Goal: Task Accomplishment & Management: Use online tool/utility

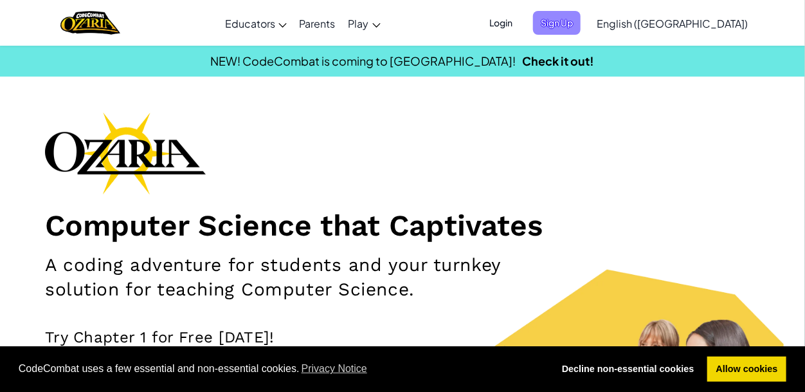
click at [581, 17] on span "Sign Up" at bounding box center [557, 23] width 48 height 24
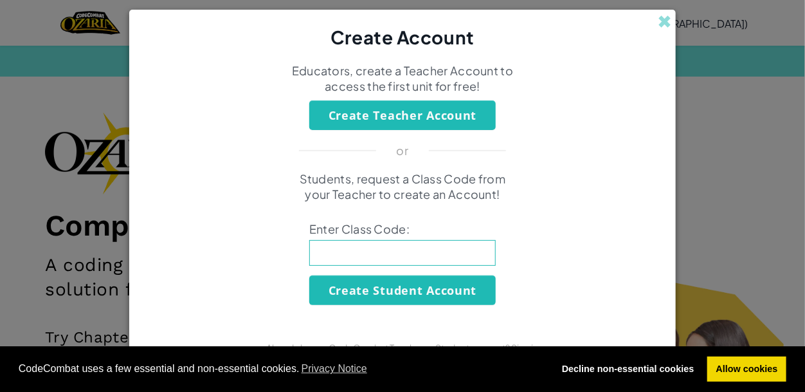
click at [374, 252] on input at bounding box center [402, 253] width 187 height 26
type input "RainLongFloor"
click button "Create Student Account" at bounding box center [402, 290] width 187 height 30
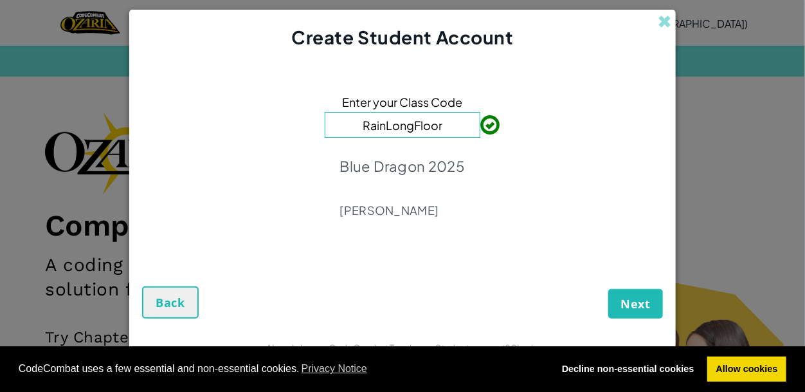
click at [582, 313] on div "Next Back" at bounding box center [402, 288] width 521 height 62
click at [626, 297] on span "Next" at bounding box center [636, 303] width 30 height 15
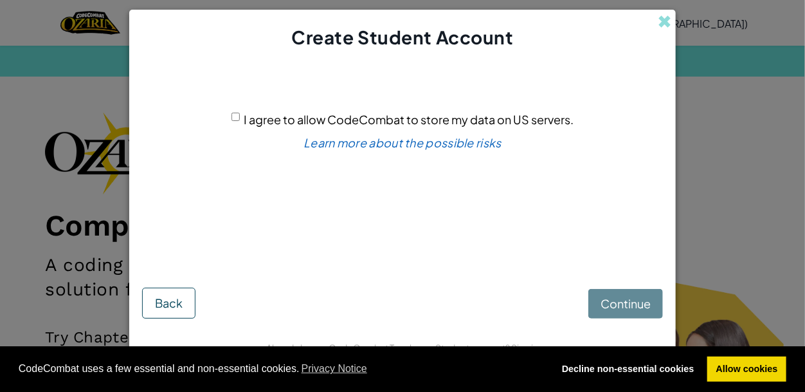
click at [254, 123] on span "I agree to allow CodeCombat to store my data on US servers." at bounding box center [409, 119] width 330 height 15
click at [240, 121] on input "I agree to allow CodeCombat to store my data on US servers." at bounding box center [236, 117] width 8 height 8
checkbox input "true"
click at [614, 297] on span "Continue" at bounding box center [626, 303] width 50 height 15
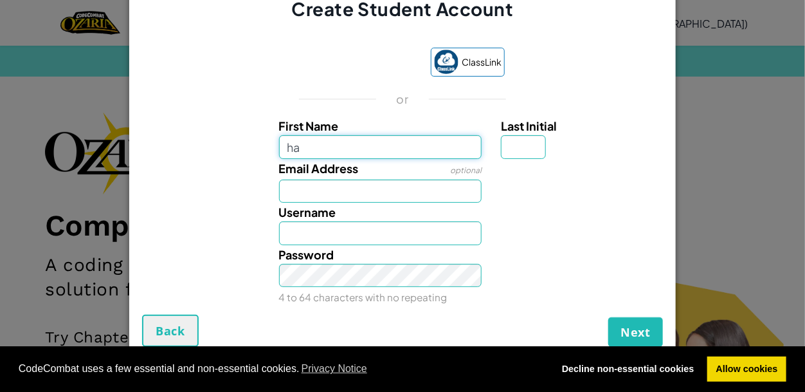
type input "h"
type input "Harry"
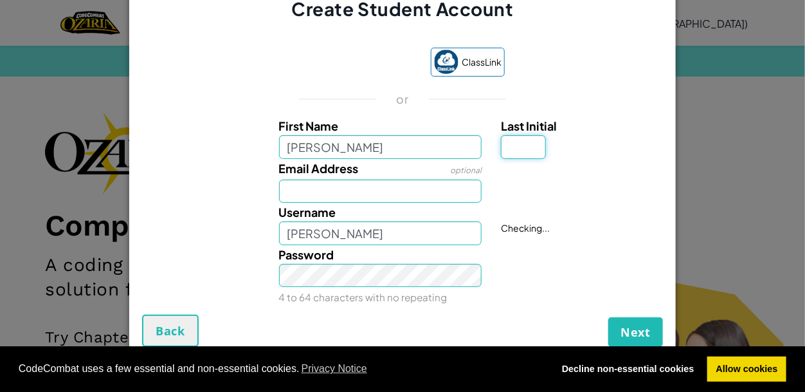
click at [529, 152] on input "Last Initial" at bounding box center [523, 147] width 45 height 24
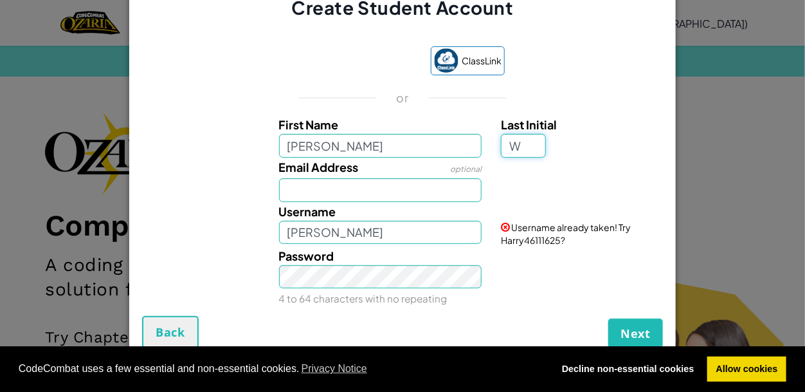
type input "W"
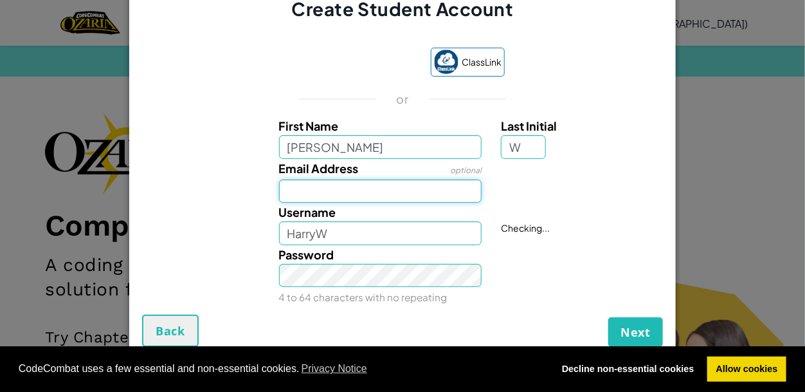
click at [320, 187] on input "Email Address" at bounding box center [380, 191] width 203 height 24
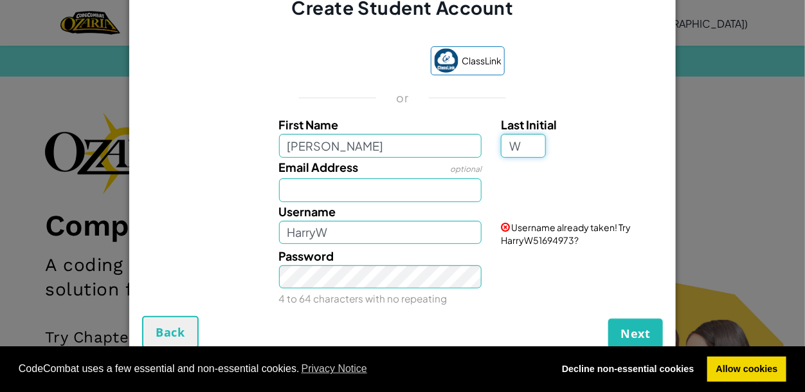
drag, startPoint x: 529, startPoint y: 148, endPoint x: 510, endPoint y: 156, distance: 20.2
click at [510, 156] on input "W" at bounding box center [523, 146] width 45 height 24
click at [333, 234] on input "HarryW" at bounding box center [380, 233] width 203 height 24
click at [525, 251] on div "Password 4 to 64 characters with no repeating" at bounding box center [403, 277] width 534 height 62
click at [369, 235] on input "HarryW4BZ" at bounding box center [380, 233] width 203 height 24
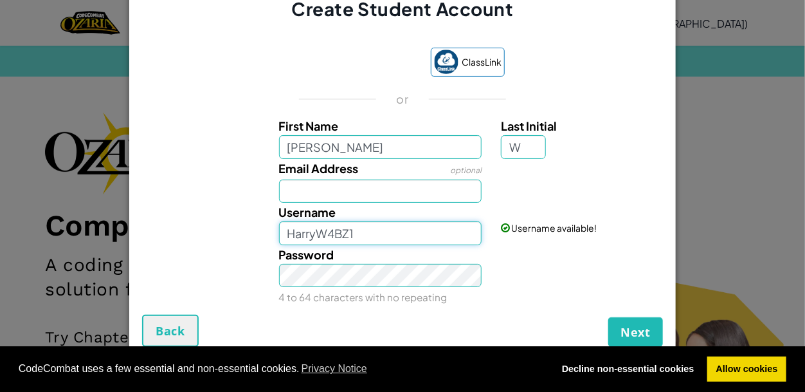
click at [452, 239] on input "HarryW4BZ1" at bounding box center [380, 233] width 203 height 24
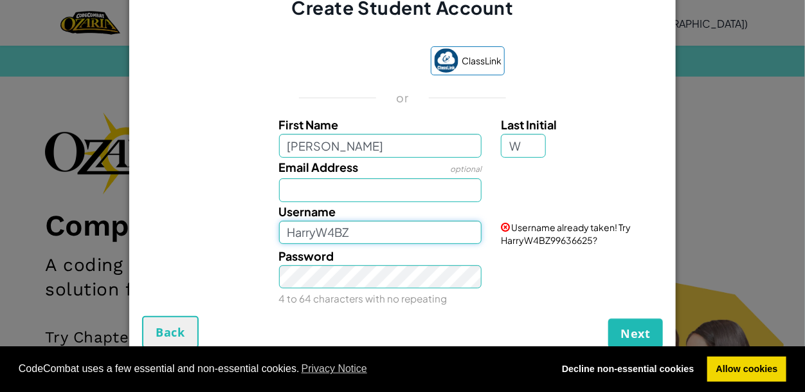
click at [325, 233] on input "HarryW4BZ" at bounding box center [380, 233] width 203 height 24
type input "HarryW 4BZ"
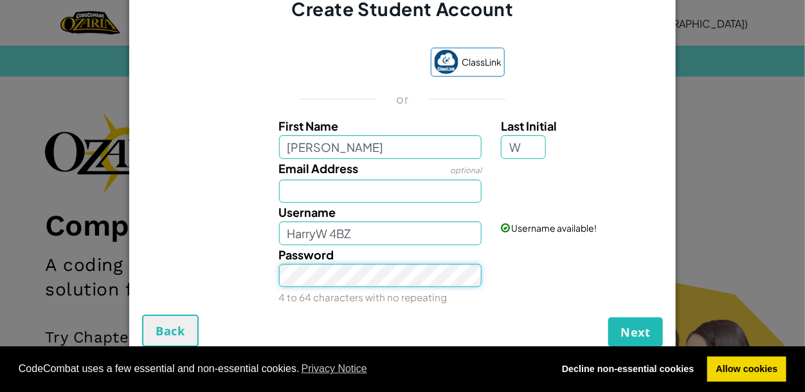
click at [609, 317] on button "Next" at bounding box center [636, 332] width 55 height 30
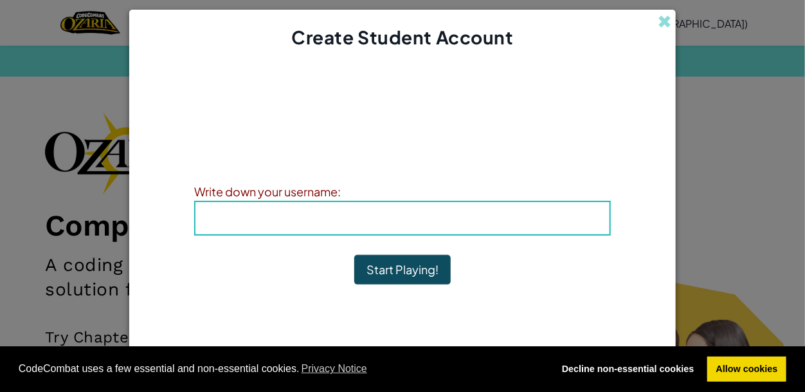
click at [239, 213] on h4 "Username : HarryW 4BZ" at bounding box center [402, 217] width 389 height 19
click at [203, 223] on div "Username : HarryW 4BZ" at bounding box center [402, 218] width 417 height 35
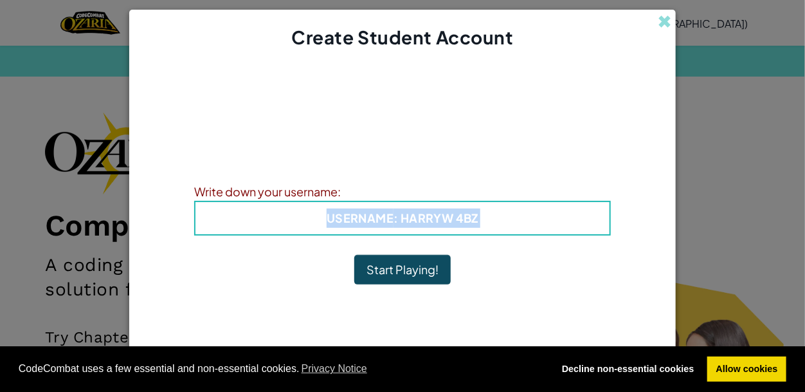
click at [203, 223] on div "Username : HarryW 4BZ" at bounding box center [402, 218] width 417 height 35
click at [495, 223] on h4 "Username : HarryW 4BZ" at bounding box center [402, 217] width 389 height 19
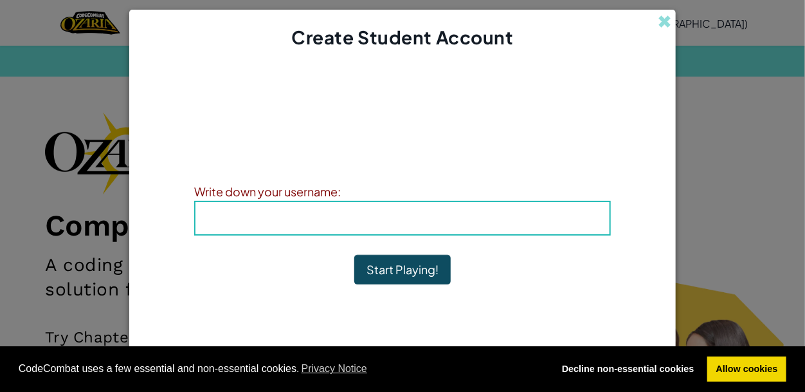
click at [398, 221] on b "Username : HarryW 4BZ" at bounding box center [403, 217] width 152 height 15
click at [284, 215] on h4 "Username : HarryW 4BZ" at bounding box center [402, 217] width 389 height 19
click at [258, 223] on h4 "Username : HarryW 4BZ" at bounding box center [402, 217] width 389 height 19
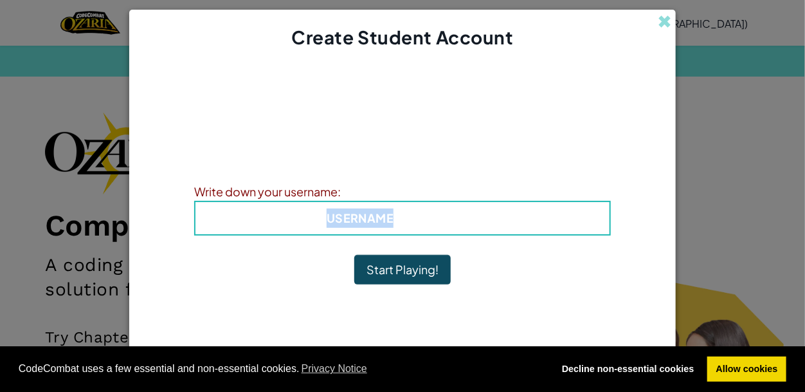
click at [258, 223] on h4 "Username : HarryW 4BZ" at bounding box center [402, 217] width 389 height 19
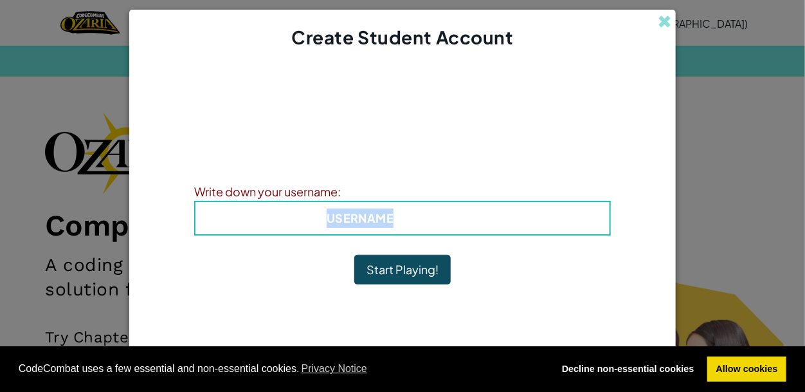
click at [258, 223] on h4 "Username : HarryW 4BZ" at bounding box center [402, 217] width 389 height 19
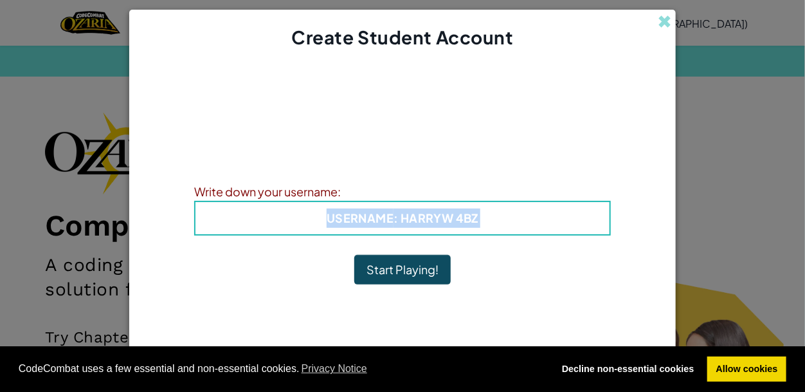
click at [412, 216] on b "Username : HarryW 4BZ" at bounding box center [403, 217] width 152 height 15
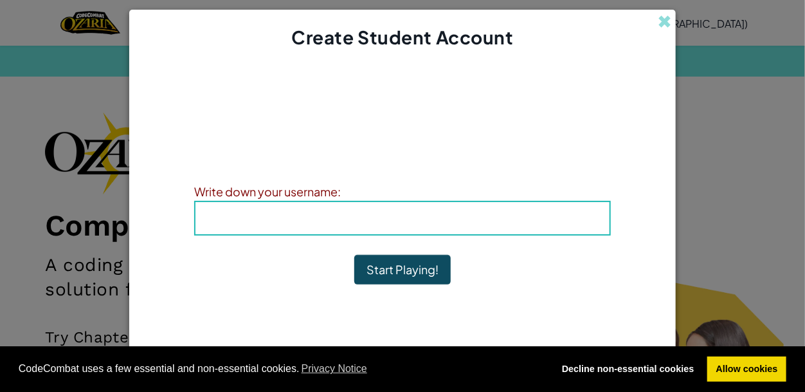
click at [429, 221] on b "Username : HarryW 4BZ" at bounding box center [403, 217] width 152 height 15
click at [426, 220] on b "Username : HarryW 4BZ" at bounding box center [403, 217] width 152 height 15
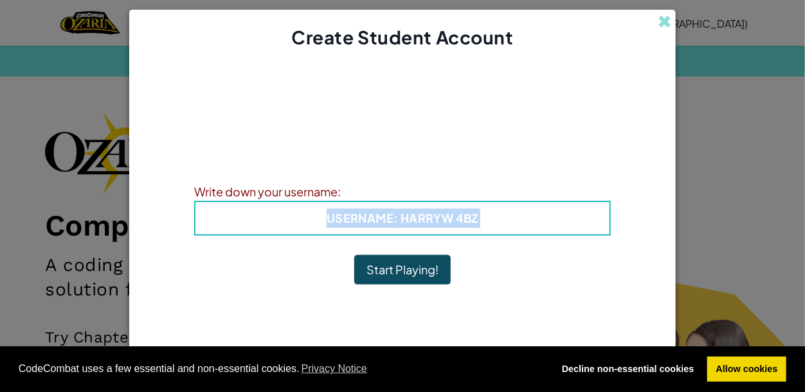
click at [426, 220] on b "Username : HarryW 4BZ" at bounding box center [403, 217] width 152 height 15
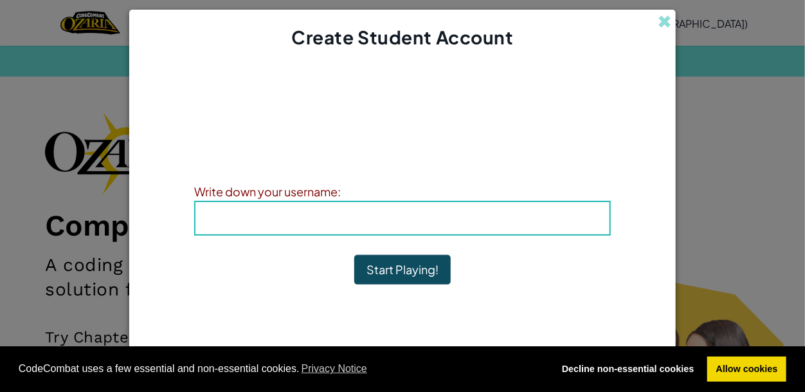
click at [426, 220] on b "Username : HarryW 4BZ" at bounding box center [403, 217] width 152 height 15
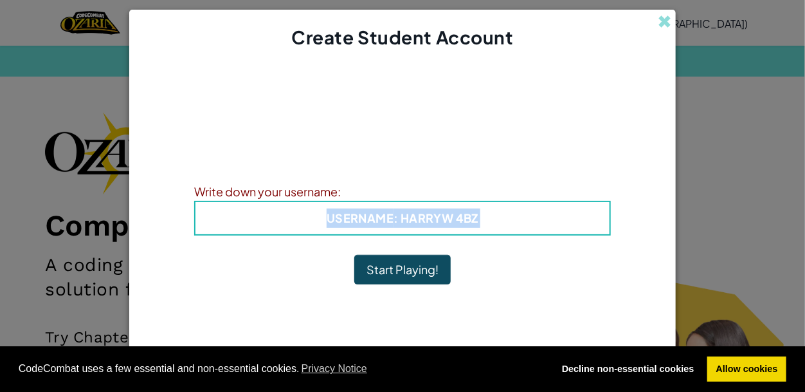
click at [426, 220] on b "Username : HarryW 4BZ" at bounding box center [403, 217] width 152 height 15
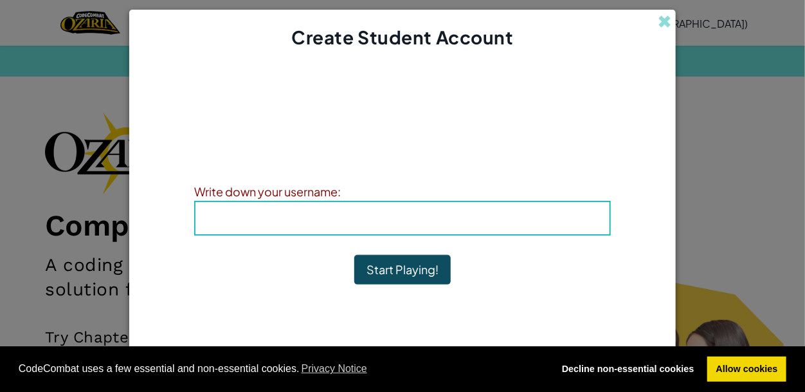
click at [435, 219] on b "Username : HarryW 4BZ" at bounding box center [403, 217] width 152 height 15
click at [523, 211] on h4 "Username : HarryW 4BZ" at bounding box center [402, 217] width 389 height 19
click at [439, 275] on button "Start Playing!" at bounding box center [402, 270] width 96 height 30
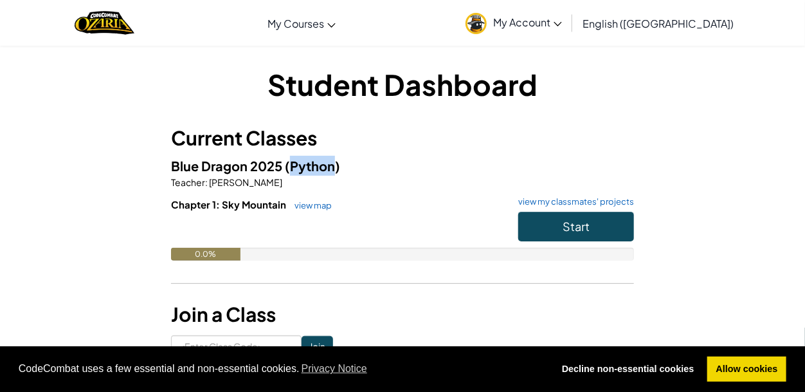
drag, startPoint x: 335, startPoint y: 163, endPoint x: 289, endPoint y: 172, distance: 47.1
click at [289, 172] on span "(Python)" at bounding box center [312, 166] width 55 height 16
click at [562, 17] on span "My Account" at bounding box center [527, 22] width 69 height 14
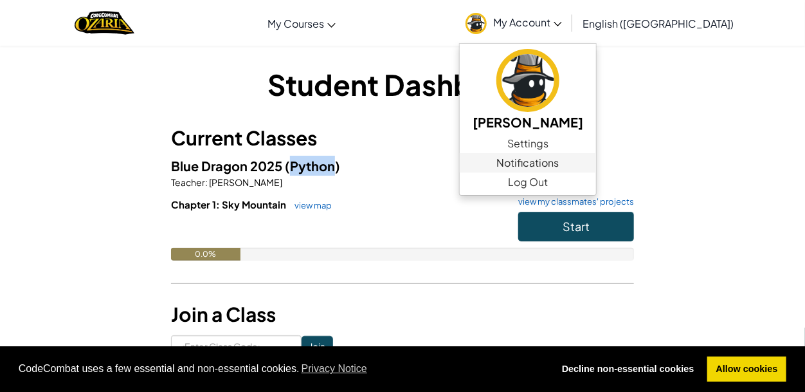
click at [560, 160] on span "Notifications" at bounding box center [528, 162] width 62 height 15
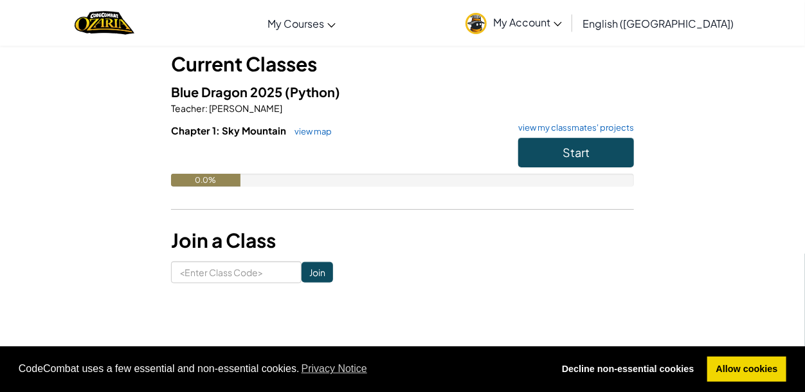
scroll to position [76, 0]
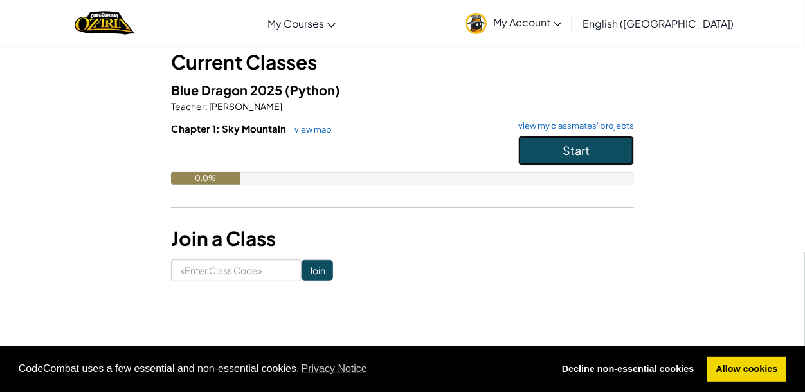
click at [602, 148] on button "Start" at bounding box center [576, 151] width 116 height 30
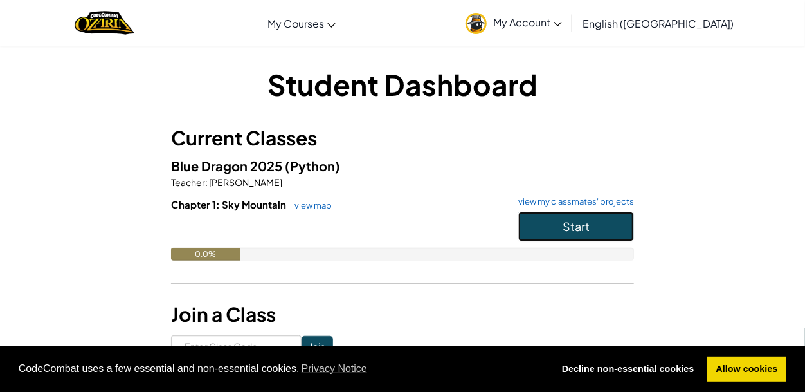
click at [594, 213] on button "Start" at bounding box center [576, 227] width 116 height 30
click at [596, 223] on button "Start" at bounding box center [576, 227] width 116 height 30
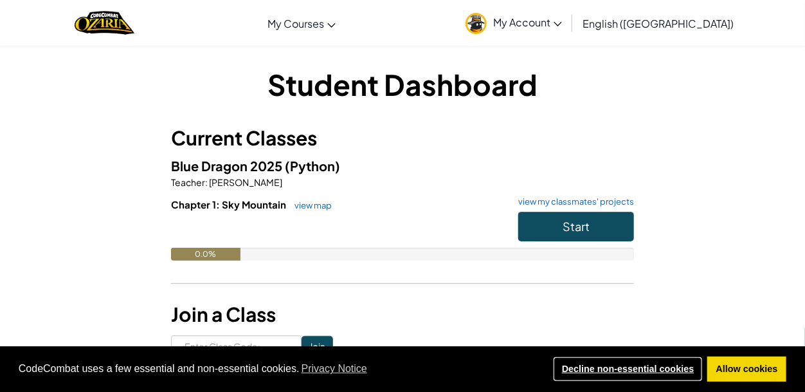
click at [663, 368] on link "Decline non-essential cookies" at bounding box center [628, 369] width 150 height 26
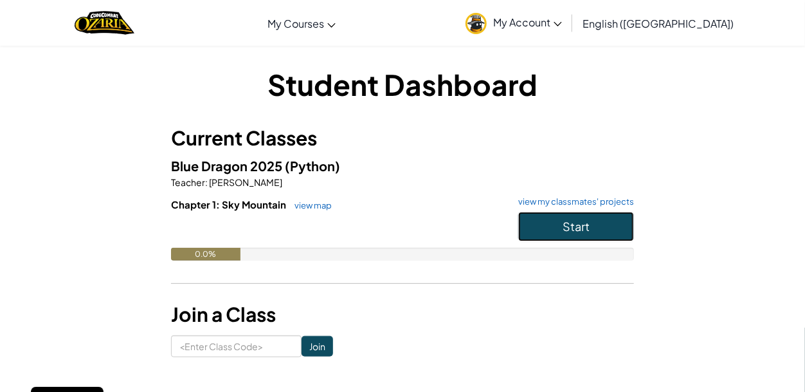
click at [567, 232] on span "Start" at bounding box center [576, 226] width 27 height 15
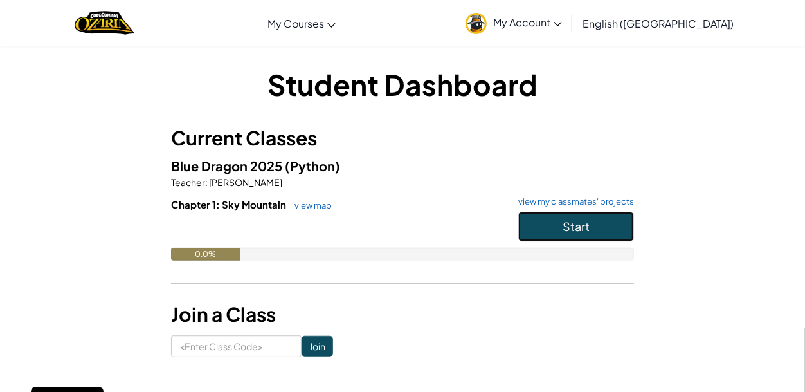
click at [567, 232] on span "Start" at bounding box center [576, 226] width 27 height 15
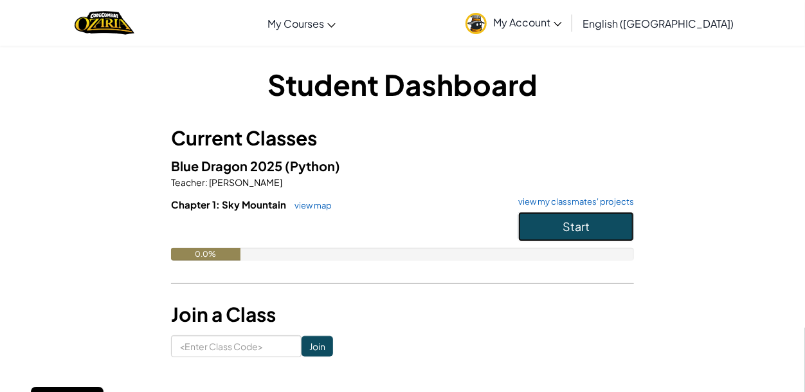
click at [567, 232] on span "Start" at bounding box center [576, 226] width 27 height 15
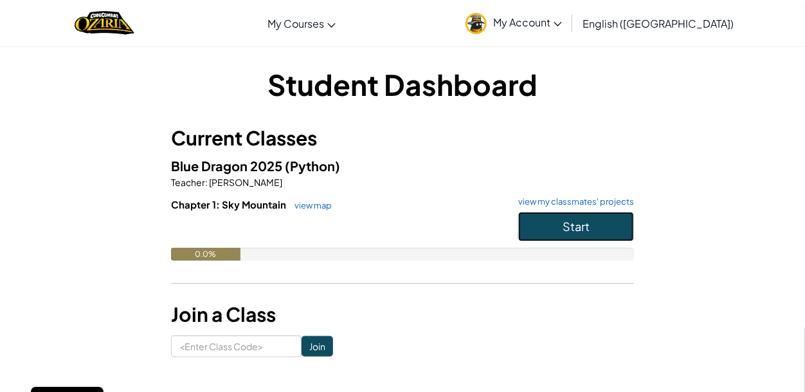
click at [567, 232] on span "Start" at bounding box center [576, 226] width 27 height 15
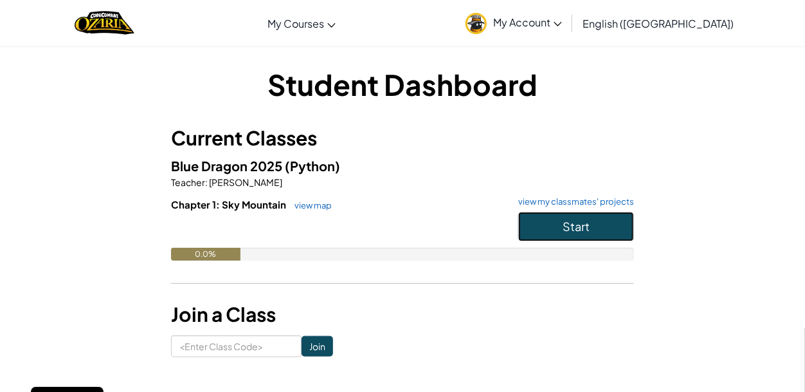
click at [567, 232] on span "Start" at bounding box center [576, 226] width 27 height 15
click at [565, 234] on button "Start" at bounding box center [576, 227] width 116 height 30
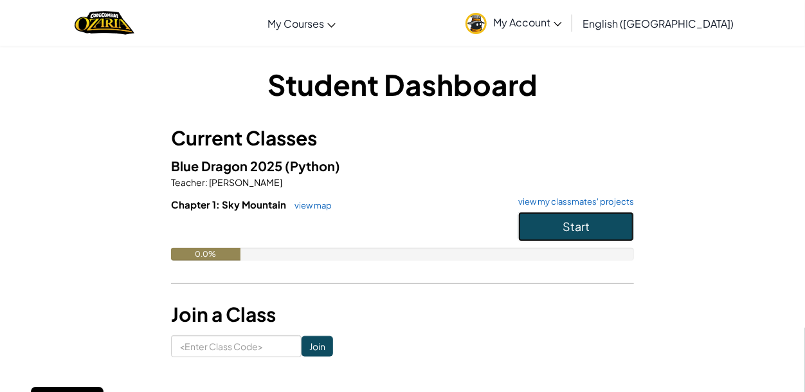
click at [565, 234] on button "Start" at bounding box center [576, 227] width 116 height 30
click at [569, 227] on span "Start" at bounding box center [576, 226] width 27 height 15
click at [675, 32] on link "English ([GEOGRAPHIC_DATA])" at bounding box center [658, 23] width 164 height 35
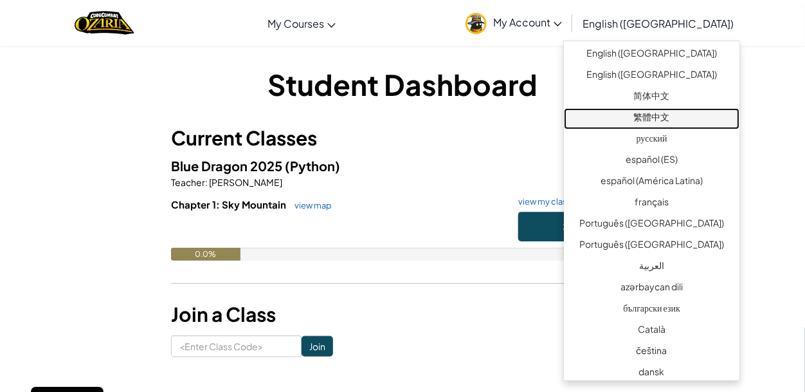
click at [680, 113] on link "繁體中文" at bounding box center [652, 118] width 176 height 21
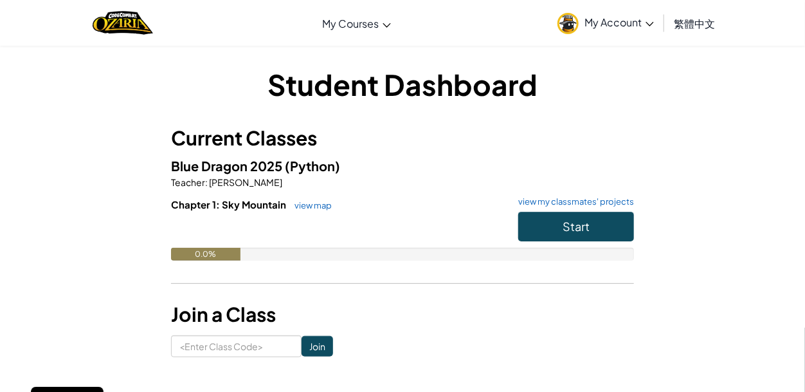
click at [675, 32] on link "繁體中文" at bounding box center [695, 23] width 54 height 35
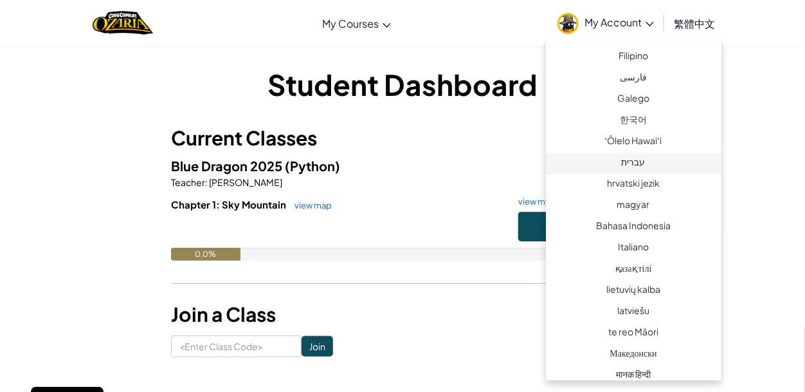
scroll to position [468, 0]
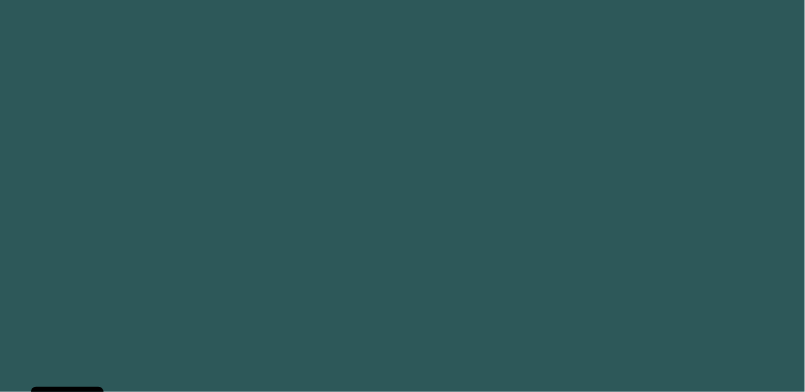
click at [651, 281] on div at bounding box center [386, 204] width 741 height 345
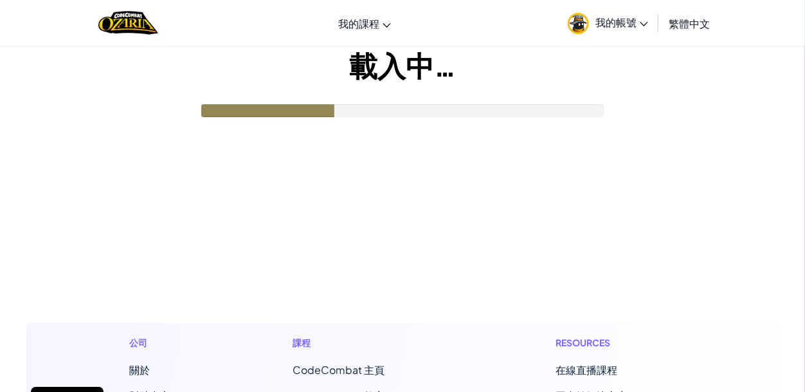
click at [672, 31] on link "繁體中文" at bounding box center [690, 23] width 54 height 35
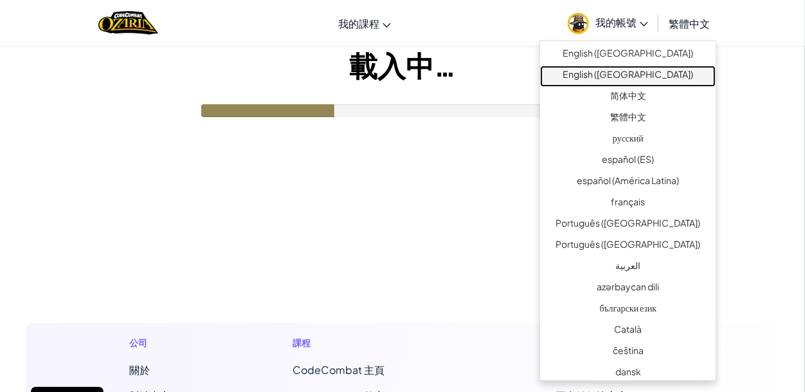
click at [657, 77] on link "English ([GEOGRAPHIC_DATA])" at bounding box center [628, 76] width 176 height 21
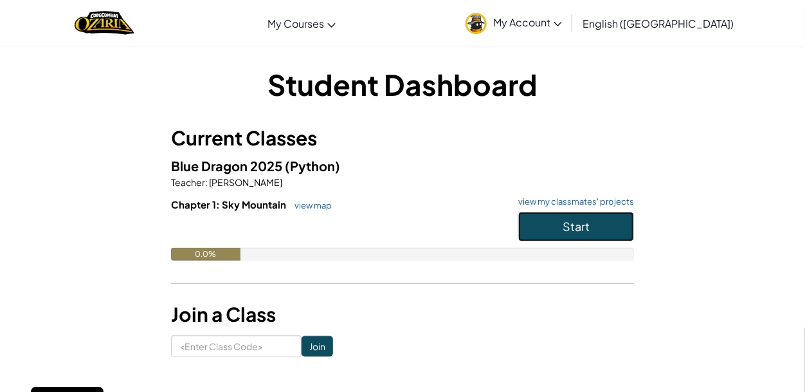
click at [600, 215] on button "Start" at bounding box center [576, 227] width 116 height 30
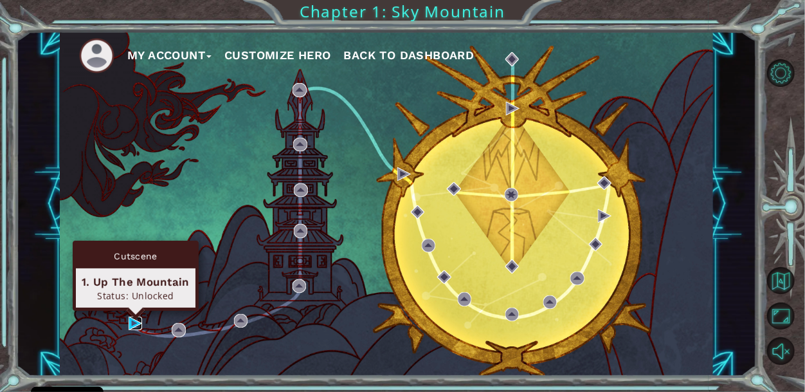
click at [133, 325] on img at bounding box center [136, 323] width 14 height 14
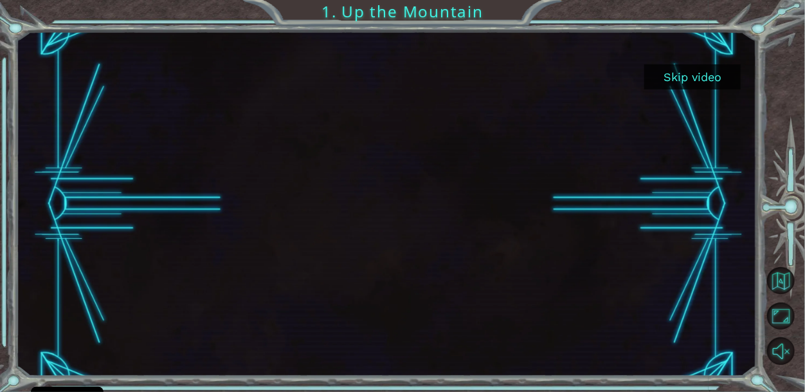
click at [706, 71] on button "Skip video" at bounding box center [693, 76] width 96 height 25
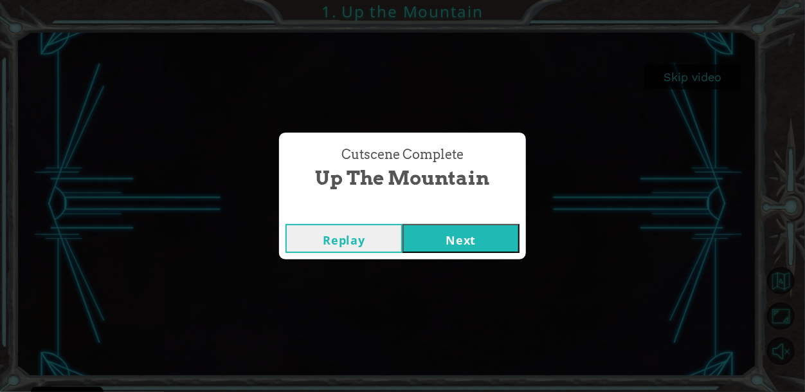
click at [483, 238] on button "Next" at bounding box center [461, 238] width 117 height 29
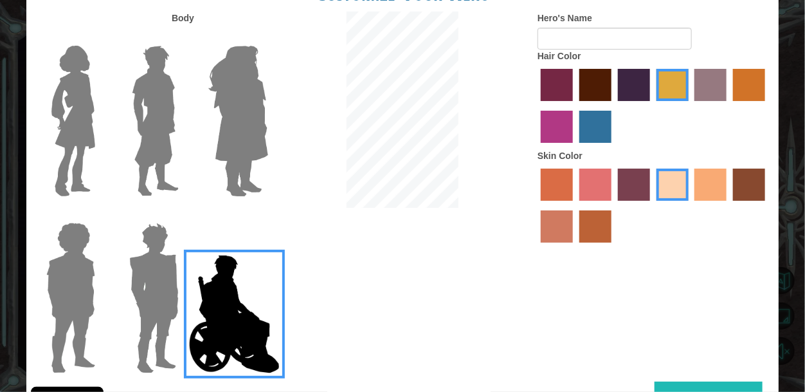
click at [170, 93] on img at bounding box center [155, 121] width 57 height 161
click at [184, 37] on input "Hero Lars" at bounding box center [184, 37] width 0 height 0
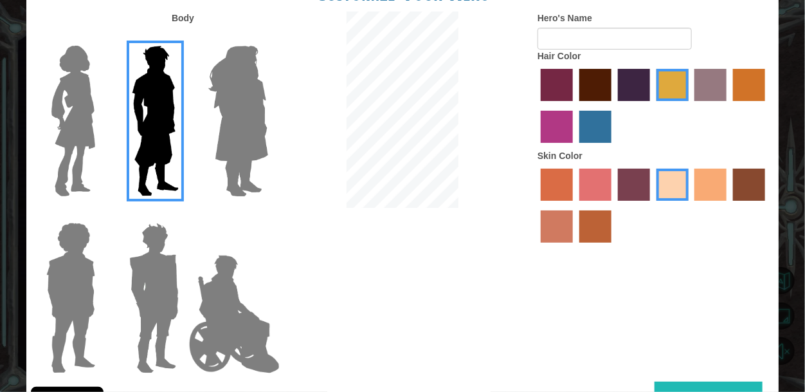
click at [583, 123] on label "lachmara hair color" at bounding box center [596, 127] width 32 height 32
click at [575, 147] on input "lachmara hair color" at bounding box center [575, 147] width 0 height 0
click at [590, 181] on label "froly skin color" at bounding box center [596, 185] width 32 height 32
click at [575, 205] on input "froly skin color" at bounding box center [575, 205] width 0 height 0
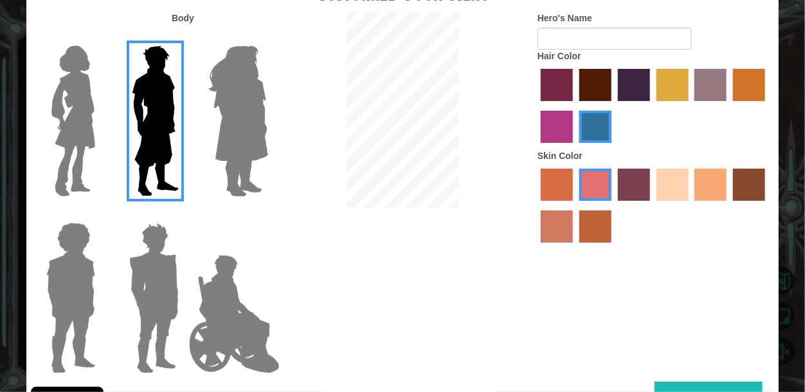
click at [686, 196] on label "sandy beach skin color" at bounding box center [673, 185] width 32 height 32
click at [652, 205] on input "sandy beach skin color" at bounding box center [652, 205] width 0 height 0
click at [703, 192] on label "tacao skin color" at bounding box center [711, 185] width 32 height 32
click at [691, 205] on input "tacao skin color" at bounding box center [691, 205] width 0 height 0
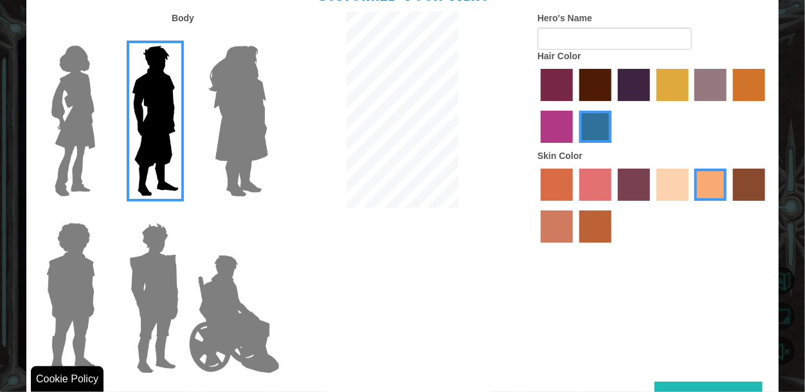
click at [681, 386] on button "Done" at bounding box center [709, 395] width 108 height 29
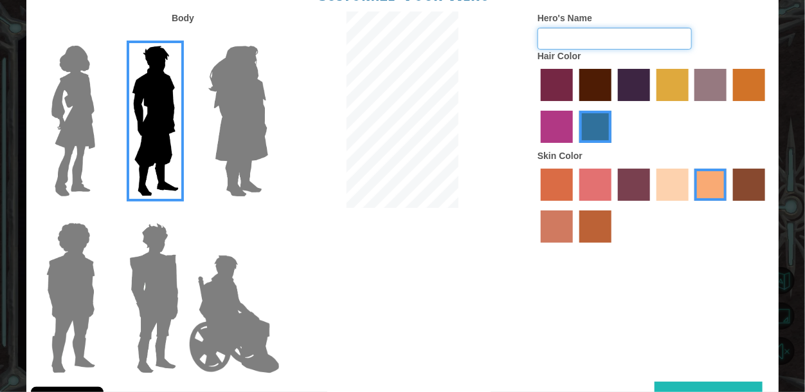
click at [620, 33] on input "Hero's Name" at bounding box center [615, 39] width 154 height 22
type input "[PERSON_NAME] cheese"
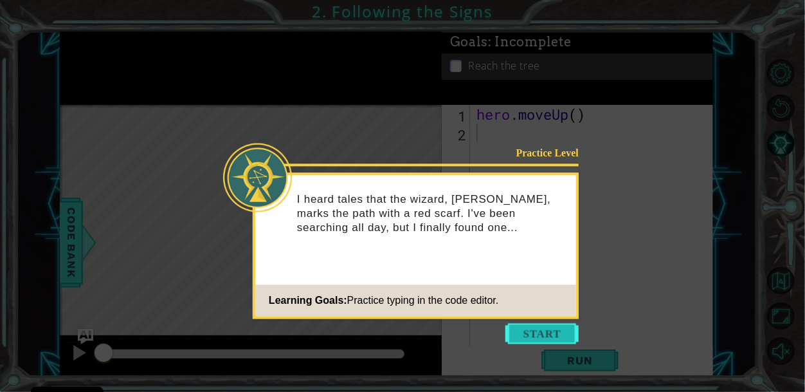
click at [526, 333] on button "Start" at bounding box center [542, 333] width 73 height 21
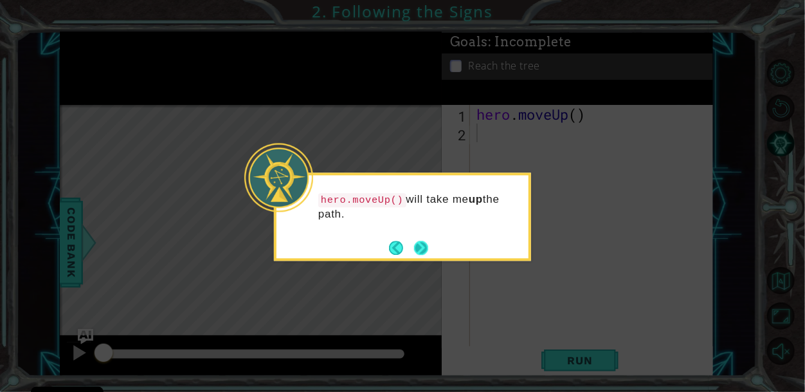
click at [416, 242] on button "Next" at bounding box center [421, 248] width 14 height 14
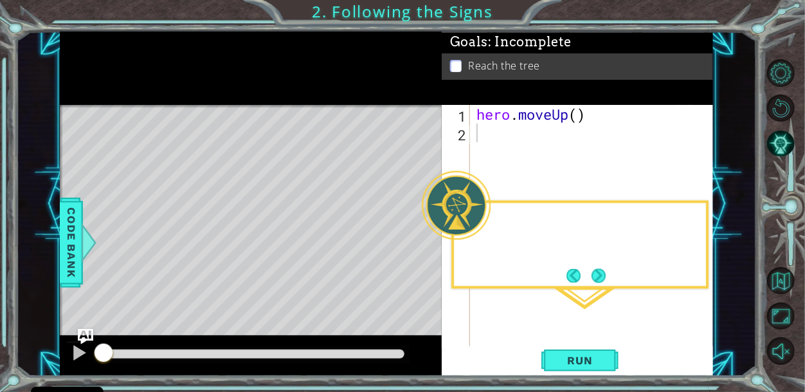
click at [416, 242] on div "Level Map" at bounding box center [357, 294] width 594 height 379
click at [599, 279] on button "Next" at bounding box center [599, 275] width 14 height 14
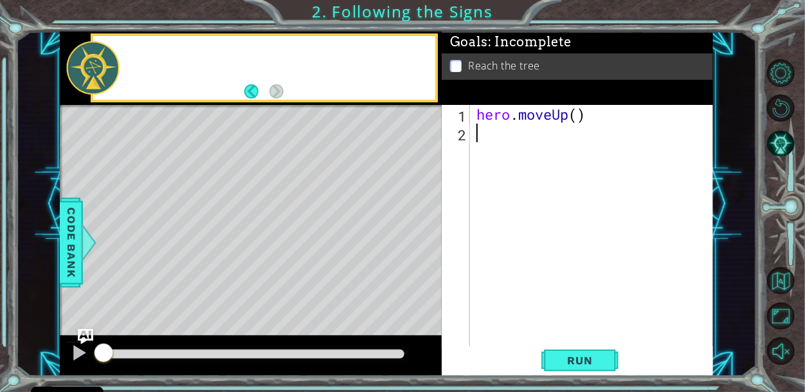
click at [599, 279] on div "hero . moveUp ( )" at bounding box center [595, 245] width 243 height 280
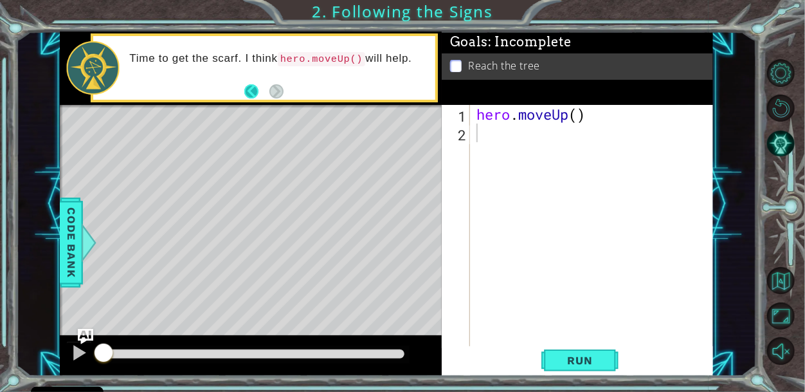
click at [247, 96] on button "Back" at bounding box center [256, 91] width 25 height 14
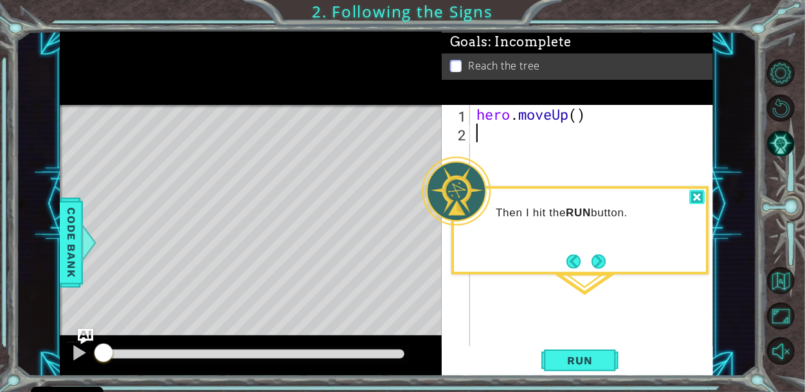
click at [693, 197] on div at bounding box center [697, 197] width 15 height 15
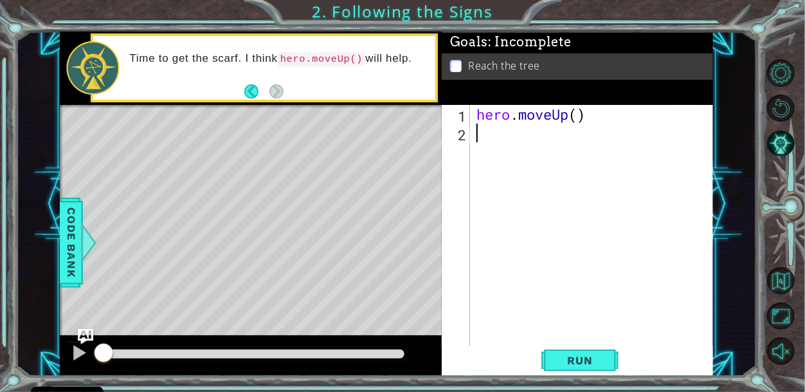
type textarea "h"
click at [414, 14] on div "1 ההההההההההההההההההההההההההההההההההההההההההההההההההההההההההההההההההההההההההההה…" at bounding box center [402, 196] width 805 height 392
click at [414, 12] on div "1 ההההההההההההההההההההההההההההההההההההההההההההההההההההההההההההההההההההההההההההה…" at bounding box center [402, 196] width 805 height 392
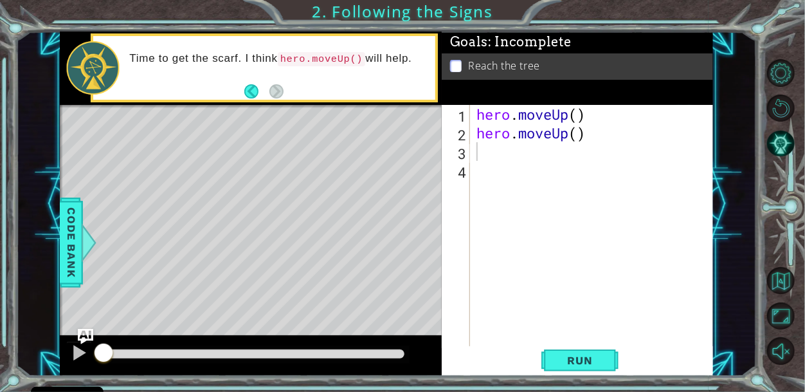
click at [414, 12] on div "1 ההההההההההההההההההההההההההההההההההההההההההההההההההההההההההההההההההההההההההההה…" at bounding box center [402, 196] width 805 height 392
click at [458, 68] on p at bounding box center [456, 66] width 12 height 12
click at [250, 89] on button "Back" at bounding box center [256, 91] width 25 height 14
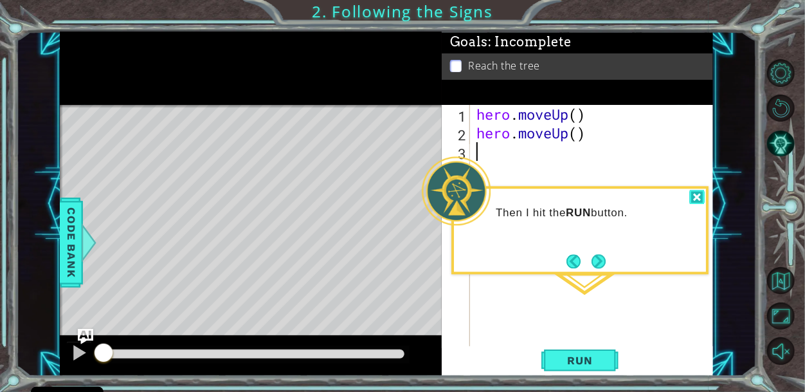
click at [692, 196] on div at bounding box center [697, 197] width 15 height 15
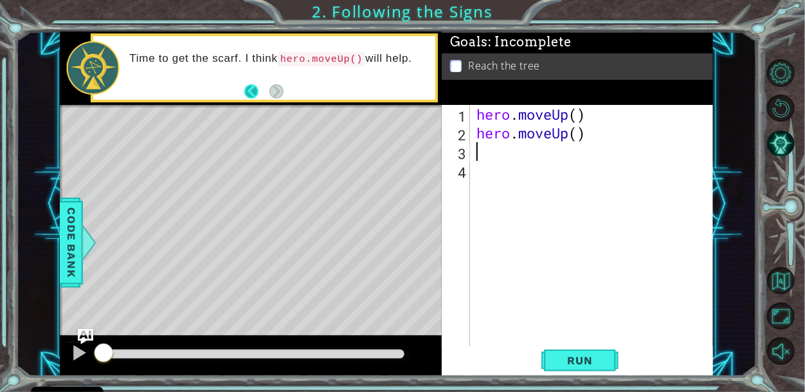
click at [248, 90] on button "Back" at bounding box center [256, 91] width 25 height 14
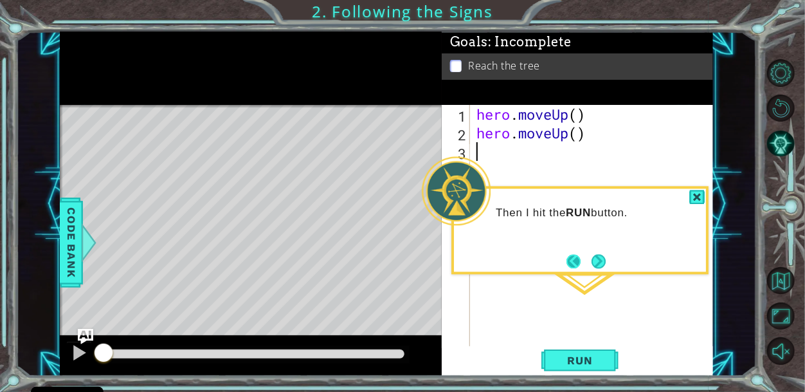
click at [580, 265] on button "Back" at bounding box center [579, 261] width 25 height 14
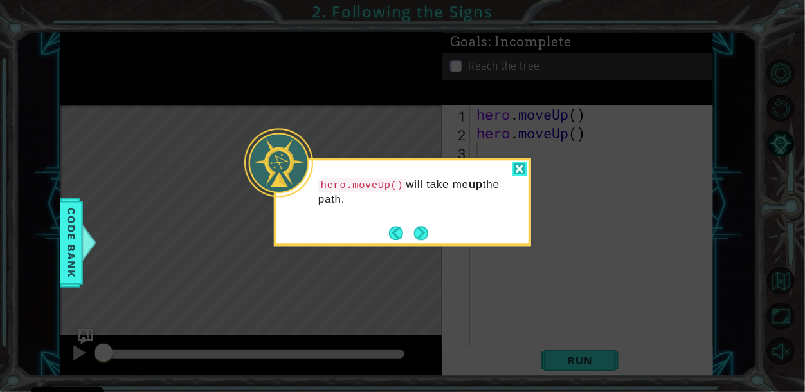
click at [515, 165] on div at bounding box center [519, 168] width 15 height 15
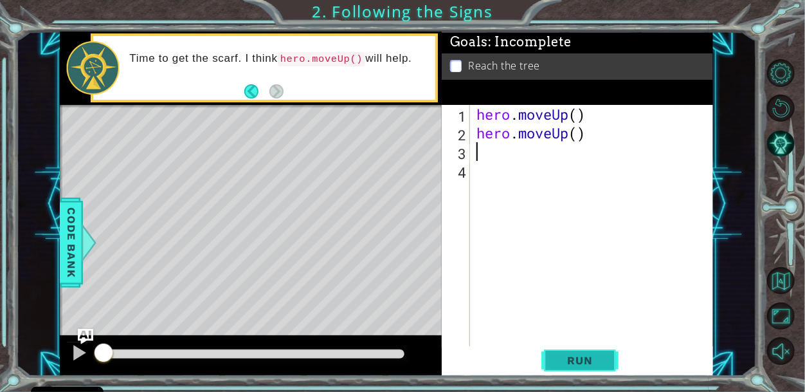
click at [591, 351] on button "Run" at bounding box center [580, 359] width 77 height 27
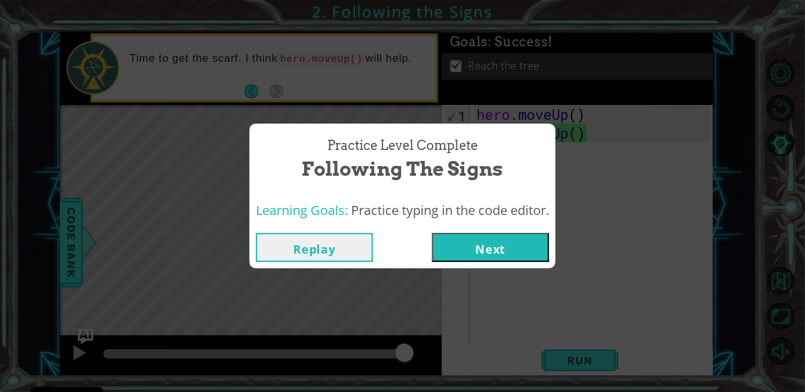
click at [491, 248] on button "Next" at bounding box center [490, 247] width 117 height 29
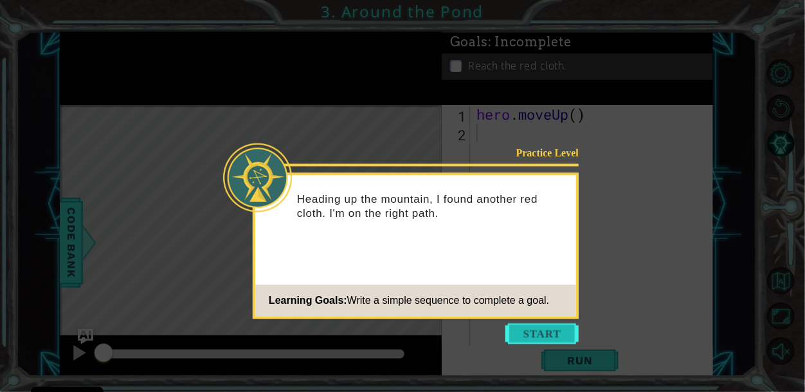
click at [520, 338] on button "Start" at bounding box center [542, 333] width 73 height 21
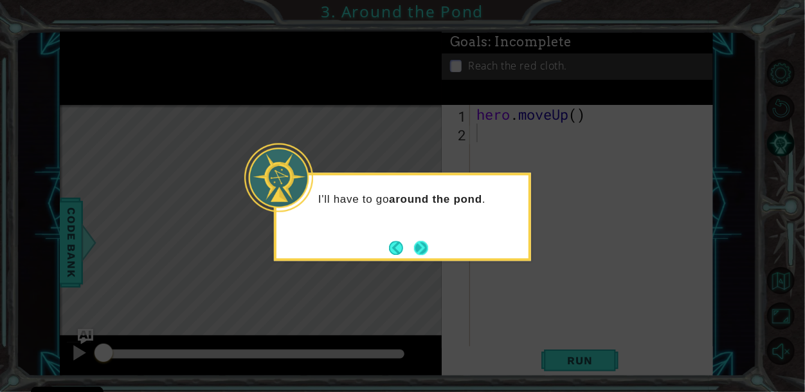
click at [414, 253] on button "Next" at bounding box center [421, 248] width 14 height 14
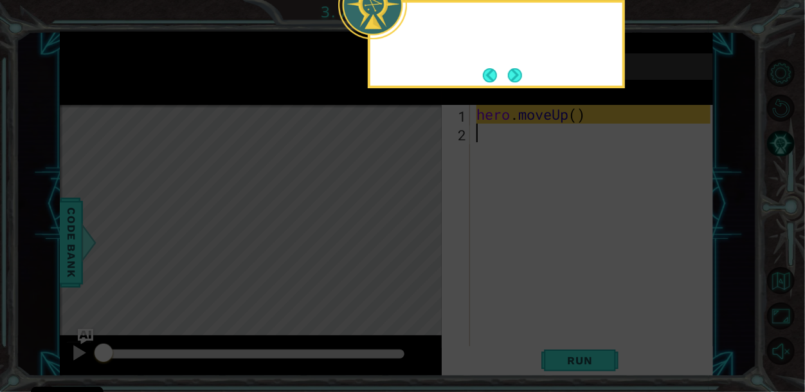
click at [412, 253] on icon at bounding box center [402, 58] width 805 height 666
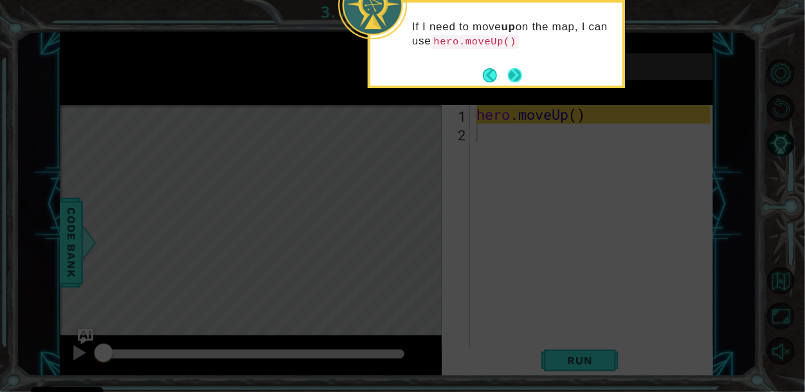
click at [508, 79] on button "Next" at bounding box center [515, 75] width 14 height 14
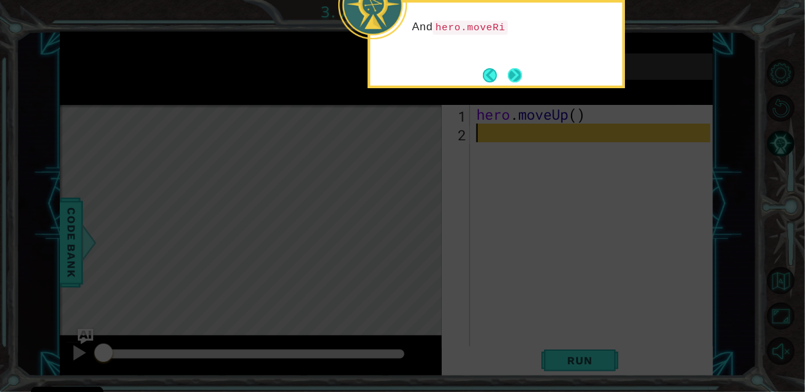
click at [510, 77] on button "Next" at bounding box center [515, 75] width 14 height 14
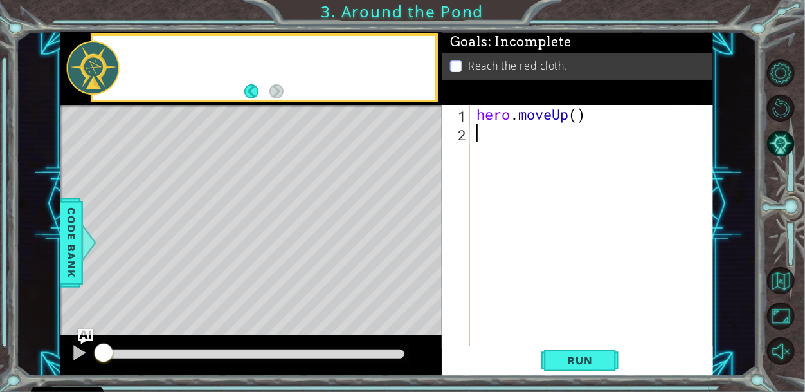
click at [510, 77] on div "Reach the red cloth." at bounding box center [577, 66] width 271 height 26
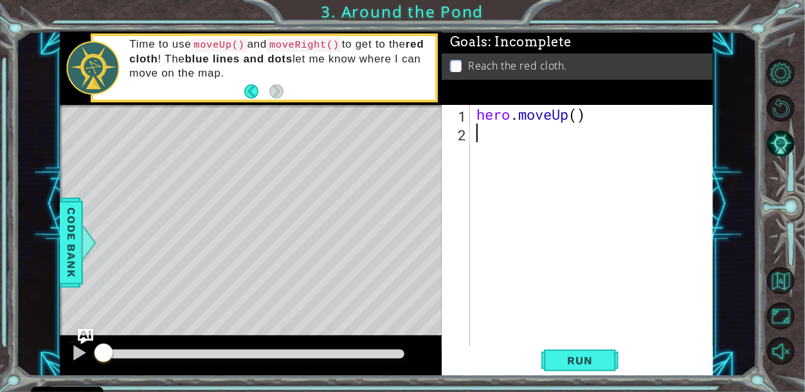
click at [553, 165] on div "hero . moveUp ( )" at bounding box center [595, 245] width 243 height 280
type textarea "h"
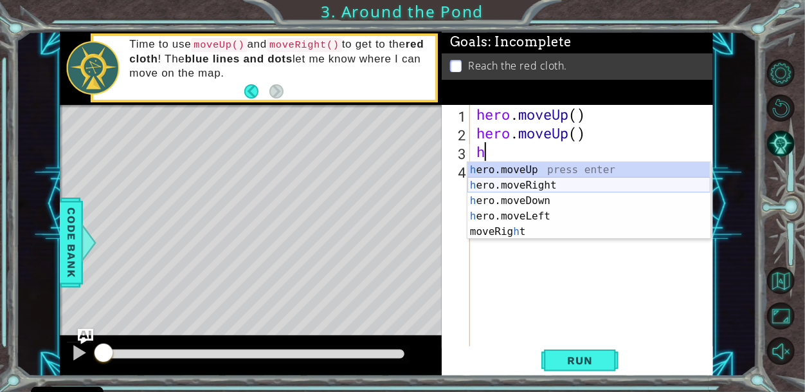
click at [554, 185] on div "h ero.moveUp press enter h ero.moveRight press enter h ero.moveDown press enter…" at bounding box center [589, 216] width 243 height 108
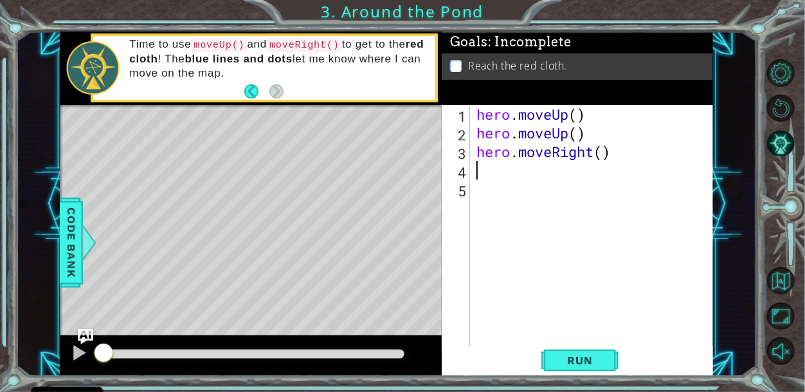
type textarea "h"
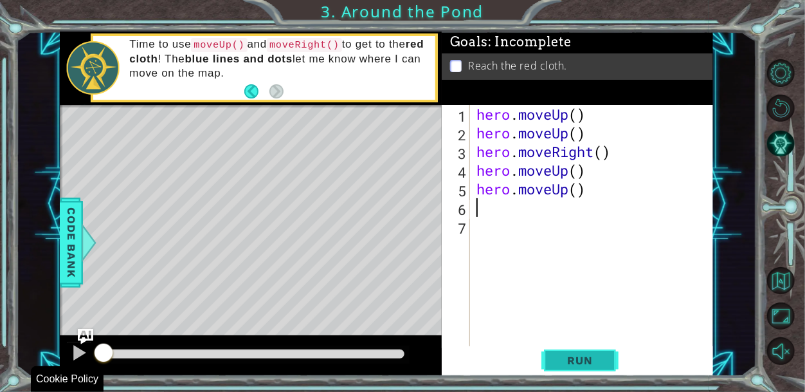
click at [569, 362] on span "Run" at bounding box center [579, 360] width 51 height 13
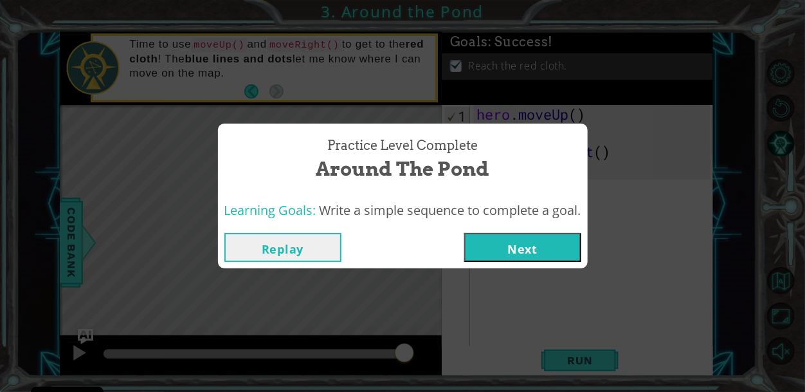
click at [563, 226] on div "Replay Next" at bounding box center [403, 247] width 370 height 42
click at [563, 231] on div "Replay Next" at bounding box center [403, 247] width 370 height 42
click at [566, 237] on button "Next" at bounding box center [522, 247] width 117 height 29
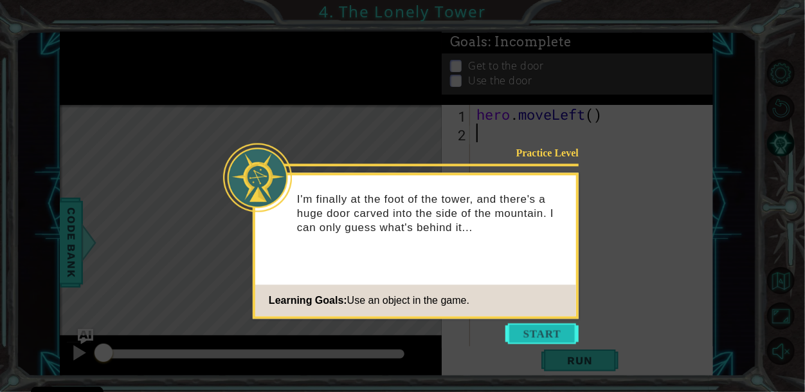
click at [558, 329] on button "Start" at bounding box center [542, 333] width 73 height 21
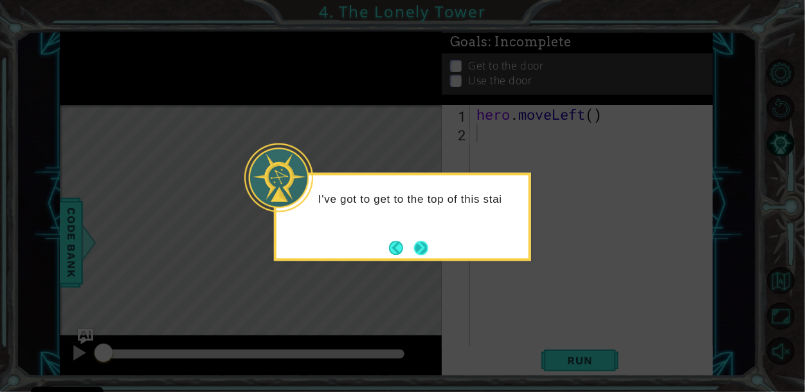
click at [426, 253] on button "Next" at bounding box center [421, 248] width 14 height 14
click at [426, 246] on button "Next" at bounding box center [421, 248] width 14 height 14
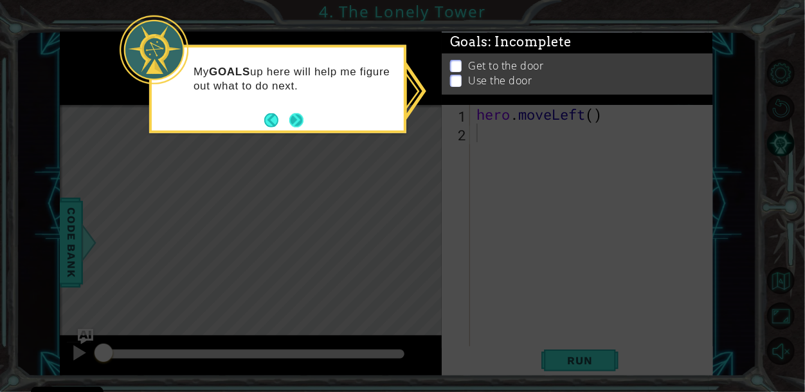
click at [298, 127] on button "Next" at bounding box center [296, 120] width 14 height 14
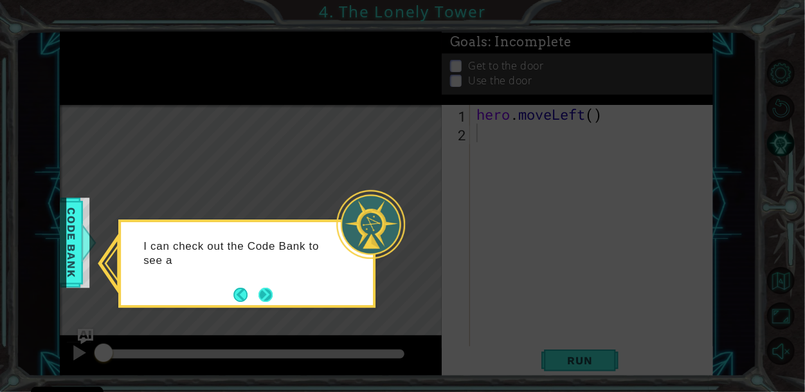
click at [271, 291] on button "Next" at bounding box center [266, 295] width 14 height 14
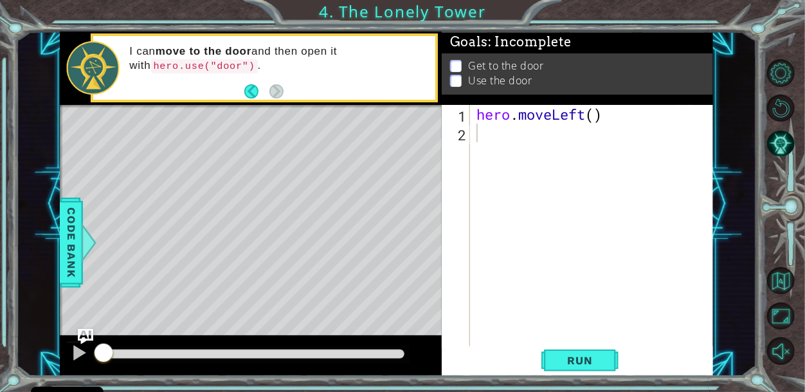
click at [516, 253] on div "hero . moveLeft ( )" at bounding box center [595, 245] width 243 height 280
type textarea "he"
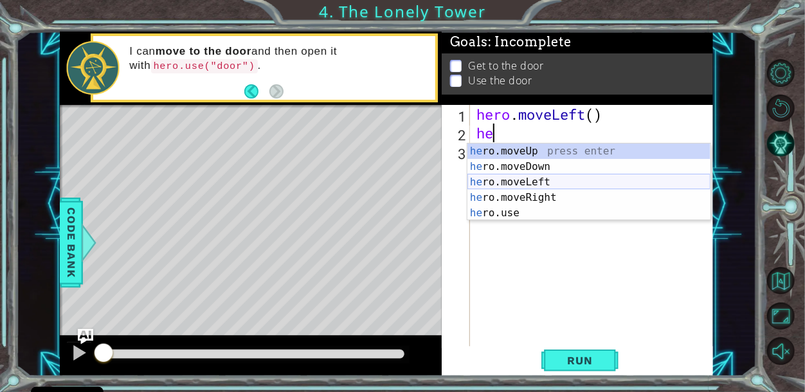
click at [527, 181] on div "he ro.moveUp press enter he ro.moveDown press enter he ro.moveLeft press enter …" at bounding box center [589, 197] width 243 height 108
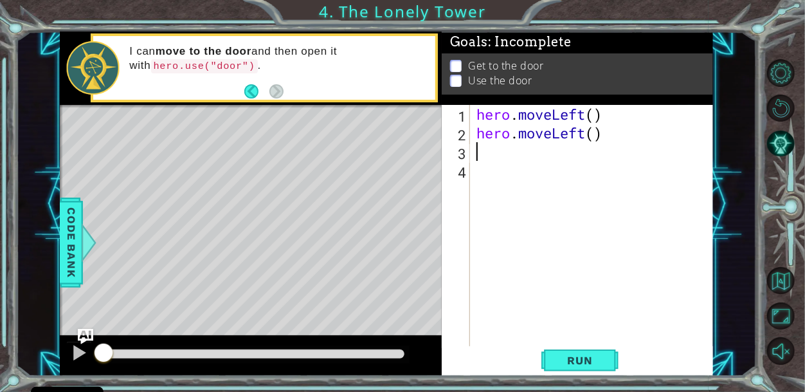
click at [527, 181] on div "hero . moveLeft ( ) hero . moveLeft ( )" at bounding box center [595, 245] width 243 height 280
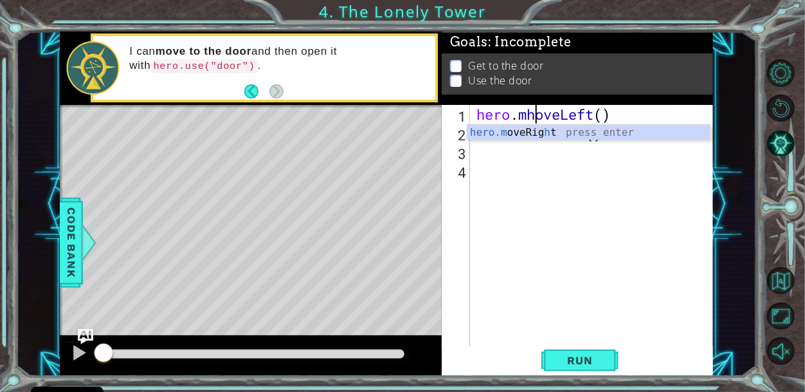
type textarea "hero.moveLeft()"
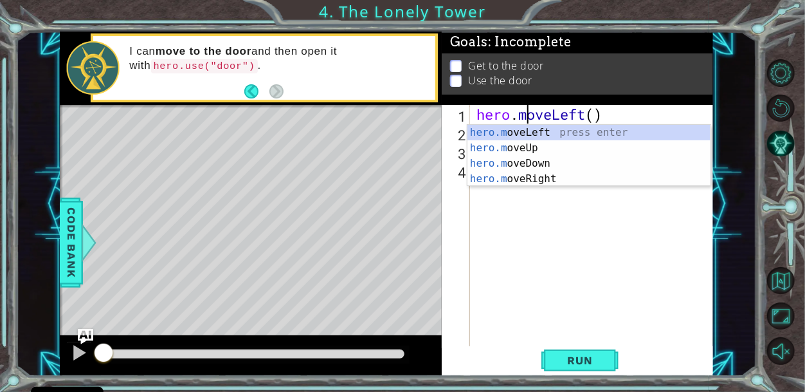
click at [515, 199] on div "hero . moveLeft ( ) hero . moveLeft ( )" at bounding box center [595, 245] width 243 height 280
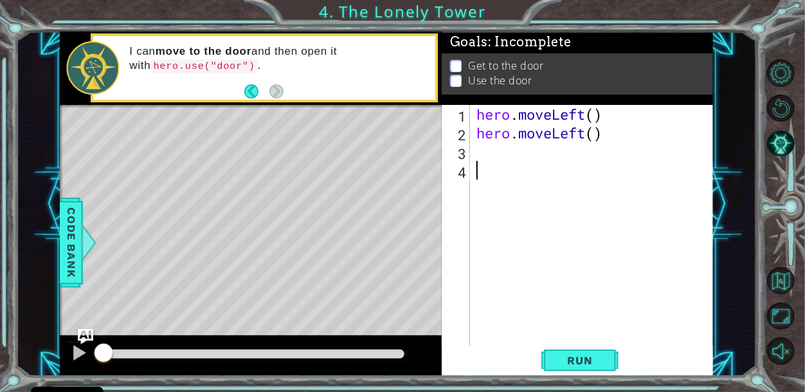
scroll to position [0, 0]
click at [493, 161] on div "hero . moveLeft ( ) hero . moveLeft ( )" at bounding box center [595, 245] width 243 height 280
click at [493, 151] on div "hero . moveLeft ( ) hero . moveLeft ( )" at bounding box center [595, 245] width 243 height 280
type textarea "h"
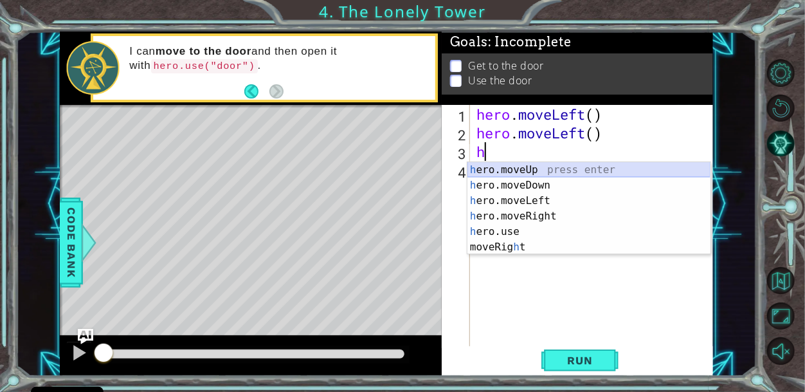
click at [506, 163] on div "h ero.moveUp press enter h ero.moveDown press enter h ero.moveLeft press enter …" at bounding box center [589, 224] width 243 height 124
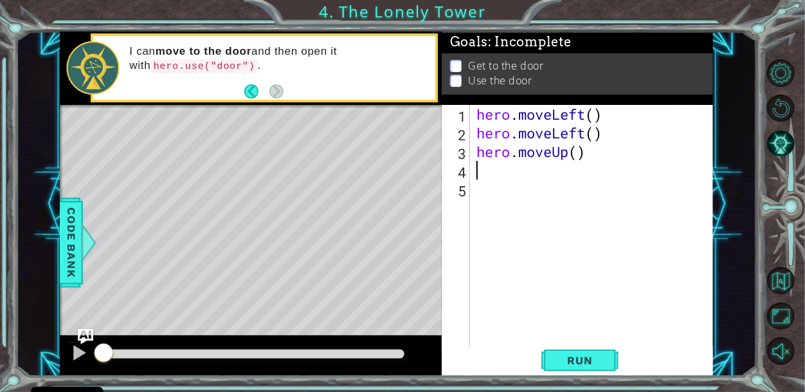
type textarea "h"
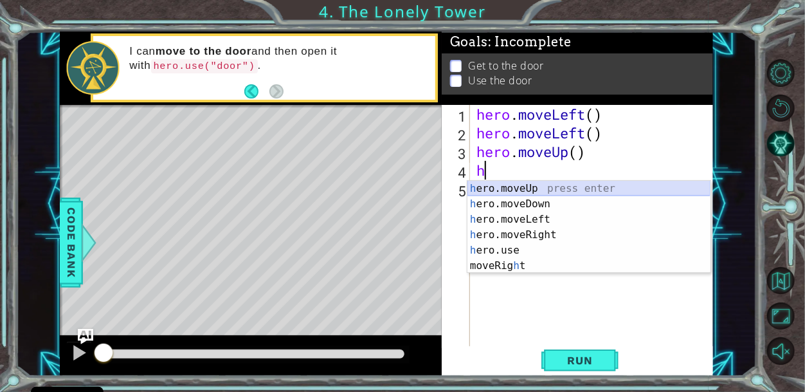
click at [520, 185] on div "h ero.moveUp press enter h ero.moveDown press enter h ero.moveLeft press enter …" at bounding box center [589, 243] width 243 height 124
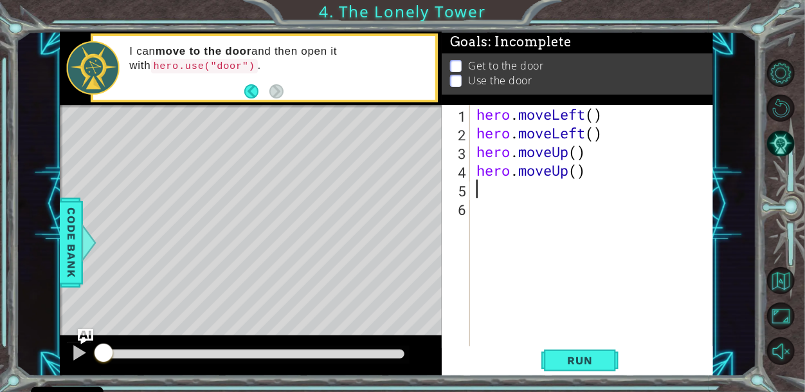
type textarea "h"
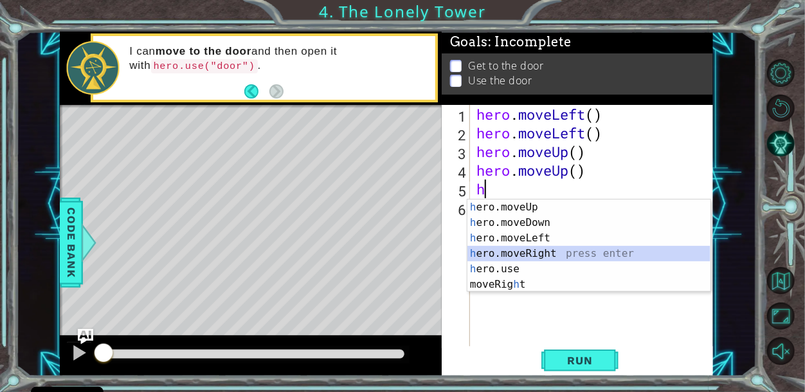
click at [537, 252] on div "h ero.moveUp press enter h ero.moveDown press enter h ero.moveLeft press enter …" at bounding box center [589, 261] width 243 height 124
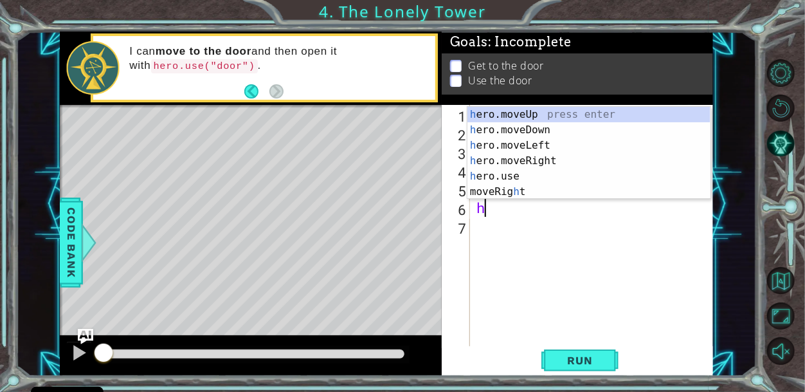
type textarea "he"
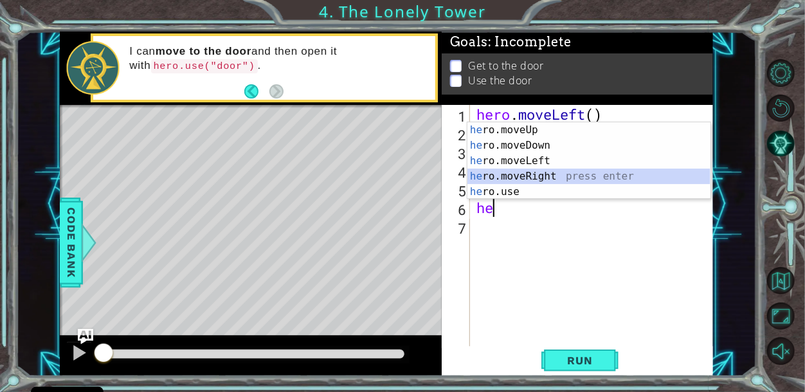
click at [526, 174] on div "he ro.moveUp press enter he ro.moveDown press enter he ro.moveLeft press enter …" at bounding box center [589, 176] width 243 height 108
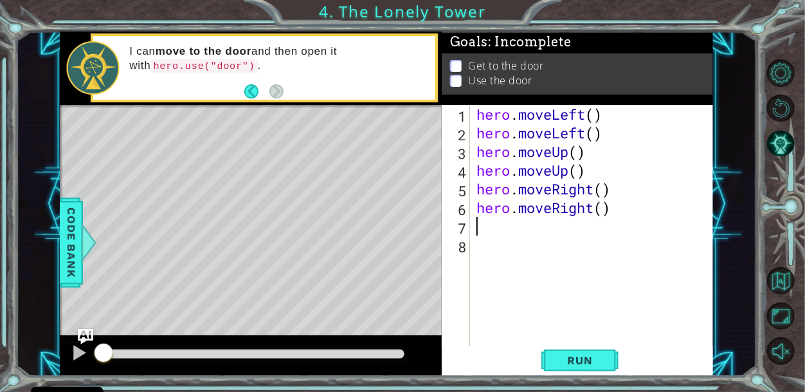
type textarea "f"
type textarea "r"
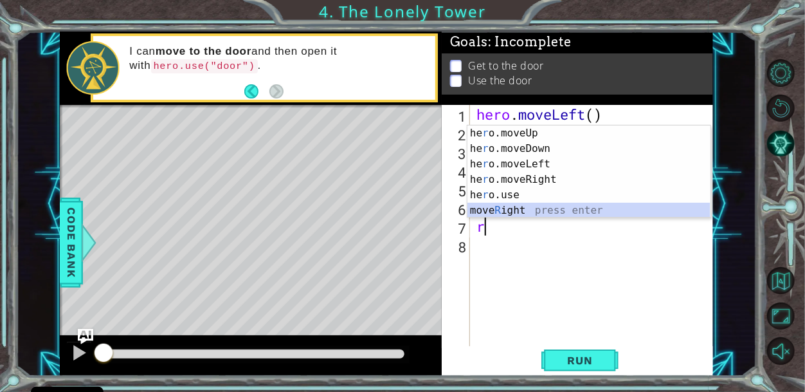
click at [571, 209] on div "he r o.moveUp press enter he r o.moveDown press enter he r o.moveLeft press ent…" at bounding box center [589, 187] width 243 height 124
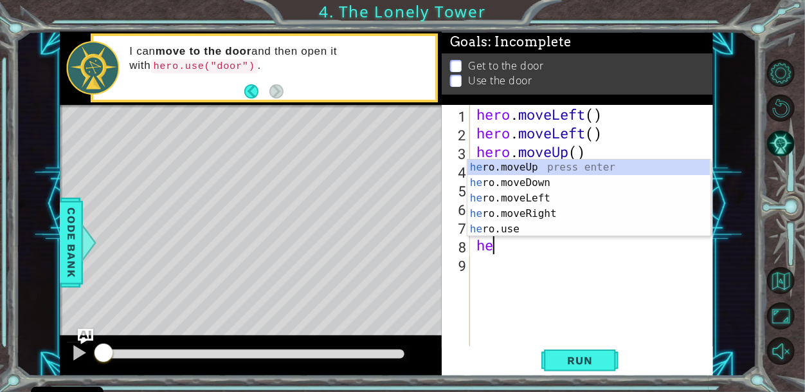
type textarea "h"
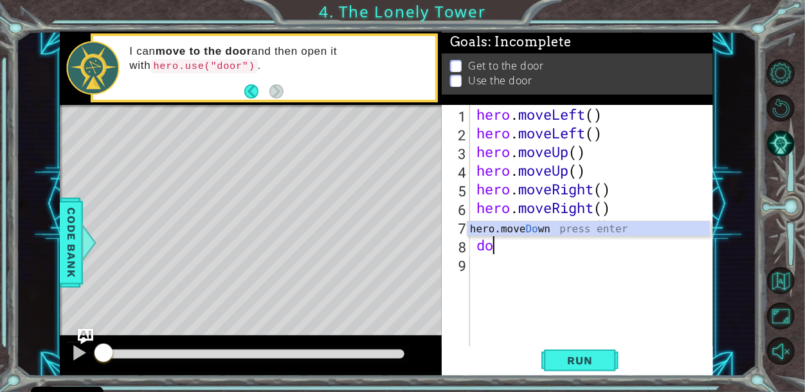
type textarea "d"
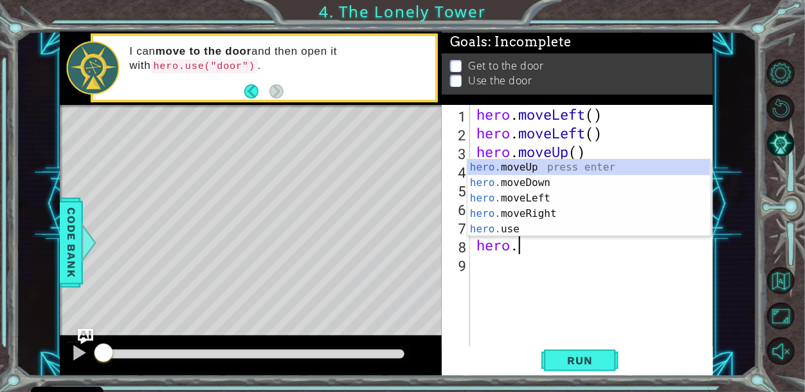
scroll to position [0, 1]
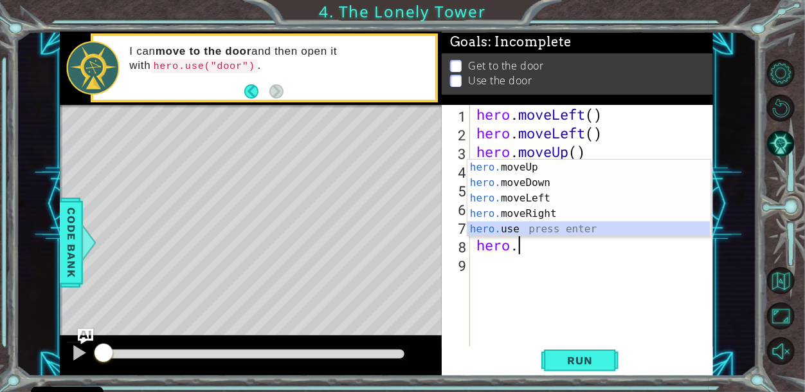
click at [526, 228] on div "hero. moveUp press enter hero. moveDown press enter hero. moveLeft press enter …" at bounding box center [589, 214] width 243 height 108
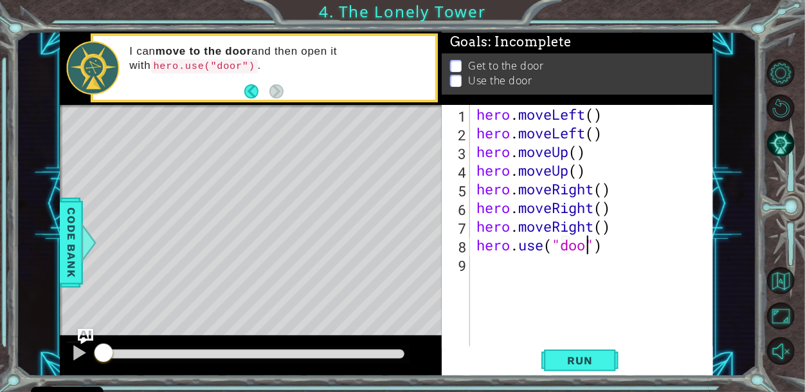
scroll to position [0, 5]
type textarea "hero.use("door")"
click at [599, 363] on span "Run" at bounding box center [579, 360] width 51 height 13
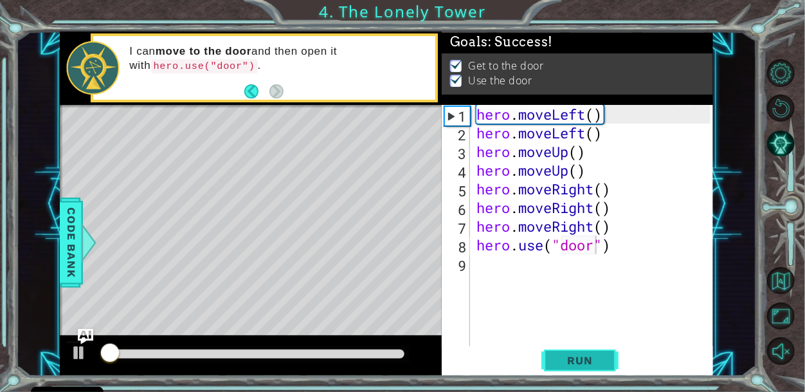
click at [600, 363] on span "Run" at bounding box center [579, 360] width 51 height 13
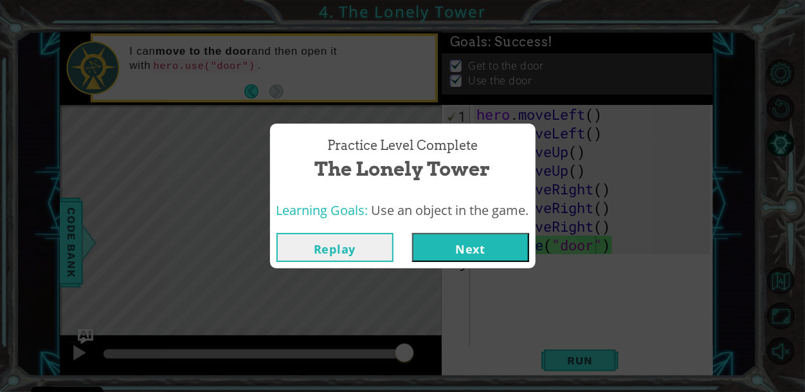
click at [494, 234] on button "Next" at bounding box center [470, 247] width 117 height 29
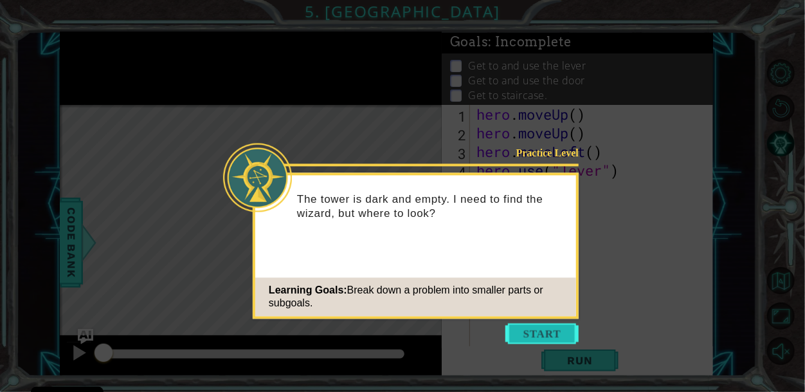
click at [552, 340] on button "Start" at bounding box center [542, 333] width 73 height 21
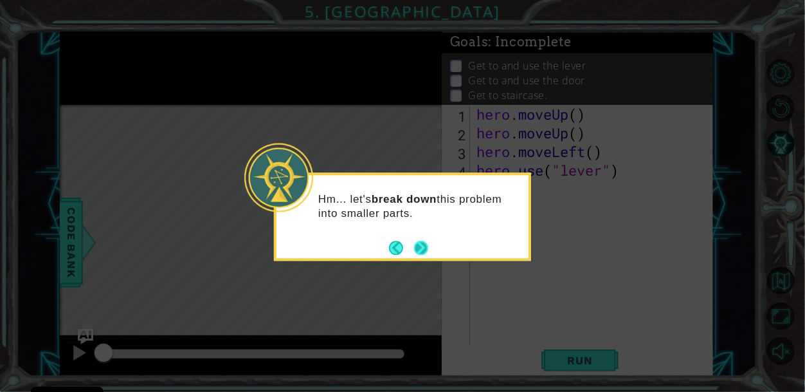
click at [420, 245] on button "Next" at bounding box center [421, 248] width 14 height 14
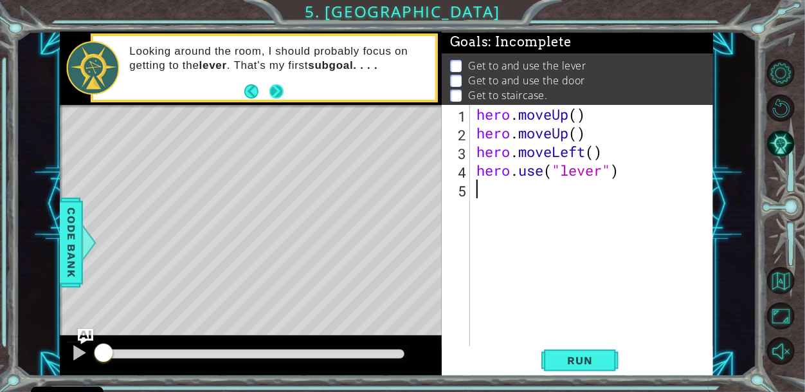
click at [276, 95] on button "Next" at bounding box center [277, 91] width 14 height 14
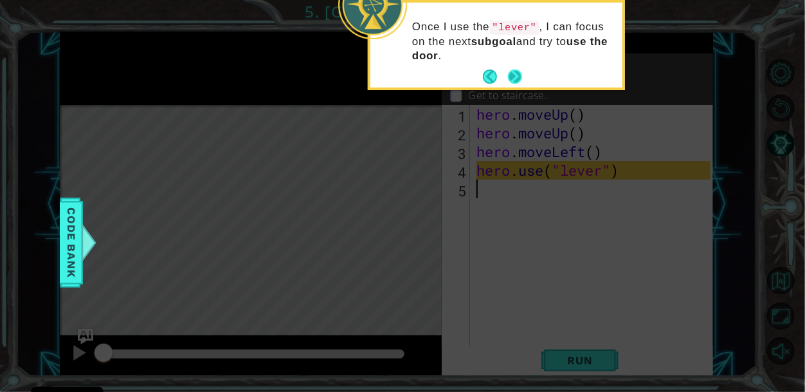
click at [512, 74] on button "Next" at bounding box center [515, 76] width 14 height 14
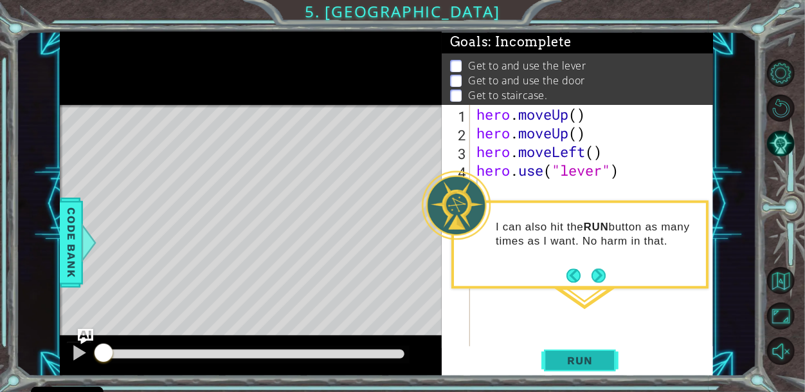
click at [584, 354] on span "Run" at bounding box center [579, 360] width 51 height 13
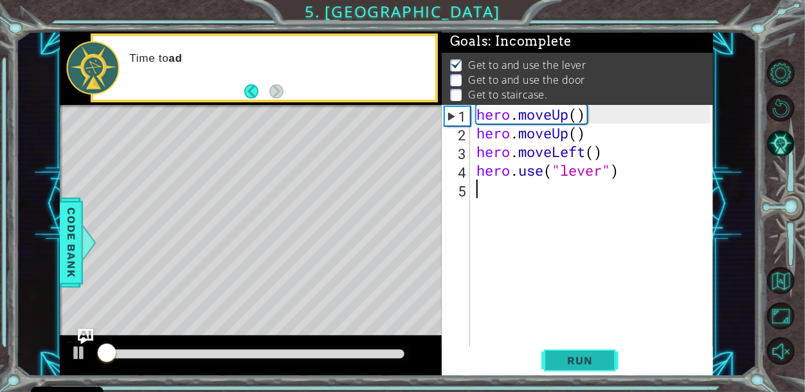
scroll to position [2, 0]
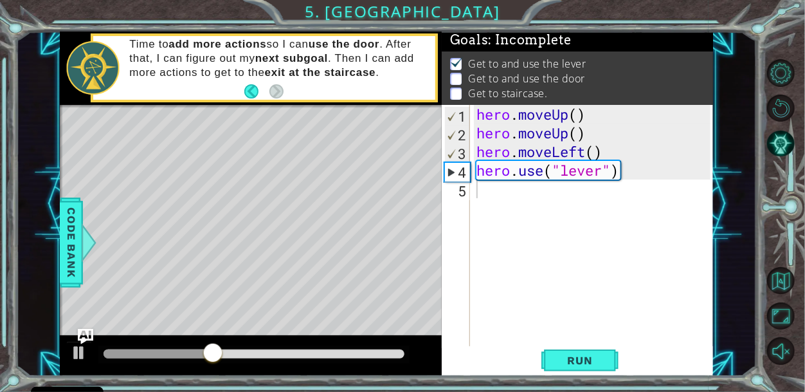
drag, startPoint x: 191, startPoint y: 347, endPoint x: 197, endPoint y: 351, distance: 7.3
click at [197, 351] on div at bounding box center [253, 354] width 311 height 18
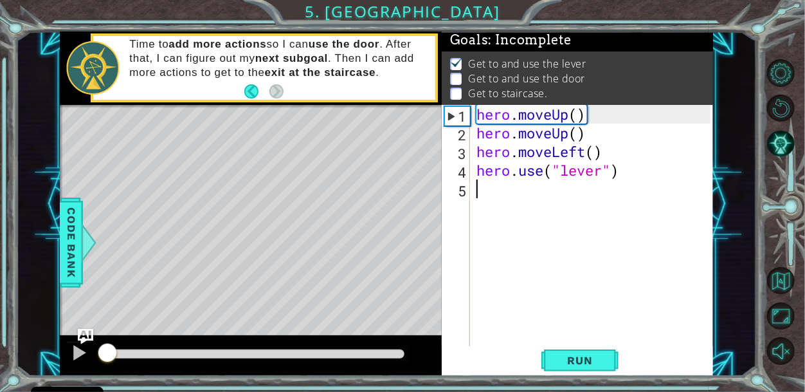
drag, startPoint x: 212, startPoint y: 349, endPoint x: 109, endPoint y: 371, distance: 105.4
click at [109, 371] on div at bounding box center [251, 355] width 382 height 41
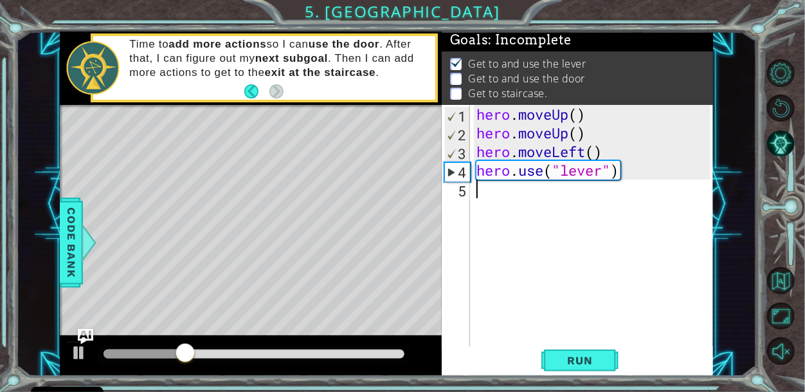
type textarea "h"
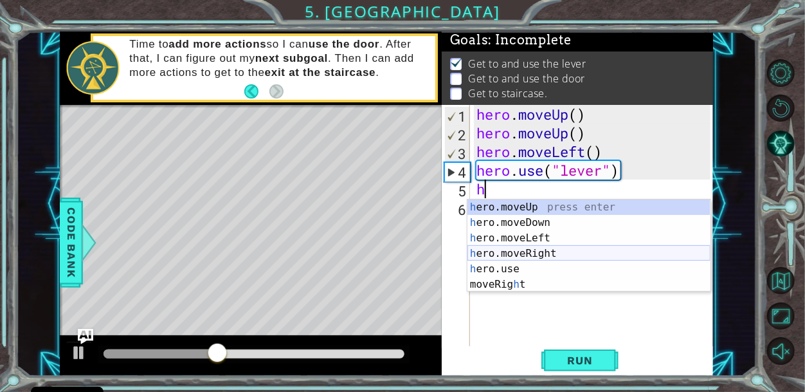
click at [577, 252] on div "h ero.moveUp press enter h ero.moveDown press enter h ero.moveLeft press enter …" at bounding box center [589, 261] width 243 height 124
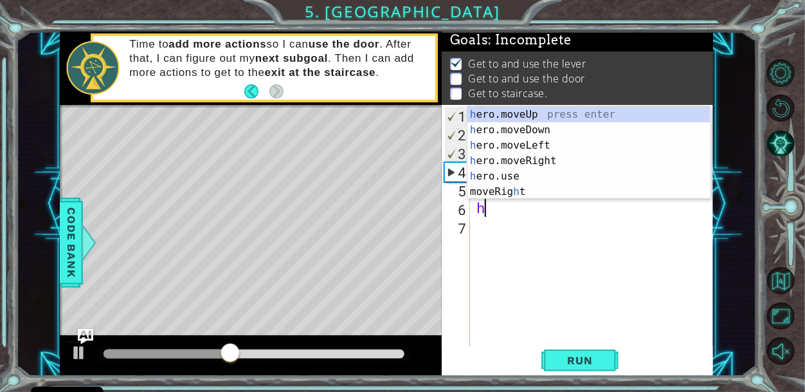
type textarea "h"
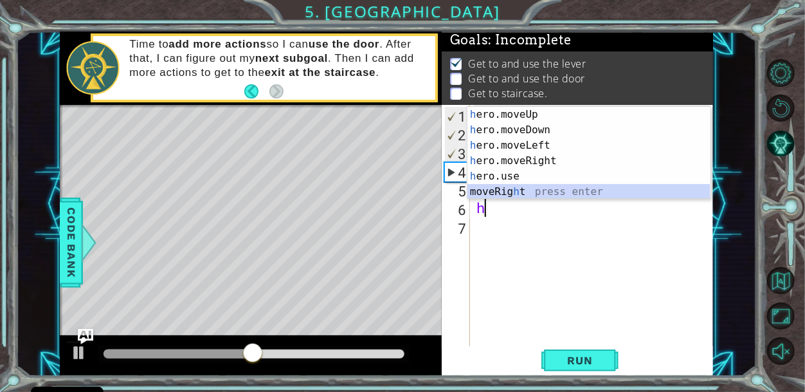
click at [484, 191] on div "h ero.moveUp press enter h ero.moveDown press enter h ero.moveLeft press enter …" at bounding box center [589, 169] width 243 height 124
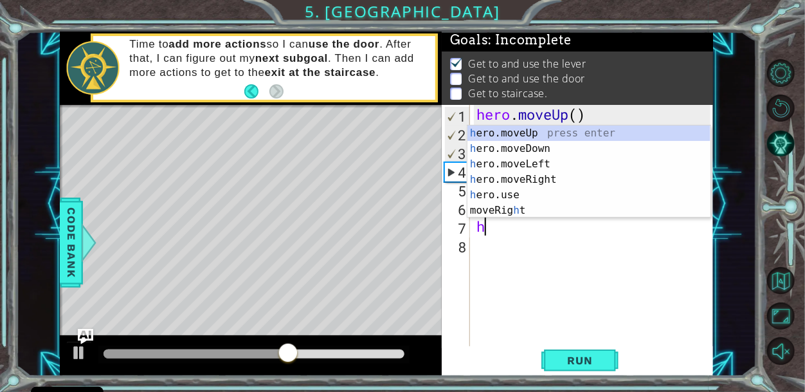
type textarea "he"
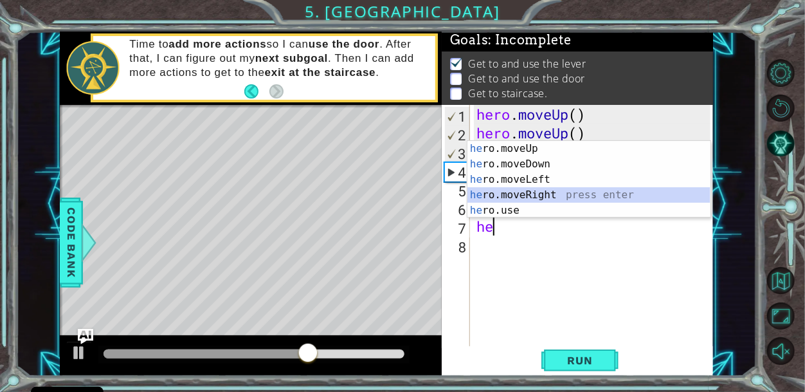
click at [520, 191] on div "he ro.moveUp press enter he ro.moveDown press enter he ro.moveLeft press enter …" at bounding box center [589, 195] width 243 height 108
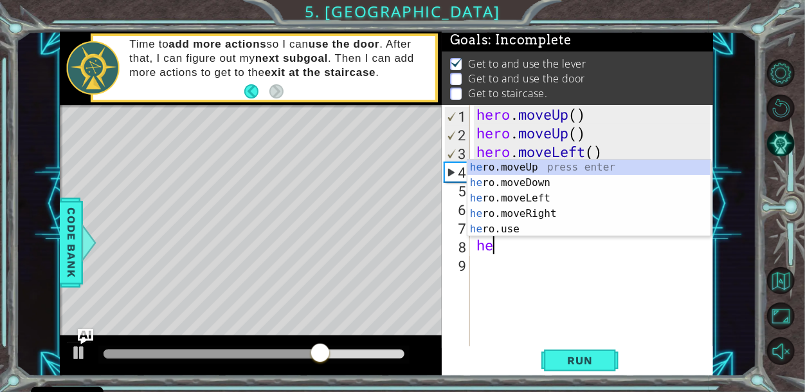
scroll to position [0, 0]
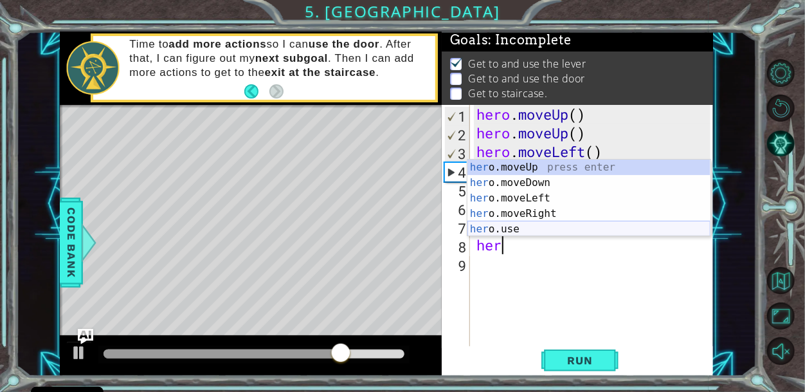
click at [540, 230] on div "her o.moveUp press enter her o.moveDown press enter her o.moveLeft press enter …" at bounding box center [589, 214] width 243 height 108
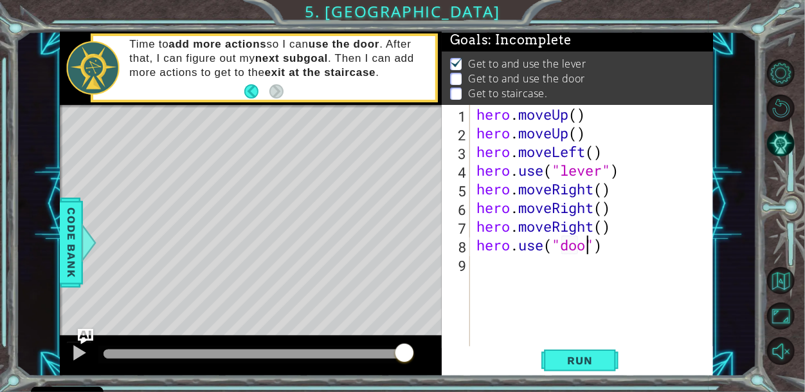
scroll to position [0, 5]
type textarea "hero.use("door")"
click at [610, 274] on div "hero . moveUp ( ) hero . moveUp ( ) hero . moveLeft ( ) hero . use ( "lever" ) …" at bounding box center [595, 245] width 243 height 280
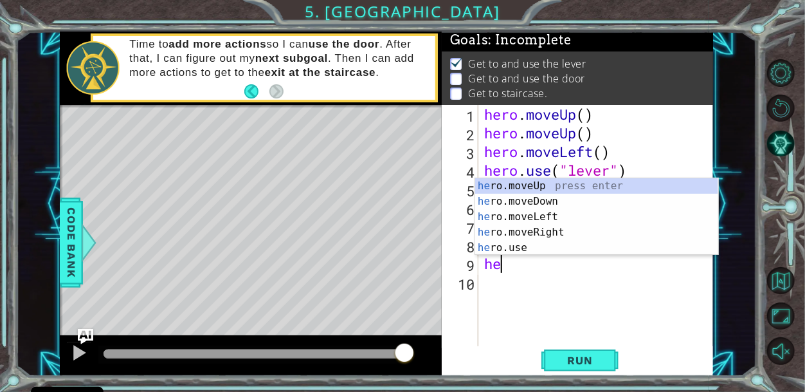
type textarea "her"
click at [544, 185] on div "her o.moveUp press enter her o.moveDown press enter her o.moveLeft press enter …" at bounding box center [596, 232] width 243 height 108
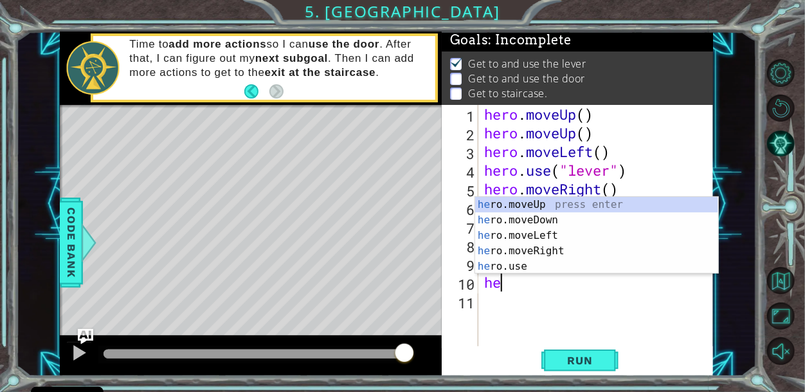
type textarea "her"
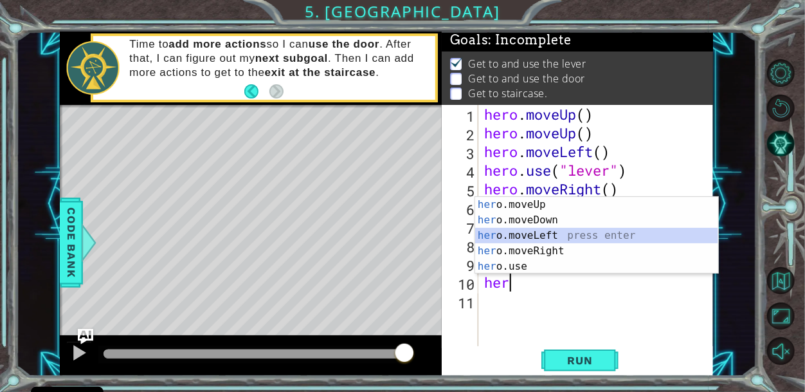
click at [551, 234] on div "her o.moveUp press enter her o.moveDown press enter her o.moveLeft press enter …" at bounding box center [596, 251] width 243 height 108
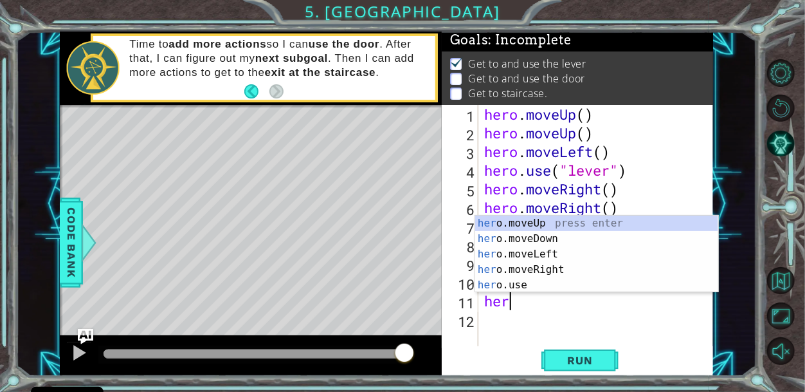
type textarea "hero"
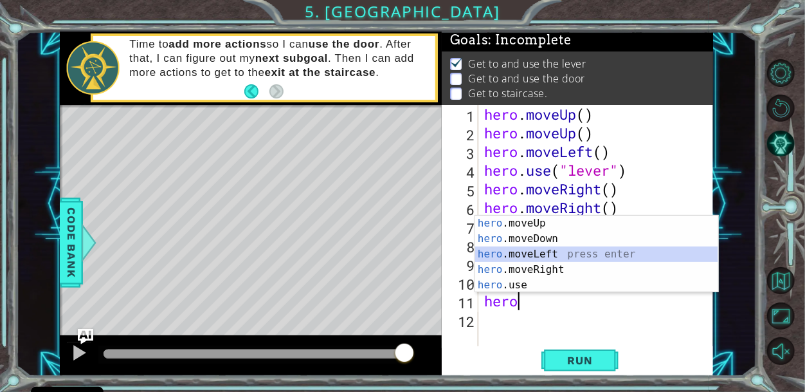
click at [547, 253] on div "hero .moveUp press enter hero .moveDown press enter hero .moveLeft press enter …" at bounding box center [596, 269] width 243 height 108
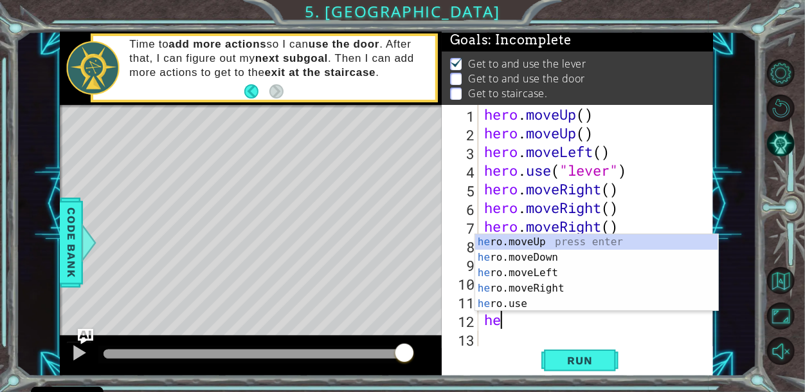
type textarea "her"
click at [558, 271] on div "her o.moveUp press enter her o.moveDown press enter her o.moveLeft press enter …" at bounding box center [596, 288] width 243 height 108
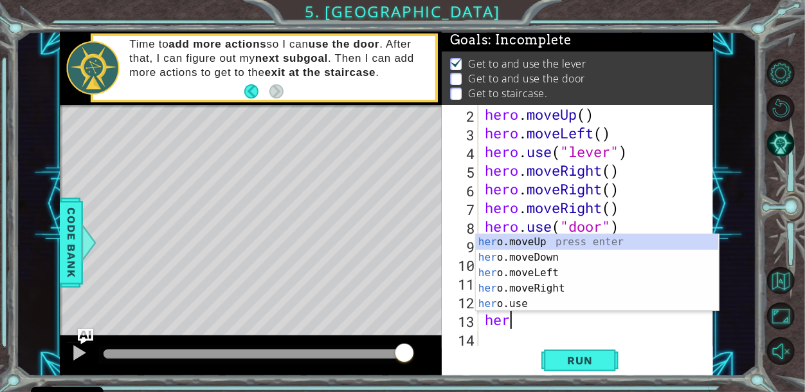
type textarea "hero"
click at [563, 242] on div "hero .moveUp press enter hero .moveDown press enter hero .moveLeft press enter …" at bounding box center [597, 288] width 243 height 108
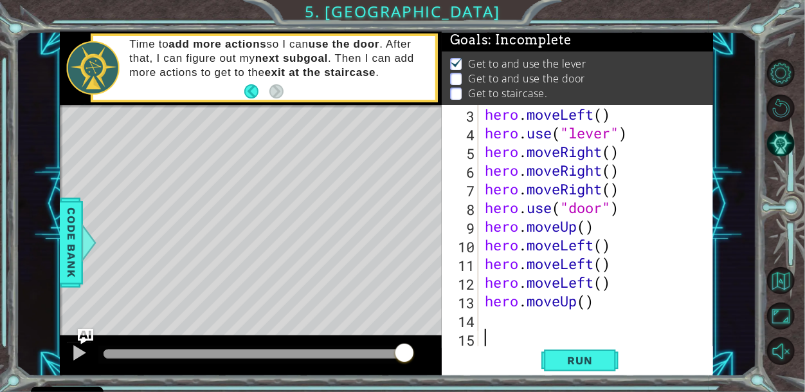
scroll to position [55, 0]
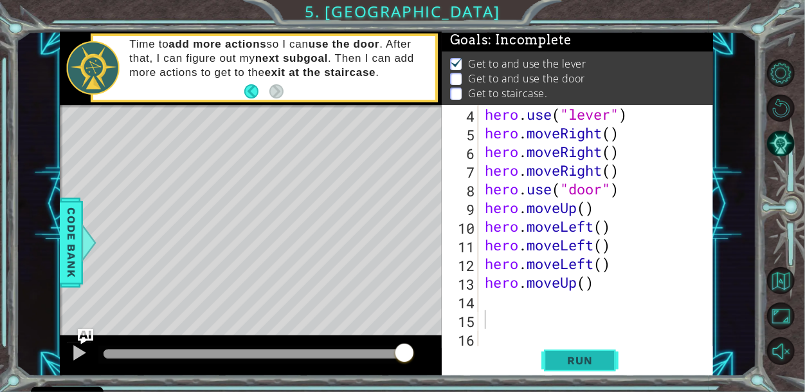
click at [587, 358] on span "Run" at bounding box center [579, 360] width 51 height 13
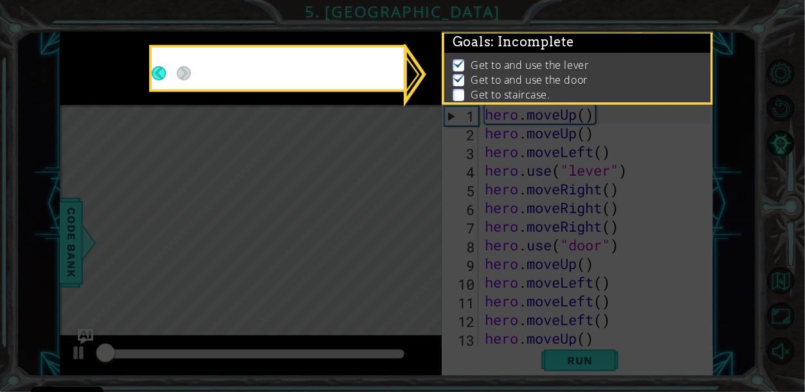
scroll to position [0, 0]
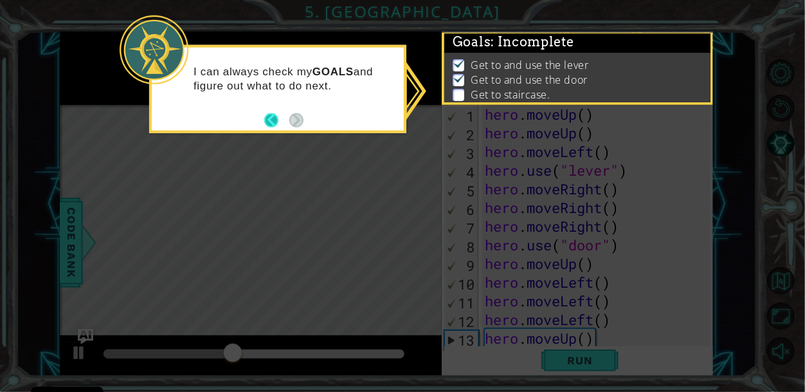
click at [276, 119] on button "Back" at bounding box center [276, 120] width 25 height 14
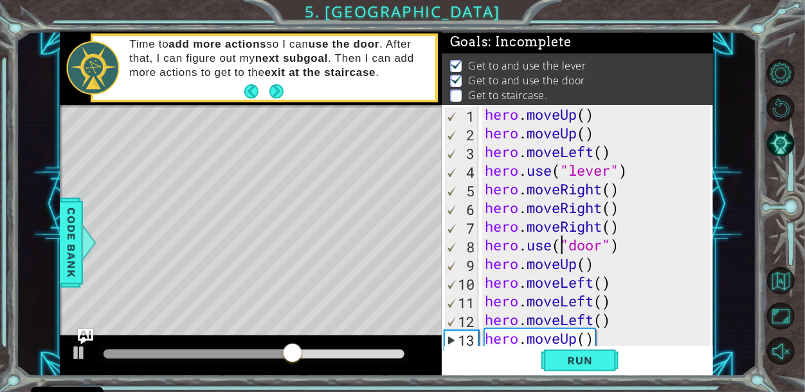
click at [561, 236] on div "hero . moveUp ( ) hero . moveUp ( ) hero . moveLeft ( ) hero . use ( "lever" ) …" at bounding box center [599, 245] width 235 height 280
click at [553, 231] on div "hero . moveUp ( ) hero . moveUp ( ) hero . moveLeft ( ) hero . use ( "lever" ) …" at bounding box center [599, 245] width 235 height 280
click at [553, 238] on div "hero . moveUp ( ) hero . moveUp ( ) hero . moveLeft ( ) hero . use ( "lever" ) …" at bounding box center [599, 245] width 235 height 280
click at [488, 254] on div "hero . moveUp ( ) hero . moveUp ( ) hero . moveLeft ( ) hero . use ( "lever" ) …" at bounding box center [599, 245] width 235 height 280
click at [626, 244] on div "hero . moveUp ( ) hero . moveUp ( ) hero . moveLeft ( ) hero . use ( "lever" ) …" at bounding box center [599, 245] width 235 height 280
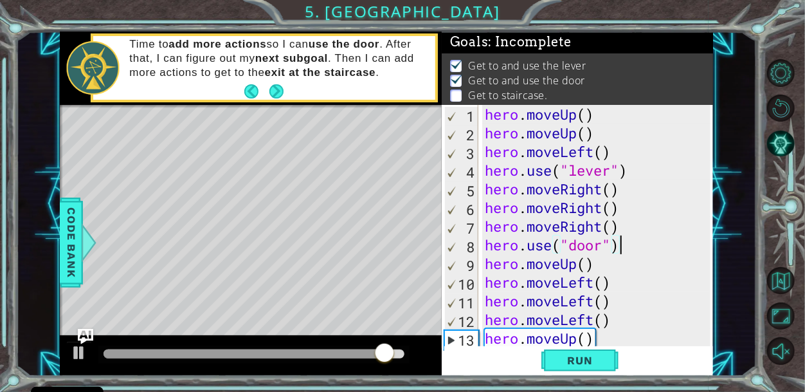
type textarea "hero.use("door")"
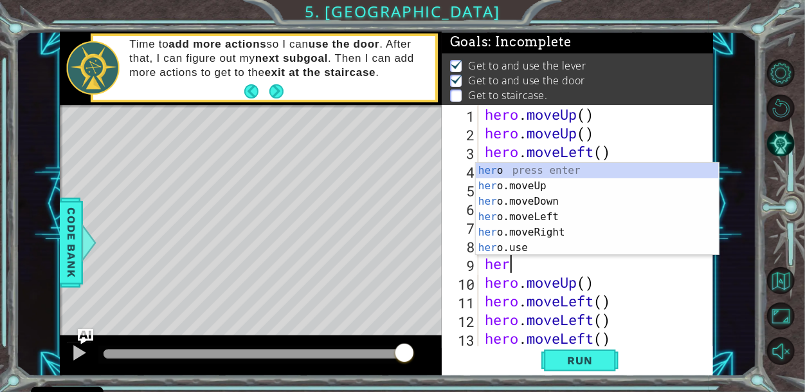
type textarea "hero"
click at [645, 192] on div "hero press enter hero .moveUp press enter hero .moveDown press enter hero .move…" at bounding box center [597, 225] width 243 height 124
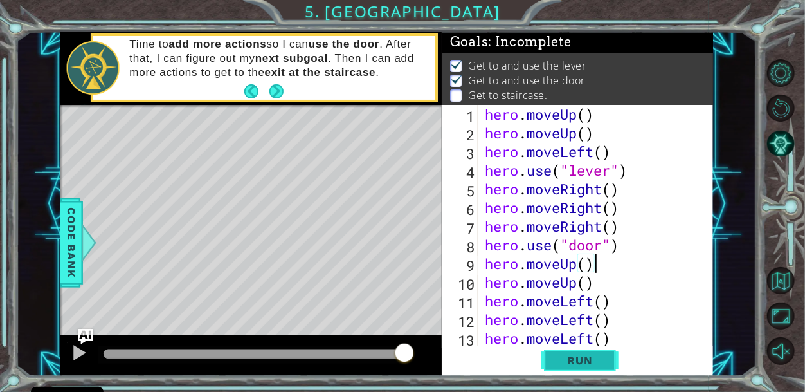
type textarea "hero.moveUp()"
click at [580, 365] on span "Run" at bounding box center [579, 360] width 51 height 13
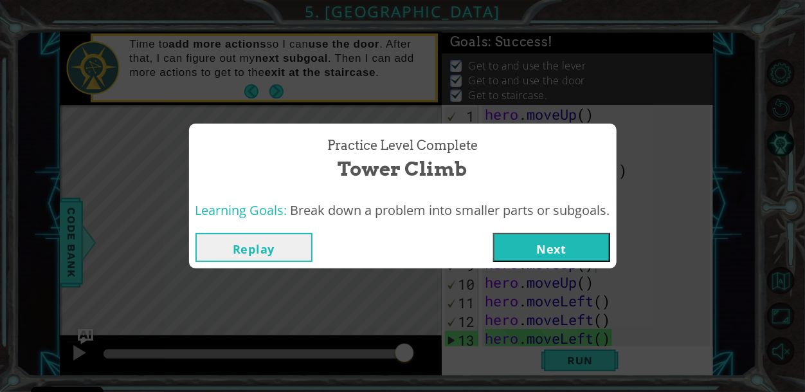
click at [567, 250] on button "Next" at bounding box center [551, 247] width 117 height 29
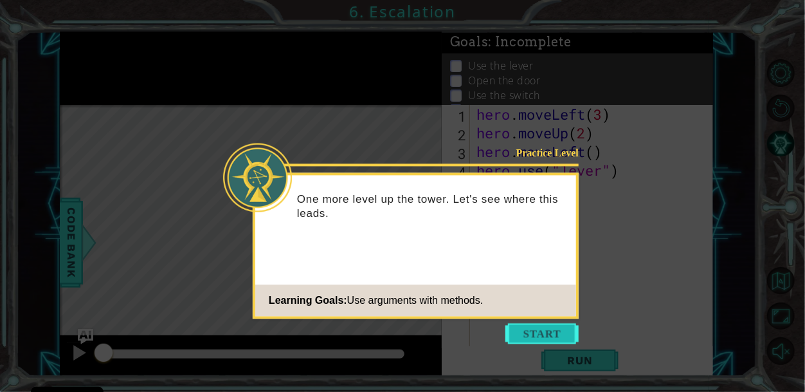
click at [553, 327] on button "Start" at bounding box center [542, 333] width 73 height 21
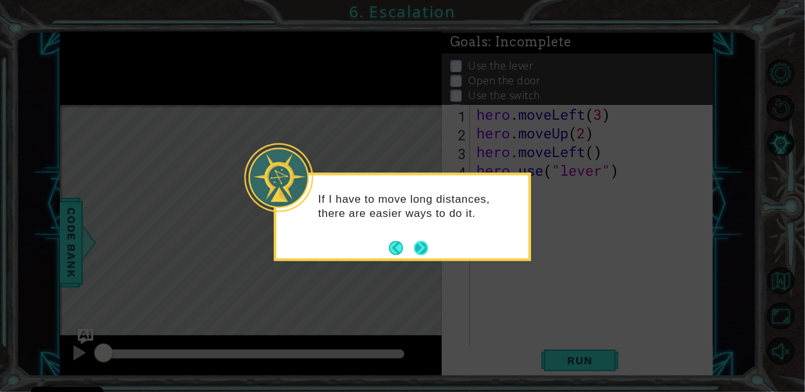
click at [419, 244] on button "Next" at bounding box center [421, 248] width 14 height 14
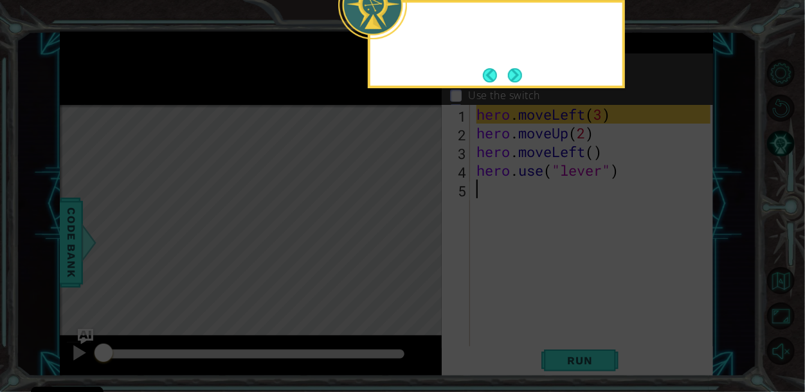
click at [419, 244] on icon at bounding box center [402, 58] width 805 height 666
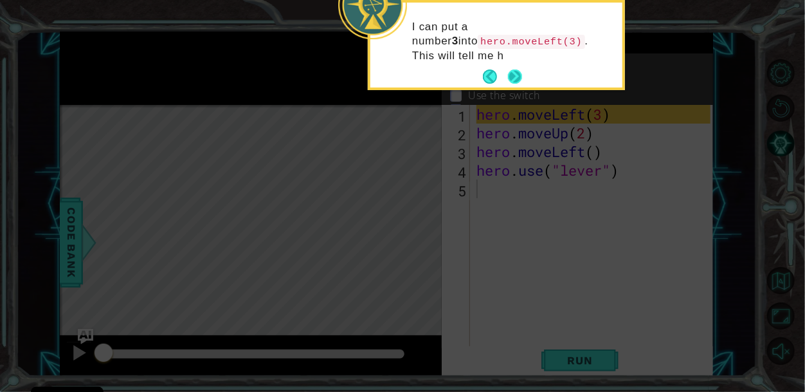
click at [509, 71] on button "Next" at bounding box center [515, 76] width 14 height 14
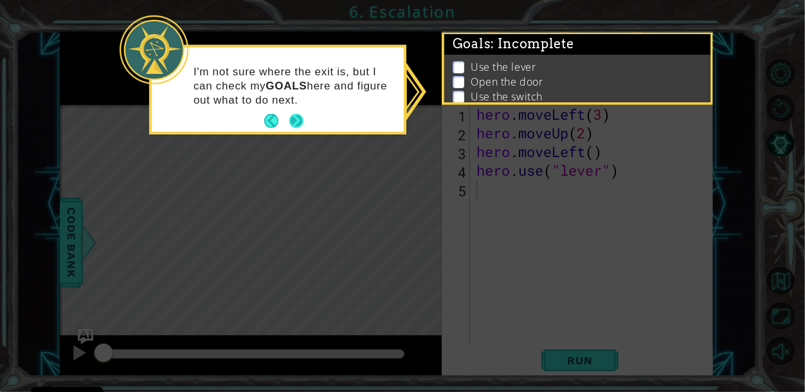
click at [293, 114] on button "Next" at bounding box center [296, 121] width 14 height 14
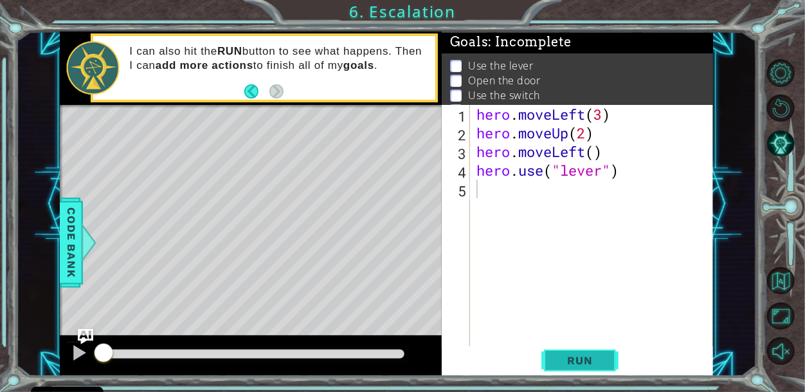
click at [574, 369] on button "Run" at bounding box center [580, 359] width 77 height 27
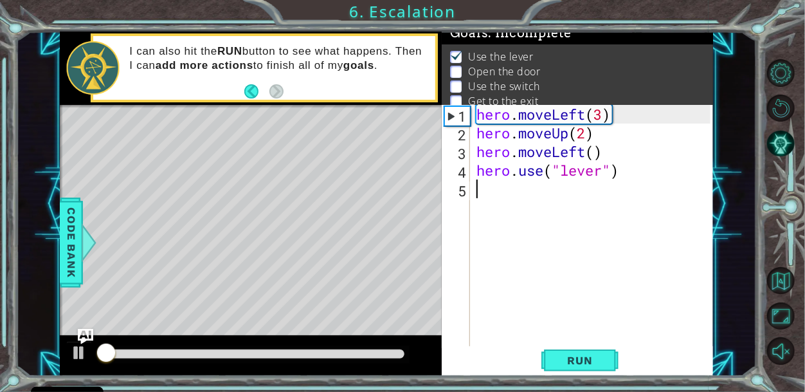
scroll to position [10, 0]
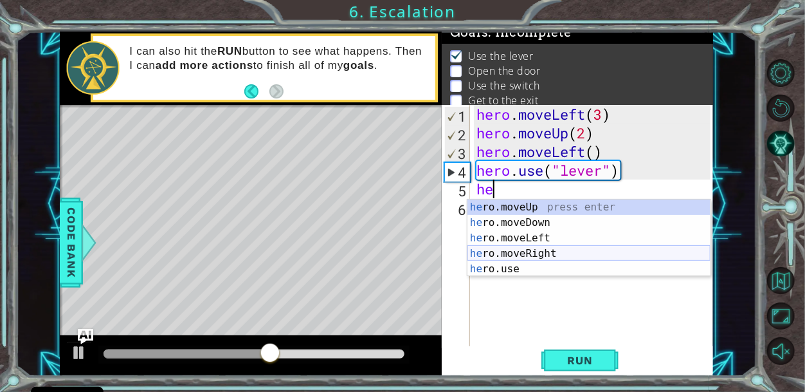
click at [528, 253] on div "he ro.moveUp press enter he ro.moveDown press enter he ro.moveLeft press enter …" at bounding box center [589, 253] width 243 height 108
type textarea "hero.moveRight(1)"
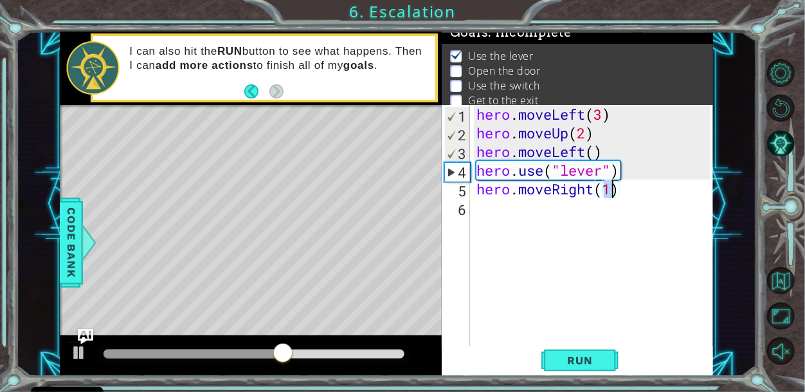
click at [495, 217] on div "hero . moveLeft ( 3 ) hero . moveUp ( 2 ) hero . moveLeft ( ) hero . use ( "lev…" at bounding box center [595, 245] width 243 height 280
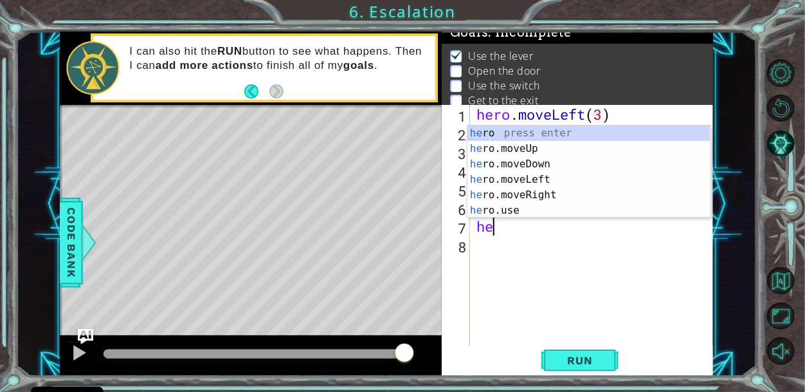
scroll to position [0, 6]
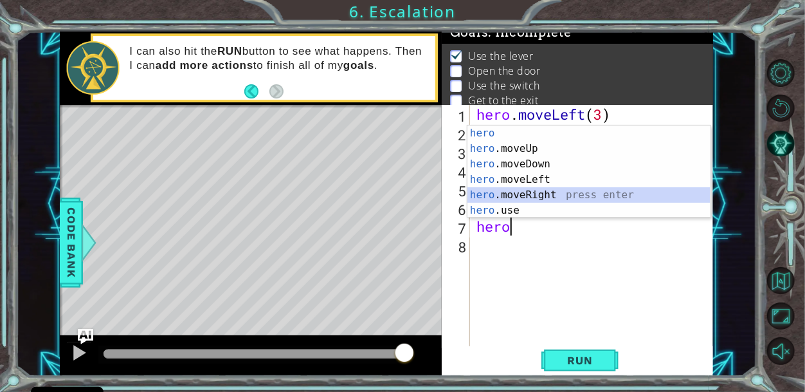
click at [515, 193] on div "hero press enter hero .moveUp press enter hero .moveDown press enter hero .move…" at bounding box center [589, 187] width 243 height 124
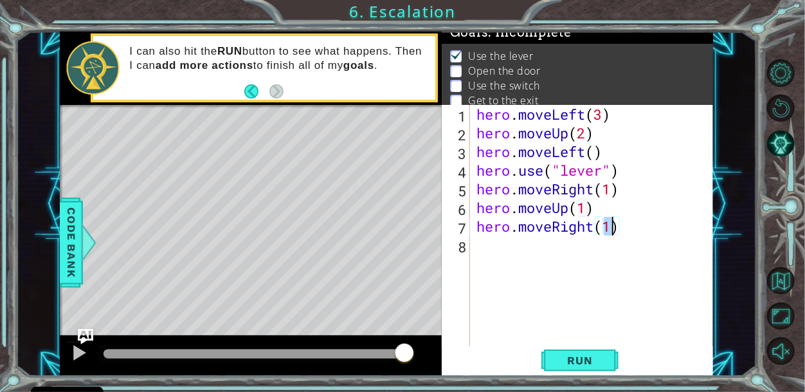
scroll to position [0, 5]
type textarea "hero.moveRight(2)"
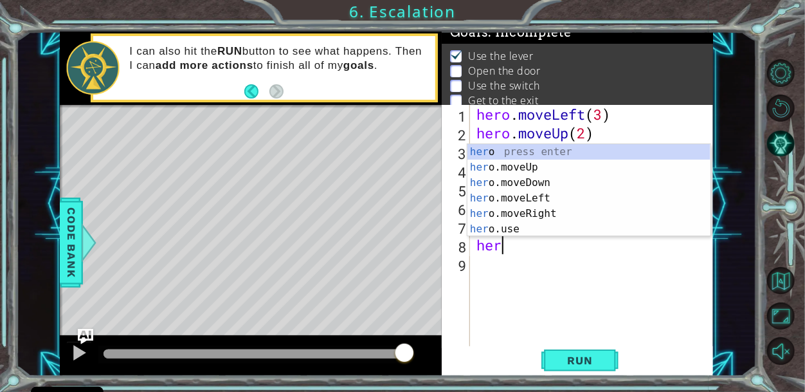
scroll to position [0, 0]
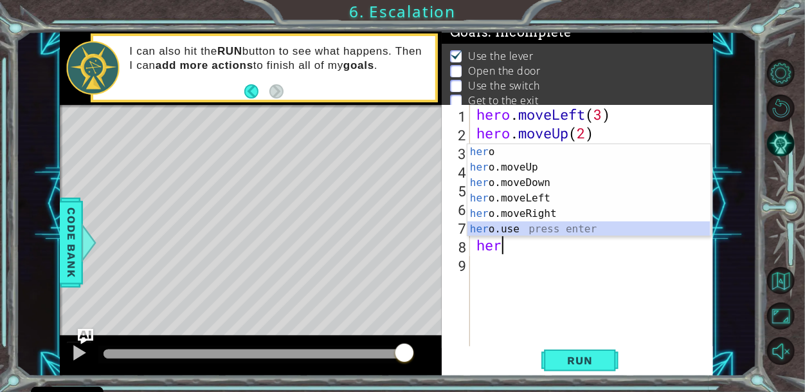
click at [523, 223] on div "her o press enter her o.moveUp press enter her o.moveDown press enter her o.mov…" at bounding box center [589, 206] width 243 height 124
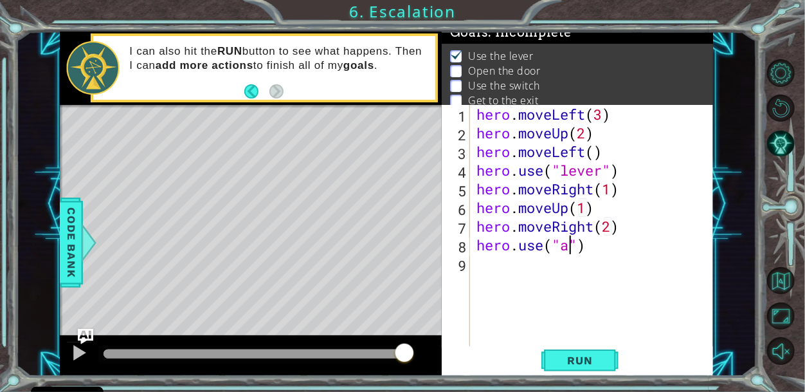
scroll to position [0, 3]
type textarea "hero.use("switch")"
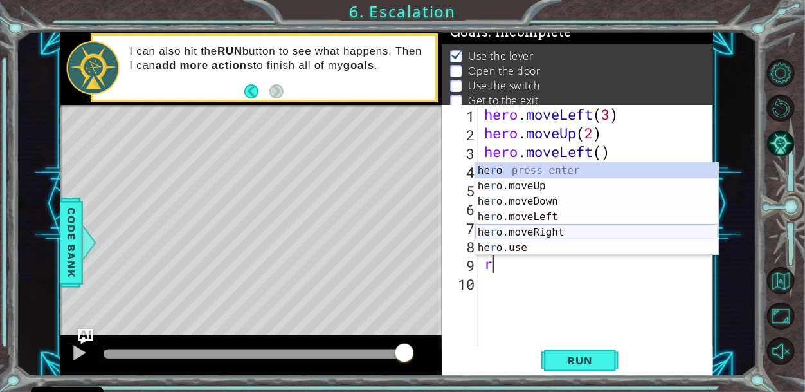
click at [535, 230] on div "he r o press enter he r o.moveUp press enter he r o.moveDown press enter he r o…" at bounding box center [596, 225] width 243 height 124
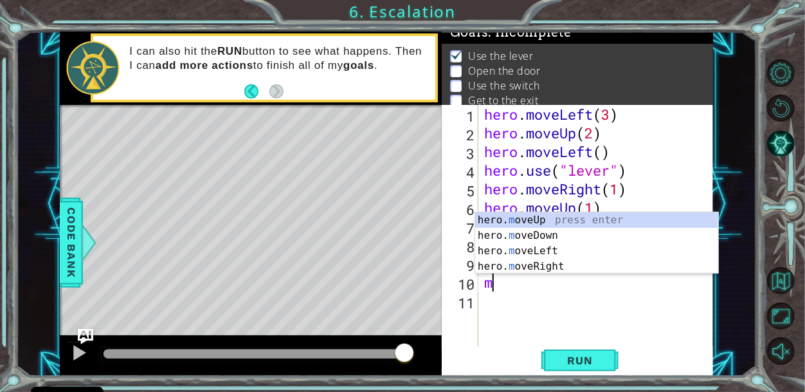
scroll to position [0, 6]
click at [572, 221] on div "hero. mo veUp press enter hero. mo veDown press enter hero. mo veLeft press ent…" at bounding box center [596, 258] width 243 height 93
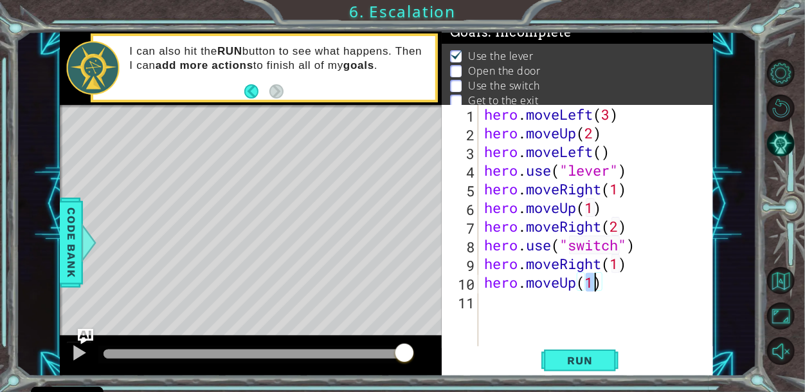
scroll to position [0, 5]
type textarea "hero.moveUp(1)"
click at [604, 367] on button "Run" at bounding box center [580, 359] width 77 height 27
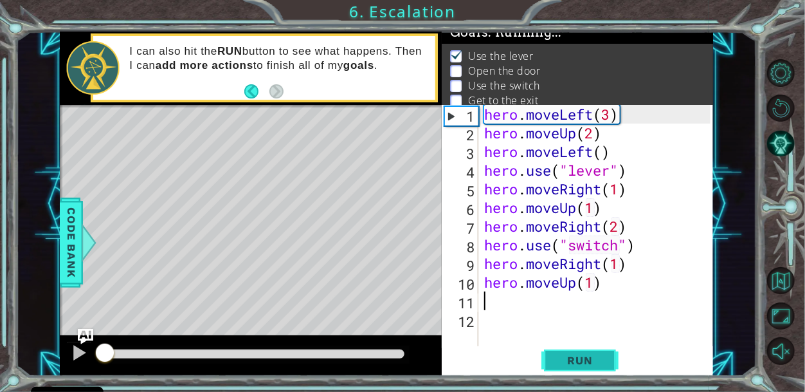
scroll to position [0, 0]
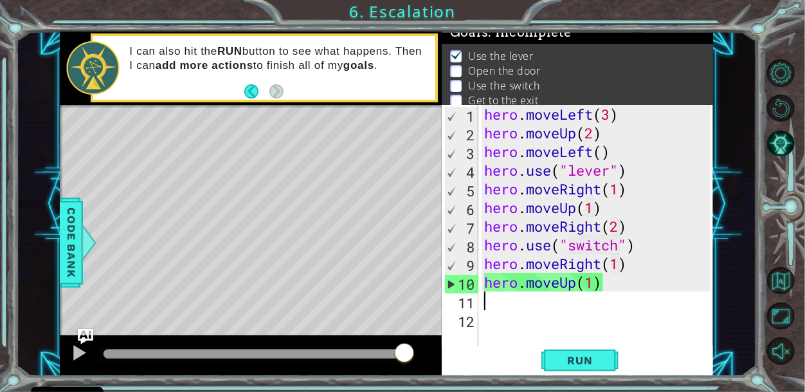
click at [600, 188] on div "hero . moveLeft ( 3 ) hero . moveUp ( 2 ) hero . moveLeft ( ) hero . use ( "lev…" at bounding box center [599, 245] width 235 height 280
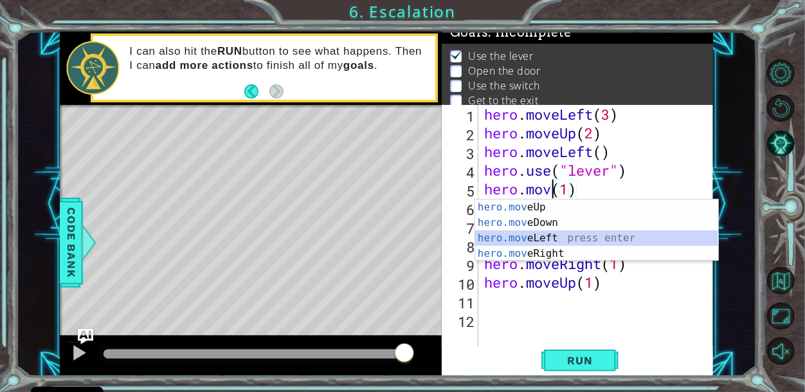
click at [566, 235] on div "hero.mov eUp press enter hero.mov eDown press enter hero.mov eLeft press enter …" at bounding box center [596, 245] width 243 height 93
type textarea "hero.moveLeft(1)(1)"
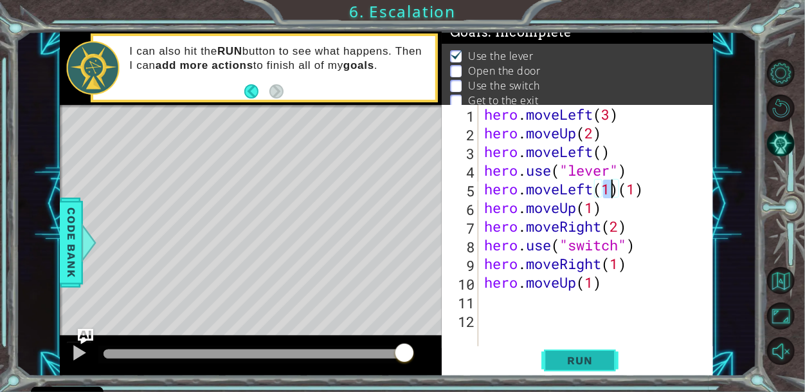
click at [600, 357] on span "Run" at bounding box center [579, 360] width 51 height 13
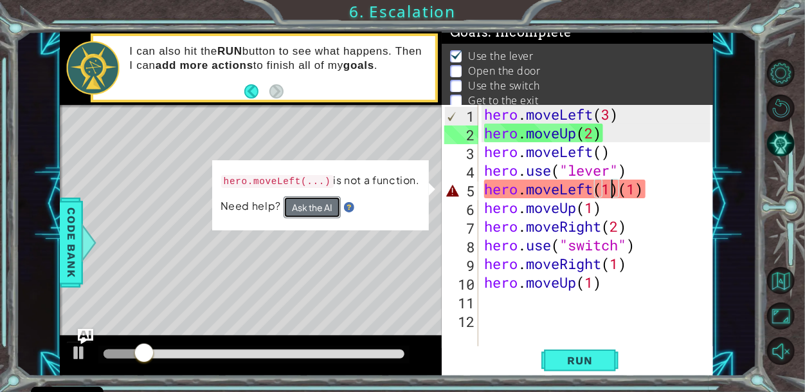
click at [329, 209] on button "Ask the AI" at bounding box center [312, 207] width 57 height 22
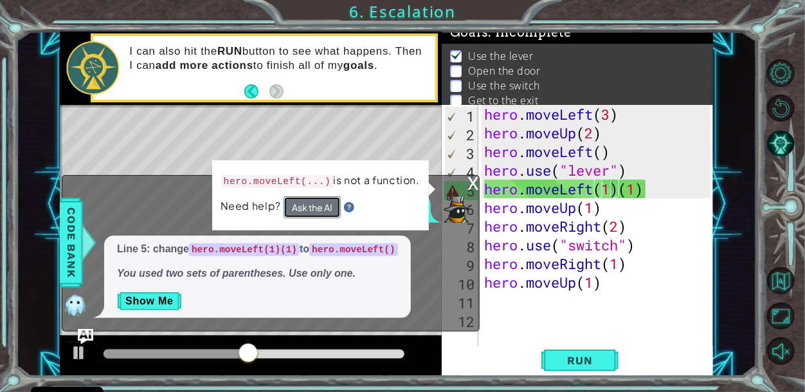
click at [311, 210] on button "Ask the AI" at bounding box center [312, 207] width 57 height 22
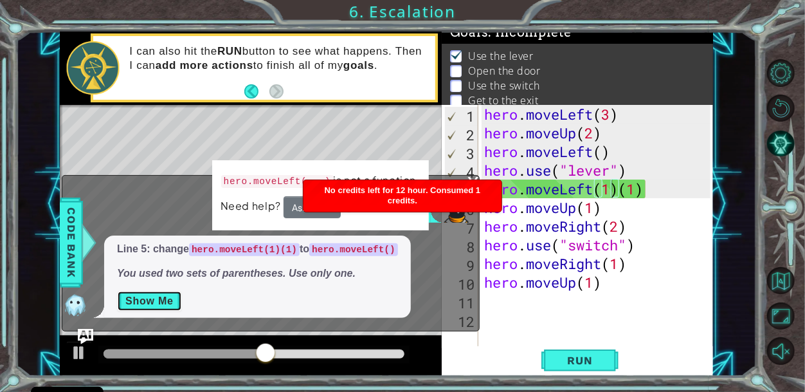
click at [133, 298] on button "Show Me" at bounding box center [149, 301] width 65 height 21
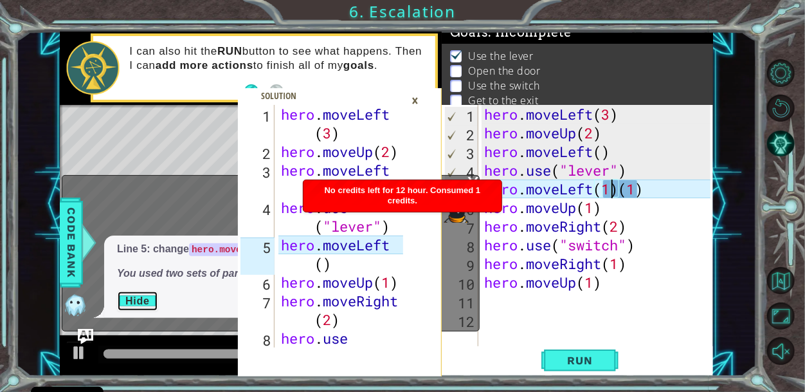
click at [142, 305] on button "Hide" at bounding box center [137, 301] width 41 height 21
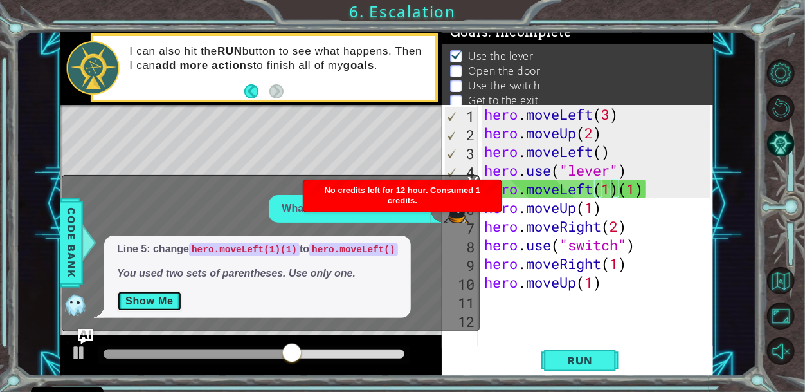
click at [166, 297] on button "Show Me" at bounding box center [149, 301] width 65 height 21
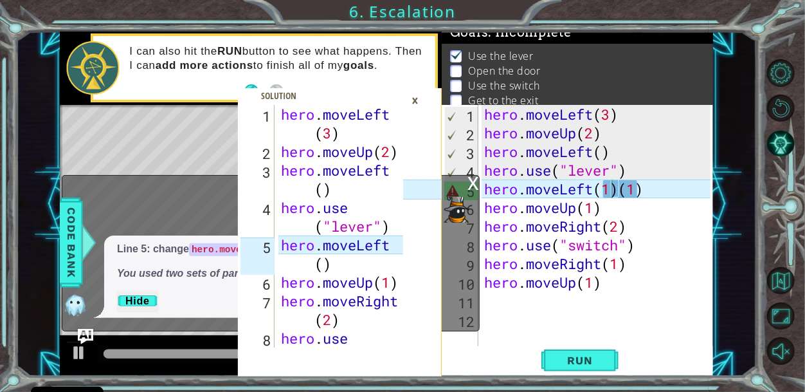
click at [328, 124] on div "hero . moveLeft ( 3 ) hero . moveUp ( 2 ) hero . moveLeft ( ) hero . use ( "lev…" at bounding box center [344, 263] width 131 height 317
click at [338, 131] on div "hero . moveLeft ( 3 ) hero . moveUp ( 2 ) hero . moveLeft ( ) hero . use ( "lev…" at bounding box center [344, 263] width 131 height 317
drag, startPoint x: 378, startPoint y: 338, endPoint x: 344, endPoint y: 341, distance: 33.6
click at [344, 341] on div "hero . moveLeft ( 3 ) hero . moveUp ( 2 ) hero . moveLeft ( ) hero . use ( "lev…" at bounding box center [344, 263] width 131 height 317
click at [360, 343] on div "hero . moveLeft ( 3 ) hero . moveUp ( 2 ) hero . moveLeft ( ) hero . use ( "lev…" at bounding box center [344, 263] width 131 height 317
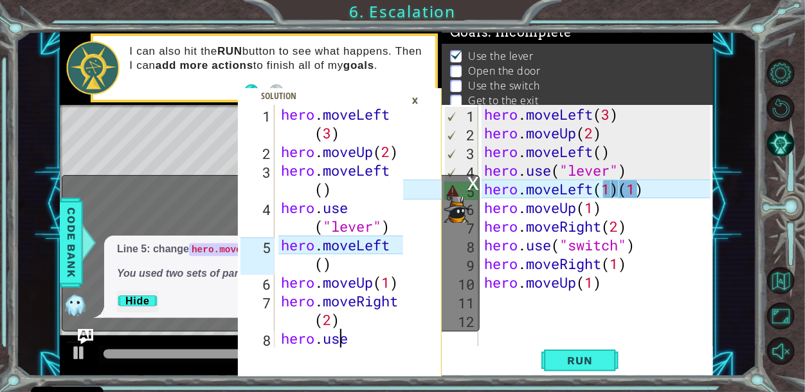
scroll to position [18, 0]
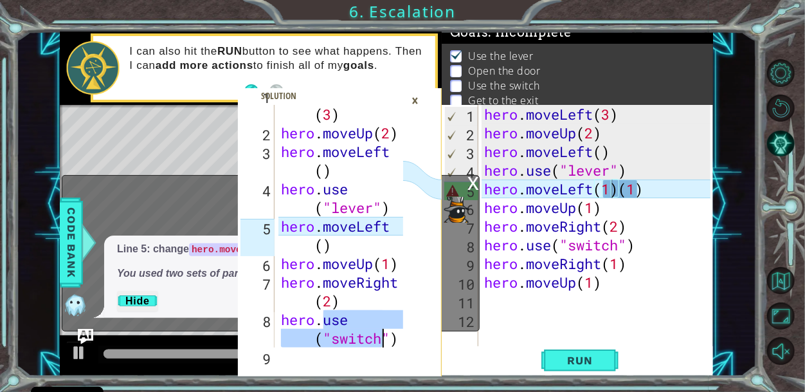
click at [359, 342] on div "hero . moveLeft ( 3 ) hero . moveUp ( 2 ) hero . moveLeft ( ) hero . use ( "lev…" at bounding box center [344, 244] width 131 height 317
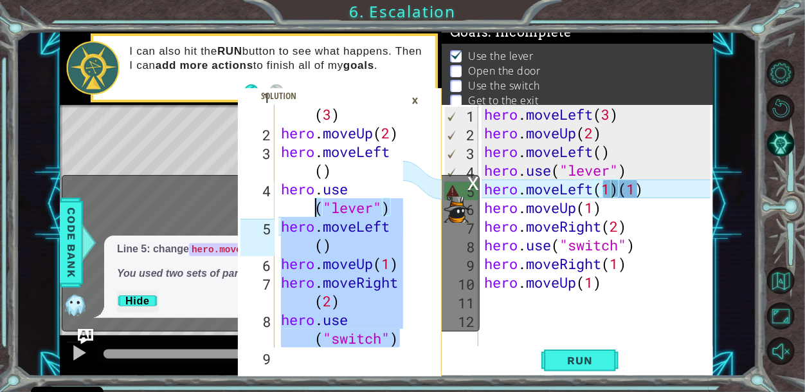
scroll to position [0, 0]
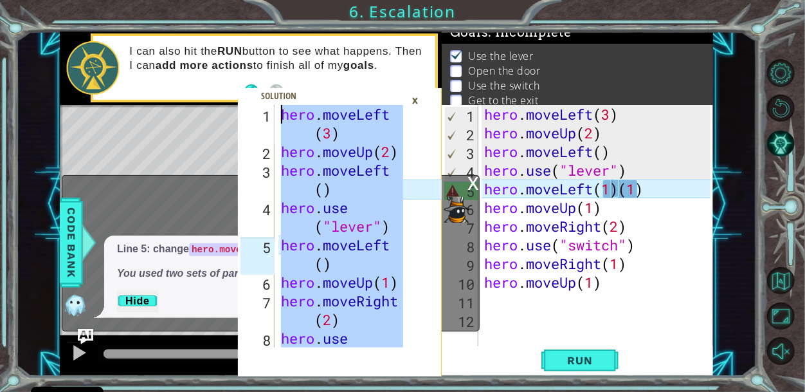
drag, startPoint x: 399, startPoint y: 344, endPoint x: 286, endPoint y: -35, distance: 394.8
click at [286, 0] on html "Cookie Policy CodeCombat uses a few essential and non-essential cookies. Privac…" at bounding box center [402, 196] width 805 height 392
click at [345, 120] on div "hero . moveLeft ( 3 ) hero . moveUp ( 2 ) hero . moveLeft ( ) hero . use ( "lev…" at bounding box center [341, 226] width 125 height 243
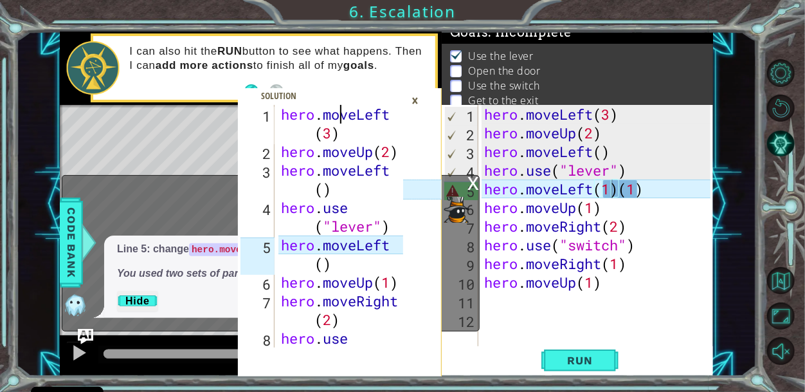
click at [345, 120] on div "hero . moveLeft ( 3 ) hero . moveUp ( 2 ) hero . moveLeft ( ) hero . use ( "lev…" at bounding box center [344, 263] width 131 height 317
drag, startPoint x: 280, startPoint y: 102, endPoint x: 297, endPoint y: 186, distance: 85.2
click at [297, 186] on div "hero.moveLeft(3) 1 2 3 4 5 6 7 8 hero . moveLeft ( 3 ) hero . moveUp ( 2 ) hero…" at bounding box center [340, 240] width 204 height 271
click at [274, 128] on div "1" at bounding box center [258, 125] width 34 height 37
click at [282, 117] on div "hero . moveLeft ( 3 ) hero . moveUp ( 2 ) hero . moveLeft ( ) hero . use ( "lev…" at bounding box center [344, 263] width 131 height 317
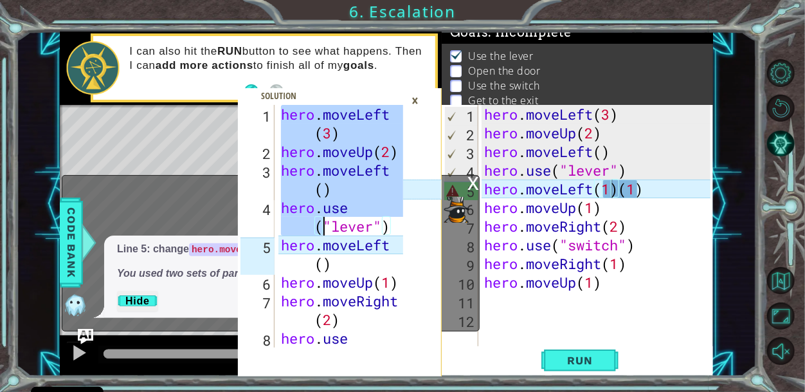
scroll to position [93, 0]
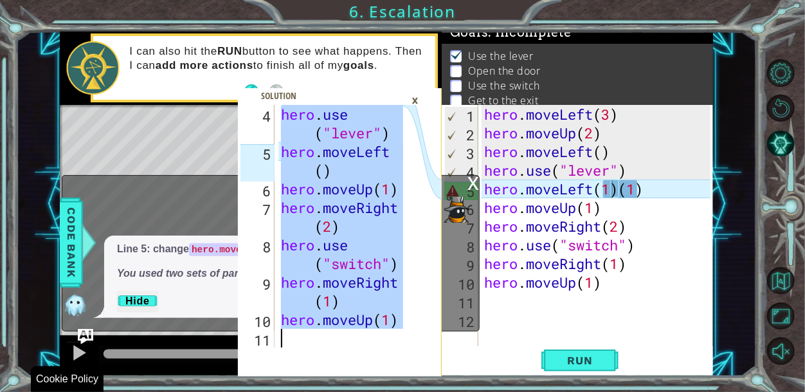
drag, startPoint x: 280, startPoint y: 116, endPoint x: 305, endPoint y: 391, distance: 275.8
click at [305, 391] on div "hero.moveLeft(3) 4 5 6 7 8 9 10 11 hero . use ( "lever" ) hero . moveLeft ( ) h…" at bounding box center [402, 196] width 805 height 392
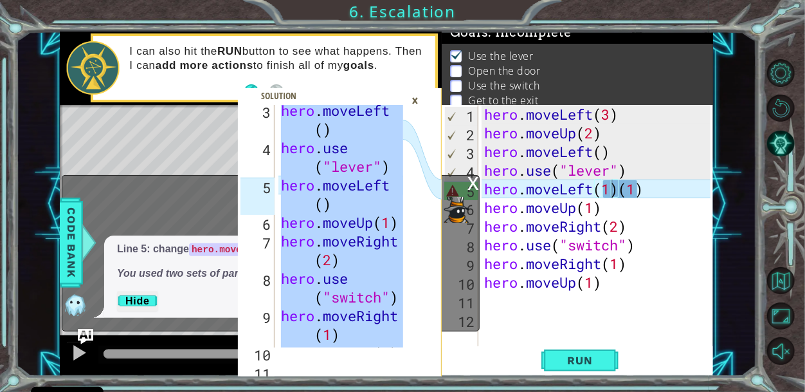
scroll to position [61, 0]
click at [309, 280] on div "hero . moveLeft ( ) hero . use ( "lever" ) hero . moveLeft ( ) hero . moveUp ( …" at bounding box center [341, 226] width 125 height 243
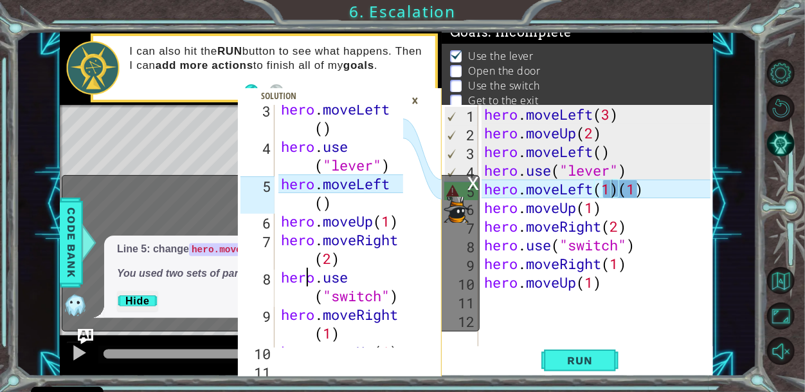
click at [308, 280] on div "hero . moveLeft ( ) hero . use ( "lever" ) hero . moveLeft ( ) hero . moveUp ( …" at bounding box center [344, 249] width 131 height 298
click at [308, 280] on div "hero . moveLeft ( ) hero . use ( "lever" ) hero . moveLeft ( ) hero . moveUp ( …" at bounding box center [341, 226] width 125 height 243
click at [308, 280] on div "hero . moveLeft ( ) hero . use ( "lever" ) hero . moveLeft ( ) hero . moveUp ( …" at bounding box center [344, 249] width 131 height 298
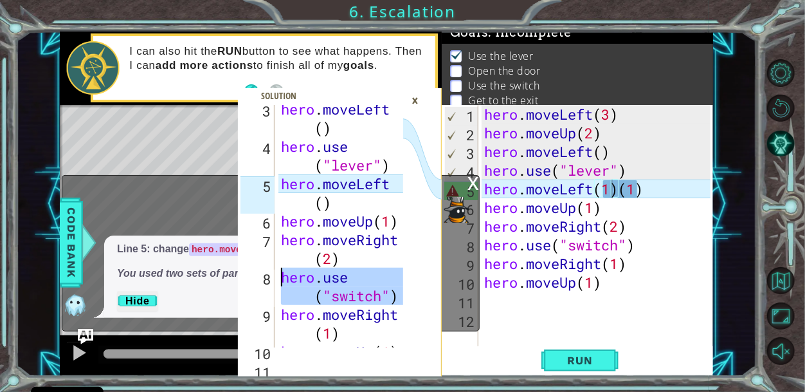
click at [308, 280] on div "hero . moveLeft ( ) hero . use ( "lever" ) hero . moveLeft ( ) hero . moveUp ( …" at bounding box center [341, 226] width 125 height 243
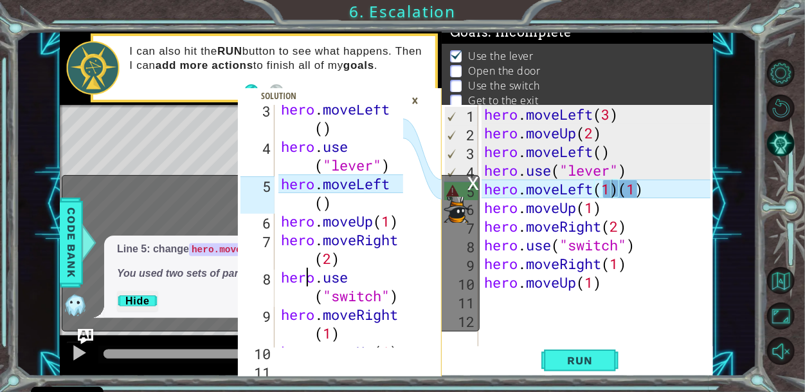
click at [308, 280] on div "hero . moveLeft ( ) hero . use ( "lever" ) hero . moveLeft ( ) hero . moveUp ( …" at bounding box center [344, 249] width 131 height 298
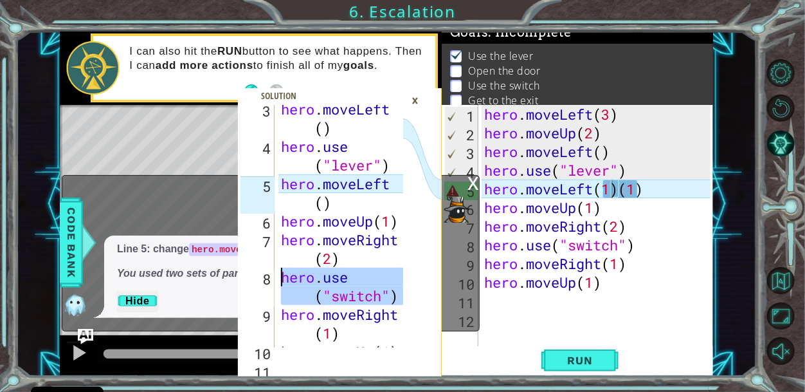
click at [308, 280] on div "hero . moveLeft ( ) hero . use ( "lever" ) hero . moveLeft ( ) hero . moveUp ( …" at bounding box center [344, 249] width 131 height 298
click at [308, 280] on div "hero . moveLeft ( ) hero . use ( "lever" ) hero . moveLeft ( ) hero . moveUp ( …" at bounding box center [341, 226] width 125 height 243
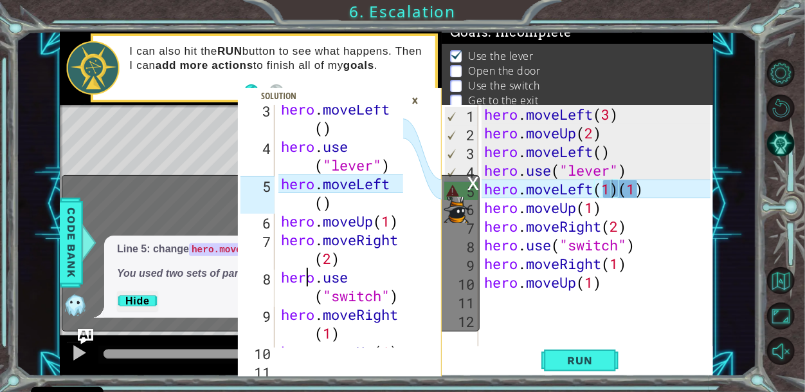
click at [308, 280] on div "hero . moveLeft ( ) hero . use ( "lever" ) hero . moveLeft ( ) hero . moveUp ( …" at bounding box center [344, 249] width 131 height 298
click at [290, 259] on div "hero . moveLeft ( ) hero . use ( "lever" ) hero . moveLeft ( ) hero . moveUp ( …" at bounding box center [344, 249] width 131 height 298
click at [290, 259] on div "hero . moveLeft ( ) hero . use ( "lever" ) hero . moveLeft ( ) hero . moveUp ( …" at bounding box center [341, 226] width 125 height 243
click at [290, 259] on div "hero . moveLeft ( ) hero . use ( "lever" ) hero . moveLeft ( ) hero . moveUp ( …" at bounding box center [344, 249] width 131 height 298
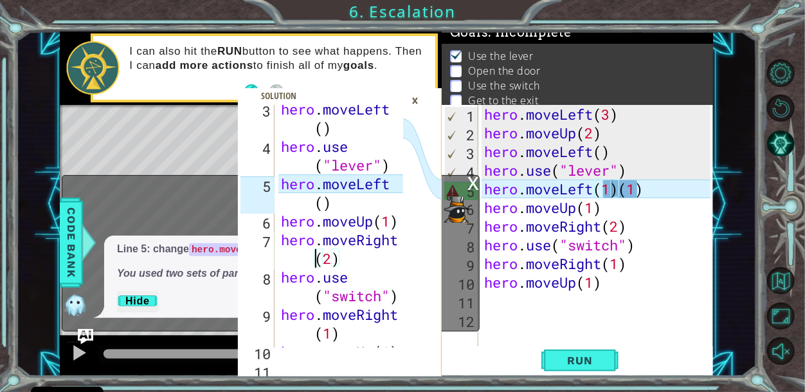
click at [290, 259] on div "hero . moveLeft ( ) hero . use ( "lever" ) hero . moveLeft ( ) hero . moveUp ( …" at bounding box center [344, 249] width 131 height 298
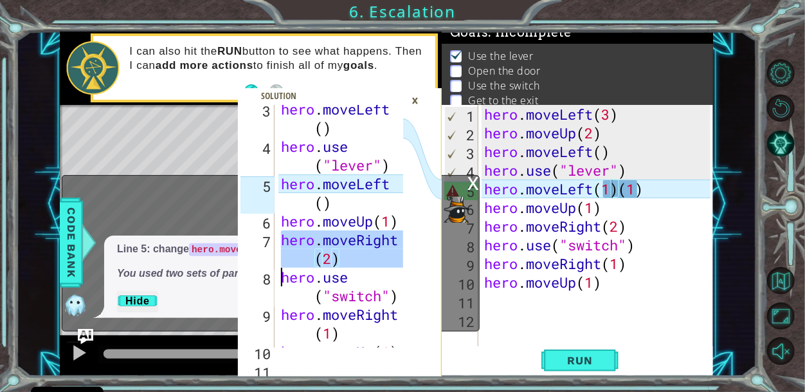
click at [290, 259] on div "hero . moveLeft ( ) hero . use ( "lever" ) hero . moveLeft ( ) hero . moveUp ( …" at bounding box center [341, 226] width 125 height 243
click at [290, 259] on div "hero . moveLeft ( ) hero . use ( "lever" ) hero . moveLeft ( ) hero . moveUp ( …" at bounding box center [344, 249] width 131 height 298
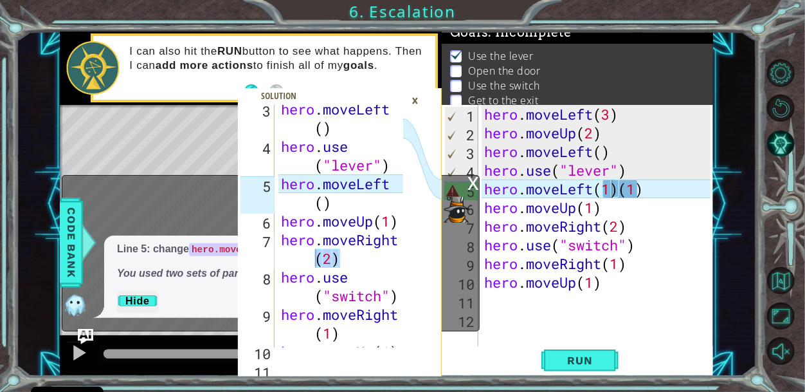
drag, startPoint x: 284, startPoint y: 102, endPoint x: 338, endPoint y: 210, distance: 120.8
click at [338, 210] on div "hero.moveRight(2) 3 4 5 6 7 8 9 10 11 hero . moveLeft ( ) hero . use ( "lever" …" at bounding box center [340, 240] width 204 height 271
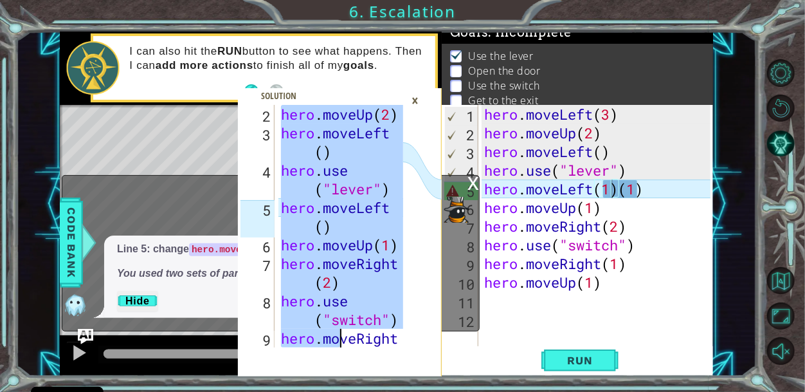
scroll to position [93, 0]
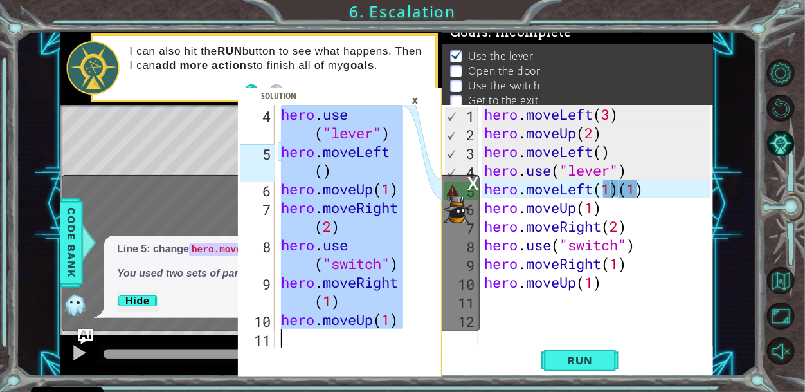
drag, startPoint x: 282, startPoint y: 109, endPoint x: 344, endPoint y: 376, distance: 274.0
click at [344, 376] on div "hero.moveLeft(3) 4 5 6 7 8 9 10 11 hero . use ( "lever" ) hero . moveLeft ( ) h…" at bounding box center [402, 196] width 805 height 392
type textarea "hero.moveUp(1)"
click at [344, 376] on div "hero.moveUp(1) 4 5 6 7 8 9 10 11 hero . use ( "lever" ) hero . moveLeft ( ) her…" at bounding box center [402, 196] width 805 height 392
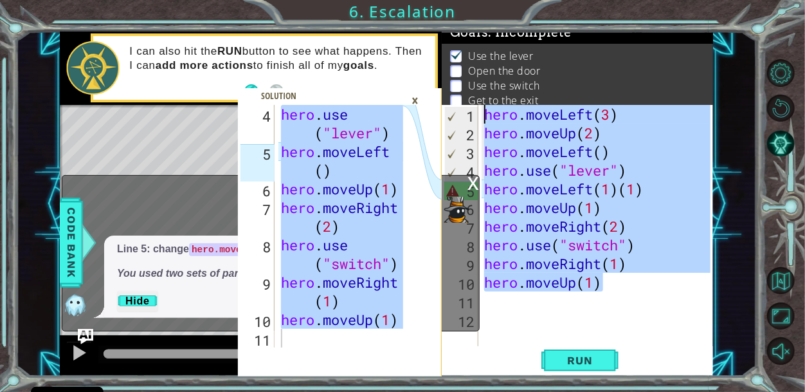
drag, startPoint x: 611, startPoint y: 284, endPoint x: 490, endPoint y: 71, distance: 244.6
click at [490, 71] on div "Goals : Incomplete Use the lever Open the door Use the switch Get to the exit h…" at bounding box center [577, 204] width 271 height 345
type textarea "hero.moveLeft(3) hero.moveUp(2)"
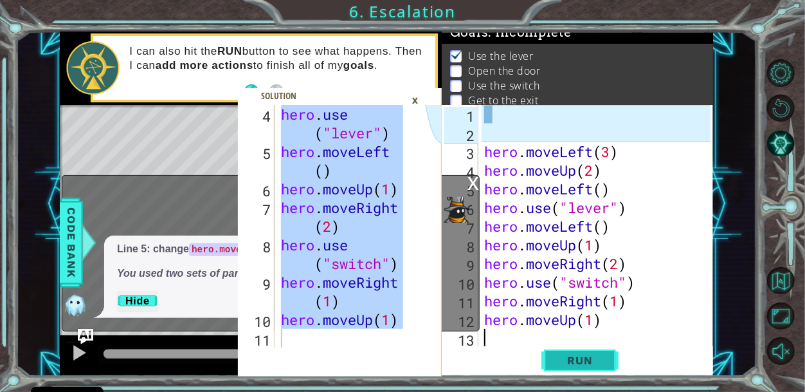
click at [591, 357] on span "Run" at bounding box center [579, 360] width 51 height 13
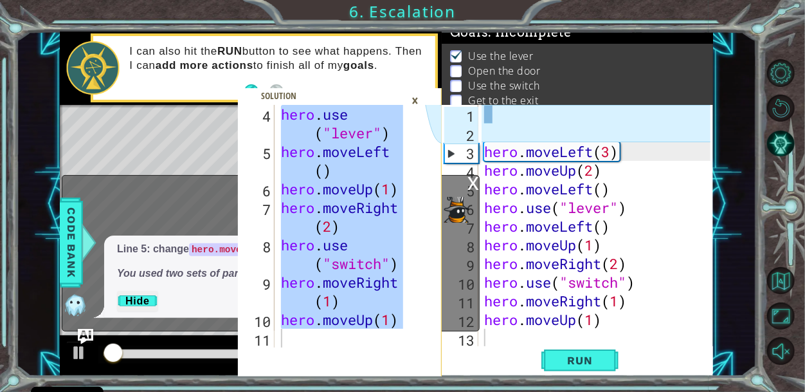
click at [410, 98] on div "×" at bounding box center [415, 100] width 20 height 22
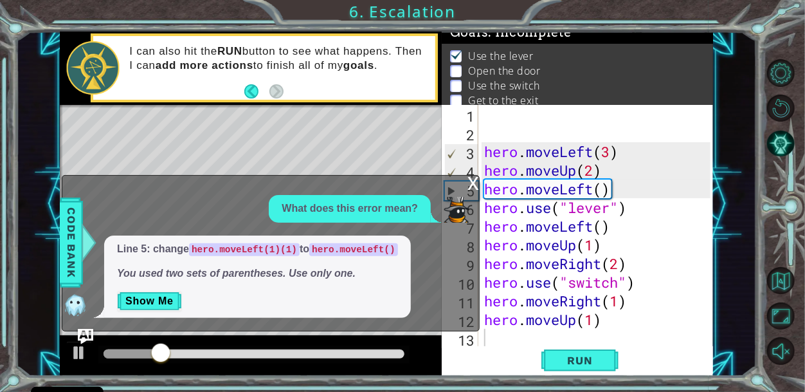
click at [82, 319] on div "x What does this error mean? Line 5: change hero.moveLeft(1)(1) to hero.moveLef…" at bounding box center [271, 253] width 418 height 156
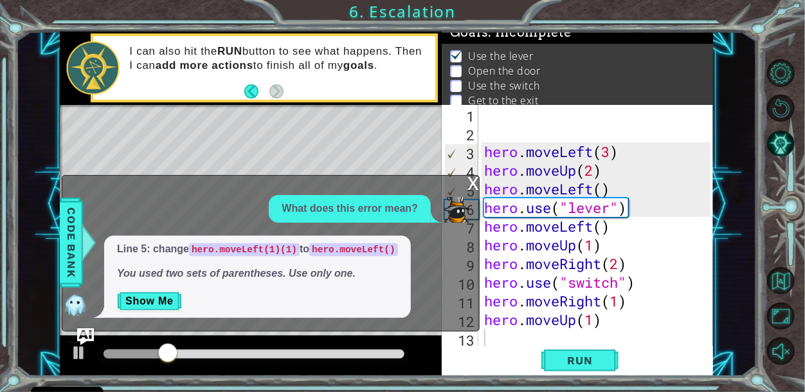
click at [86, 329] on img "Ask AI" at bounding box center [85, 335] width 17 height 17
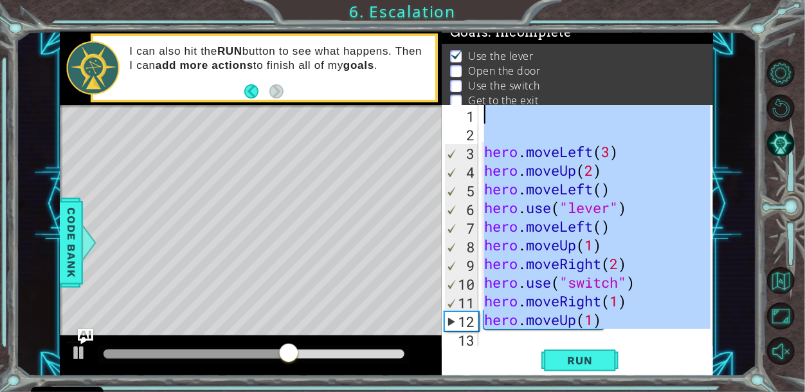
drag, startPoint x: 598, startPoint y: 344, endPoint x: 463, endPoint y: 95, distance: 283.8
click at [463, 95] on div "Goals : Incomplete Use the lever Open the door Use the switch Get to the exit 1…" at bounding box center [577, 204] width 271 height 345
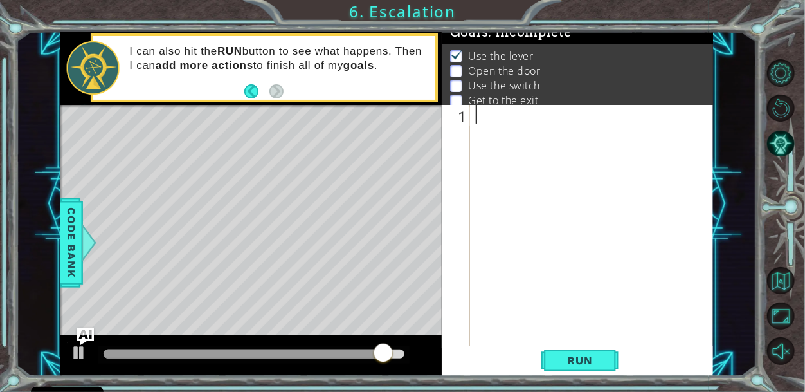
click at [88, 337] on img "Ask AI" at bounding box center [85, 335] width 17 height 17
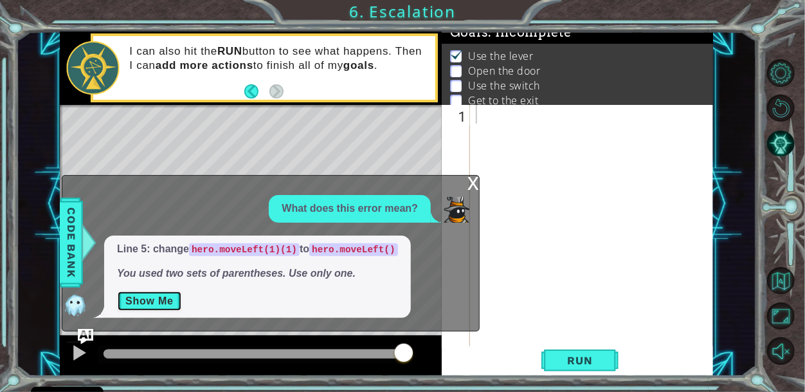
click at [163, 306] on button "Show Me" at bounding box center [149, 301] width 65 height 21
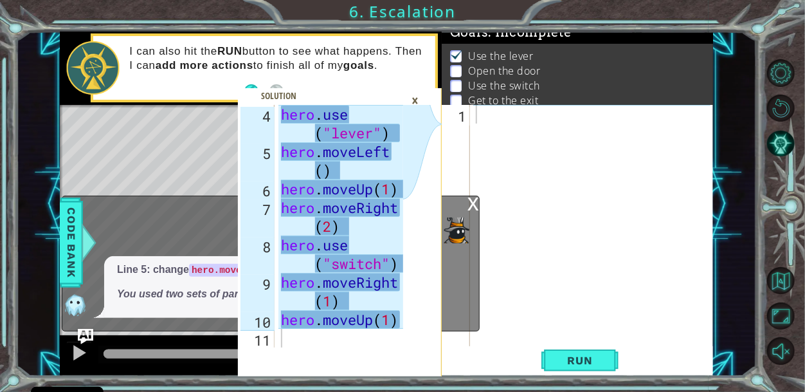
type textarea "hero.moveRight(2)"
click at [610, 246] on div at bounding box center [595, 245] width 244 height 280
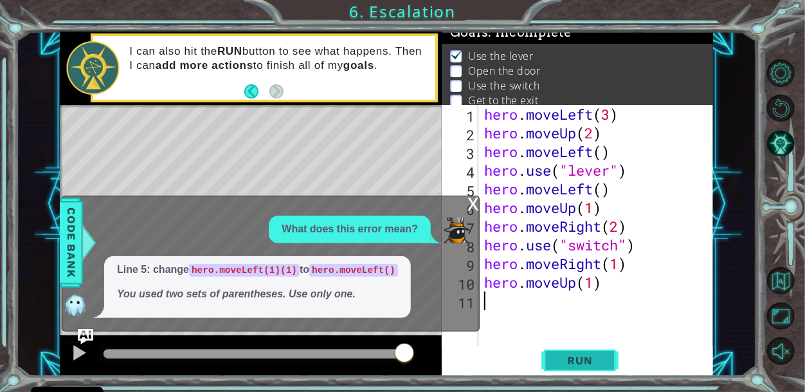
click at [570, 357] on span "Run" at bounding box center [579, 360] width 51 height 13
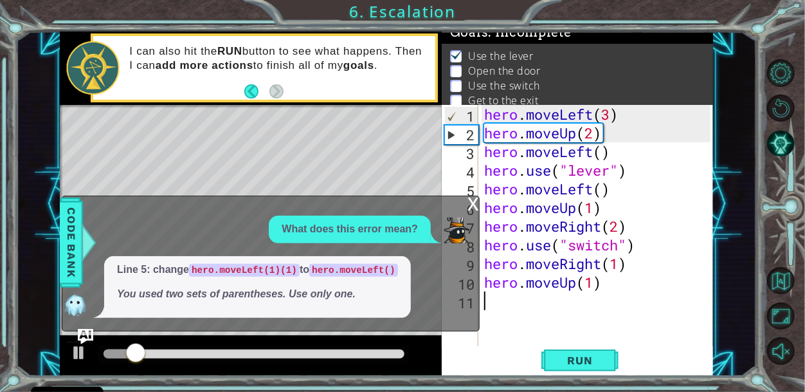
click at [477, 206] on div "x" at bounding box center [474, 202] width 12 height 13
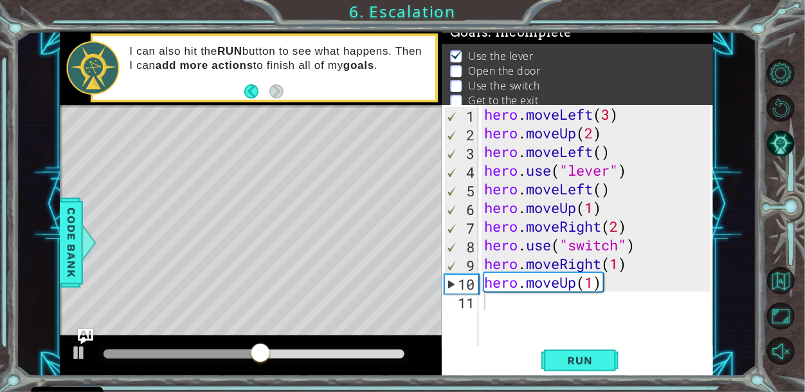
click at [563, 198] on div "hero . moveLeft ( 3 ) hero . moveUp ( 2 ) hero . moveLeft ( ) hero . use ( "lev…" at bounding box center [599, 245] width 235 height 280
click at [616, 196] on div "hero . moveLeft ( 3 ) hero . moveUp ( 2 ) hero . moveLeft ( ) hero . use ( "lev…" at bounding box center [599, 245] width 235 height 280
type textarea "hero.moveLeft()"
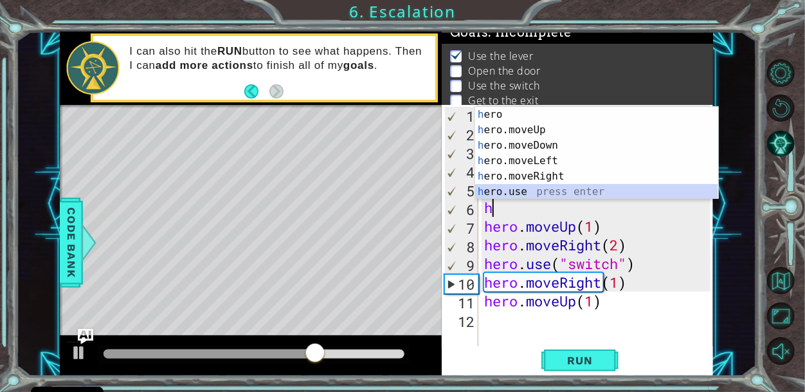
click at [547, 192] on div "h ero press enter h ero.moveUp press enter h ero.moveDown press enter h ero.mov…" at bounding box center [596, 169] width 243 height 124
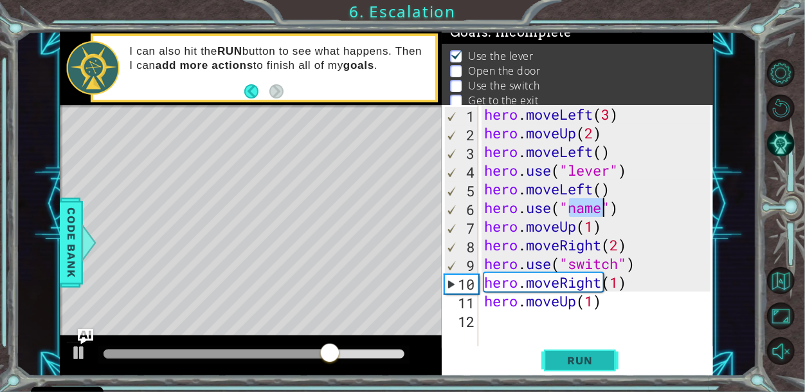
click at [569, 357] on span "Run" at bounding box center [579, 360] width 51 height 13
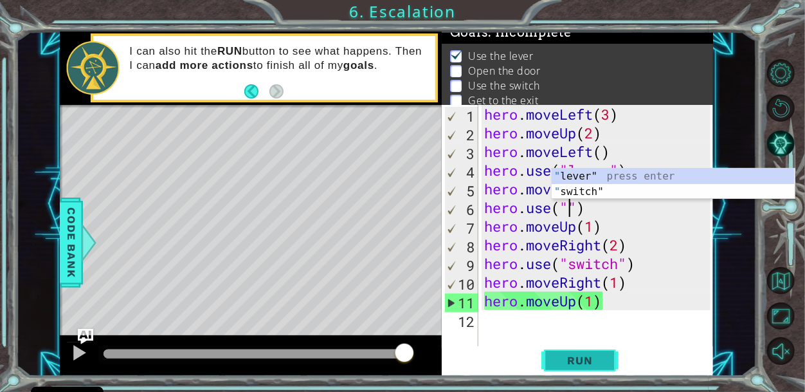
click at [573, 366] on span "Run" at bounding box center [579, 360] width 51 height 13
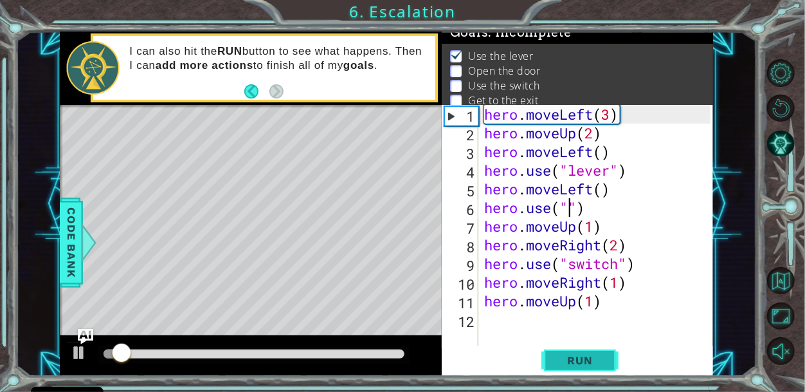
click at [573, 366] on span "Run" at bounding box center [579, 360] width 51 height 13
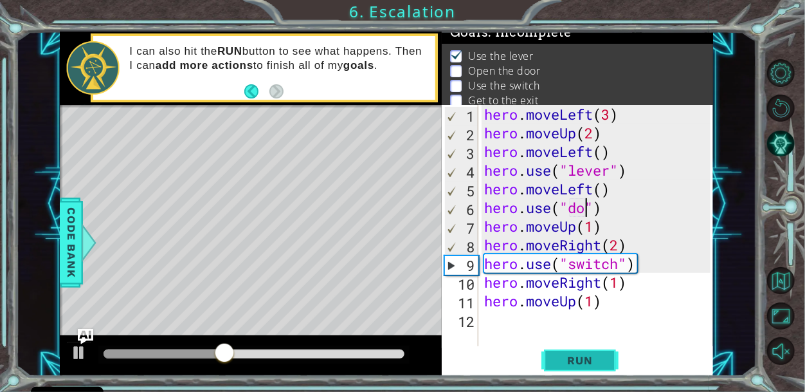
type textarea "hero.use("door")"
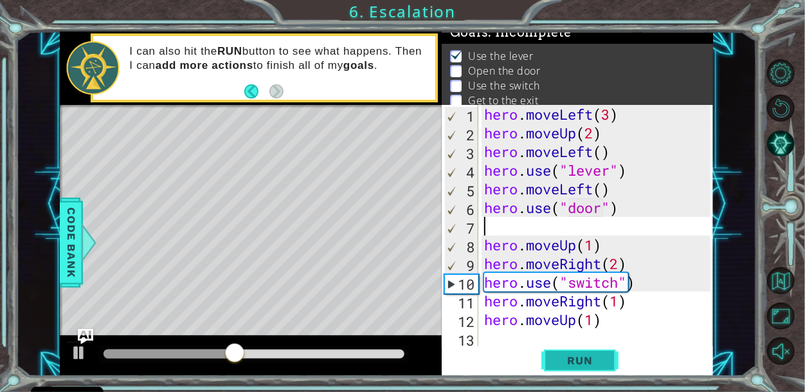
scroll to position [0, 0]
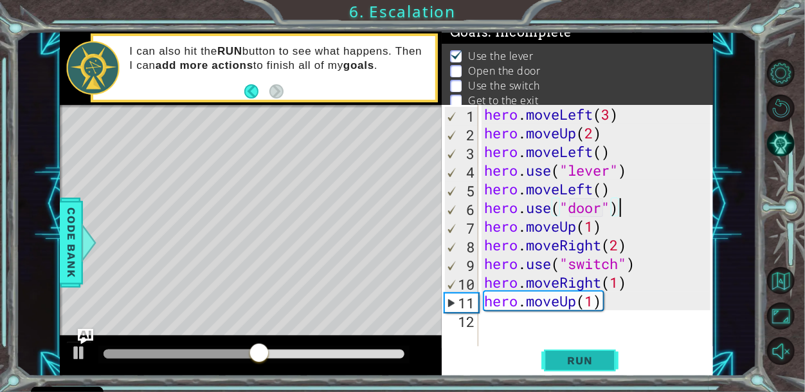
click at [576, 358] on span "Run" at bounding box center [579, 360] width 51 height 13
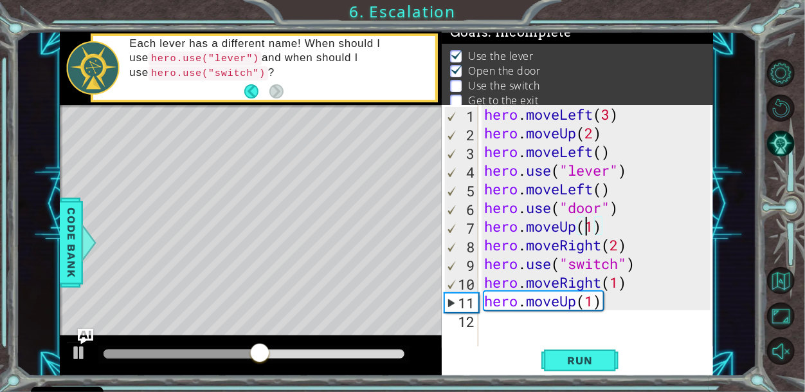
click at [591, 223] on div "hero . moveLeft ( 3 ) hero . moveUp ( 2 ) hero . moveLeft ( ) hero . use ( "lev…" at bounding box center [599, 245] width 235 height 280
click at [595, 227] on div "hero . moveLeft ( 3 ) hero . moveUp ( 2 ) hero . moveLeft ( ) hero . use ( "lev…" at bounding box center [599, 245] width 235 height 280
type textarea "hero.moveUp(2)"
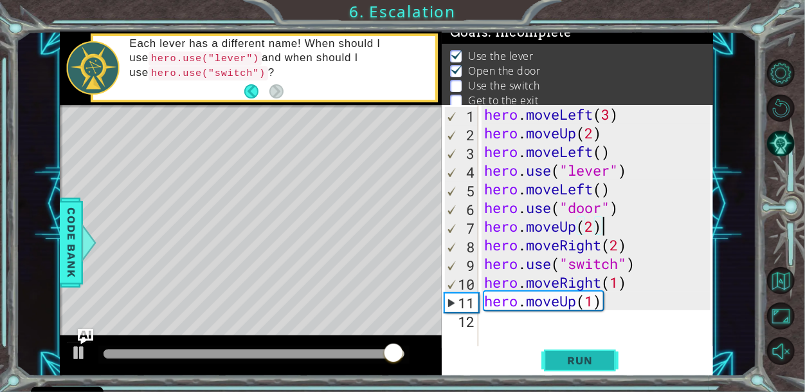
type textarea "hero.moveUp(2)"
click at [596, 360] on span "Run" at bounding box center [579, 360] width 51 height 13
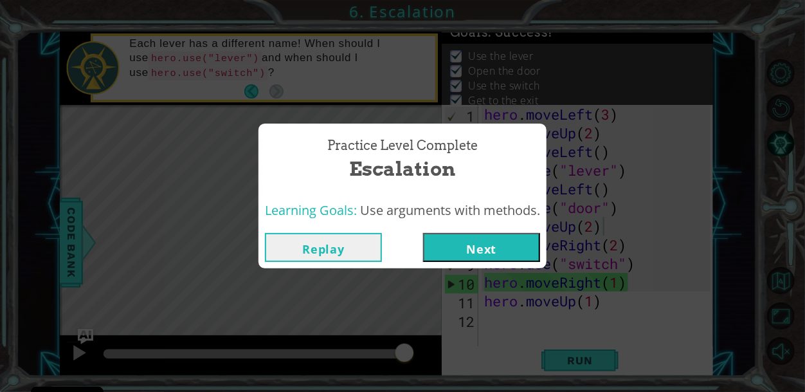
click at [467, 255] on button "Next" at bounding box center [481, 247] width 117 height 29
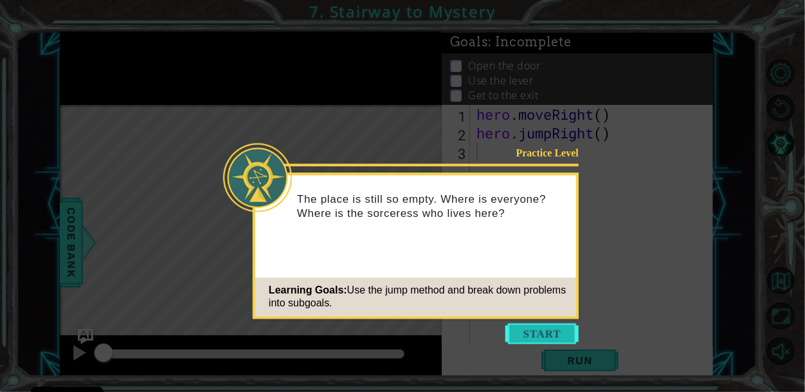
click at [524, 323] on button "Start" at bounding box center [542, 333] width 73 height 21
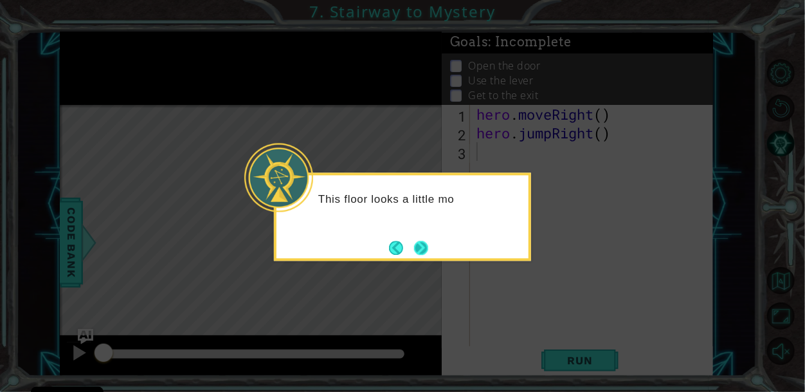
click at [421, 246] on button "Next" at bounding box center [421, 248] width 14 height 14
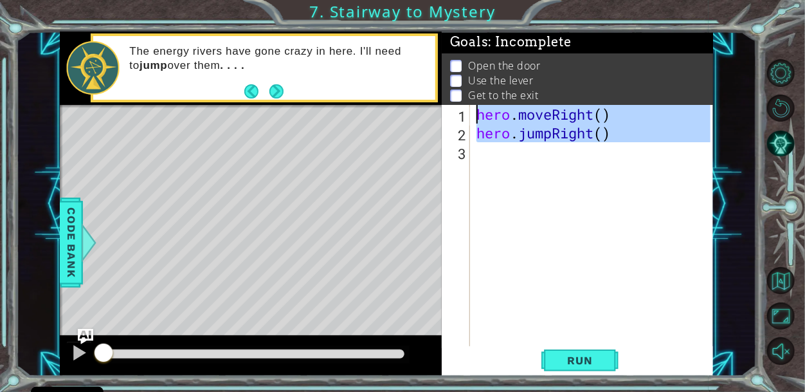
drag, startPoint x: 654, startPoint y: 158, endPoint x: 345, endPoint y: 52, distance: 326.5
click at [345, 52] on div "1 ההההההההההההההההההההההההההההההההההההההההההההההההההההההההההההההההההההההההההההה…" at bounding box center [387, 204] width 654 height 345
type textarea "hero.moveRight() hero.jumpRight()"
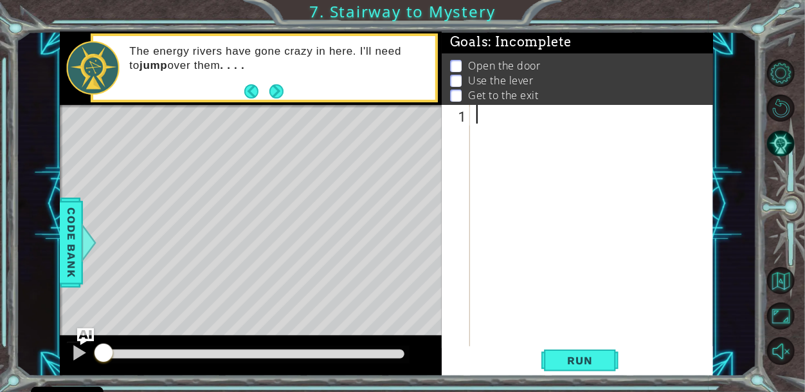
click at [92, 329] on img "Ask AI" at bounding box center [85, 335] width 17 height 17
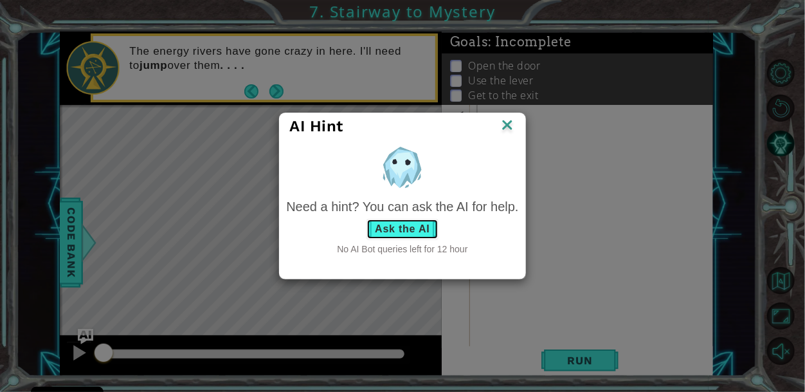
click at [416, 225] on button "Ask the AI" at bounding box center [402, 229] width 71 height 21
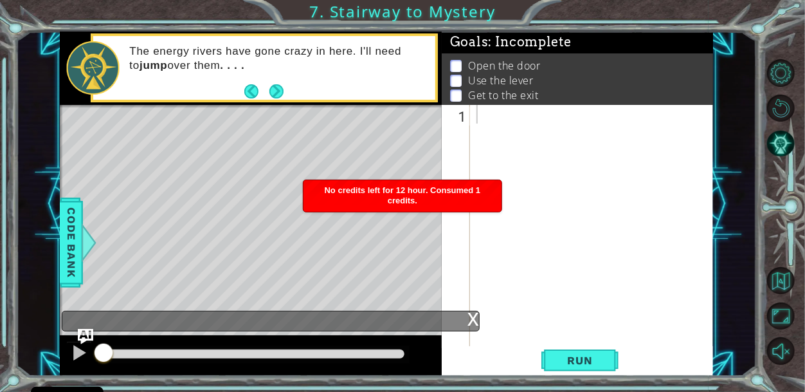
click at [473, 318] on div "x" at bounding box center [474, 317] width 12 height 13
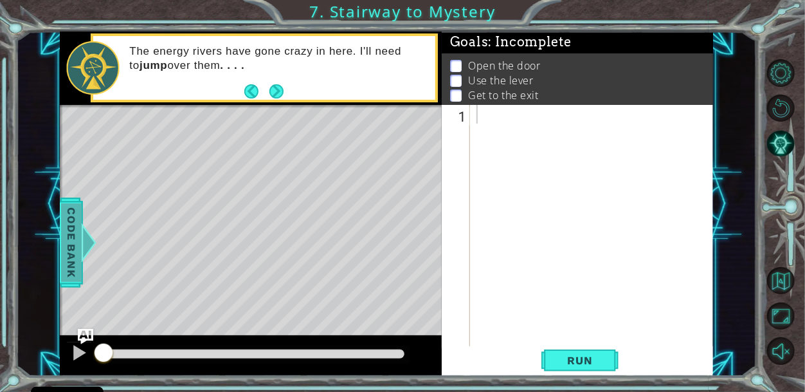
click at [61, 242] on span "Code Bank" at bounding box center [71, 242] width 21 height 78
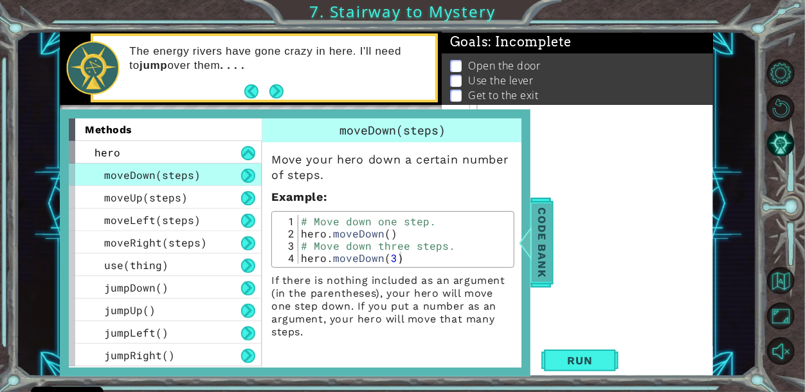
click at [548, 234] on span "Code Bank" at bounding box center [542, 242] width 21 height 78
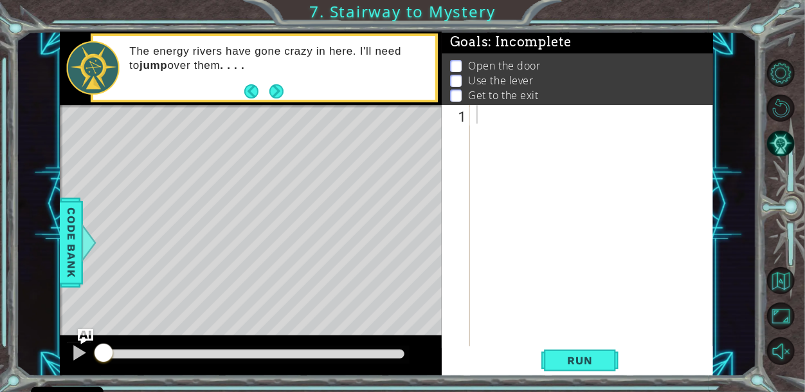
click at [514, 256] on div at bounding box center [595, 245] width 243 height 280
type textarea "#freeSchlep"
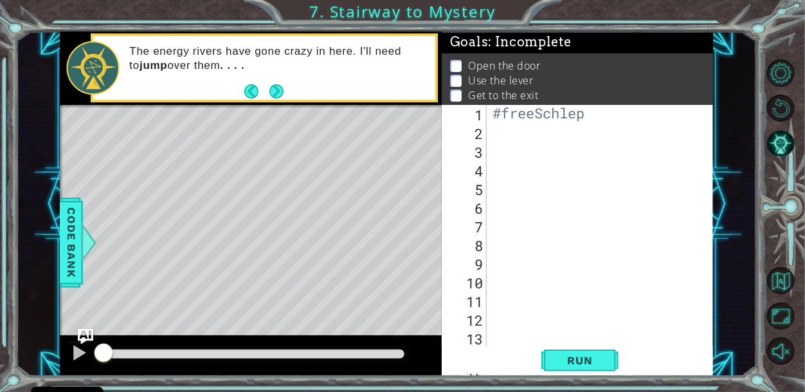
scroll to position [0, 0]
drag, startPoint x: 586, startPoint y: 115, endPoint x: 495, endPoint y: 117, distance: 91.4
click at [495, 117] on div "#freeSchlep" at bounding box center [603, 245] width 226 height 280
type textarea "#freeSchlep"
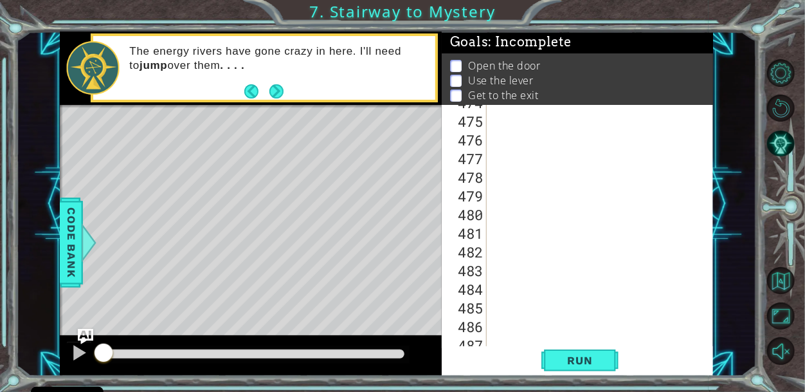
scroll to position [9551, 0]
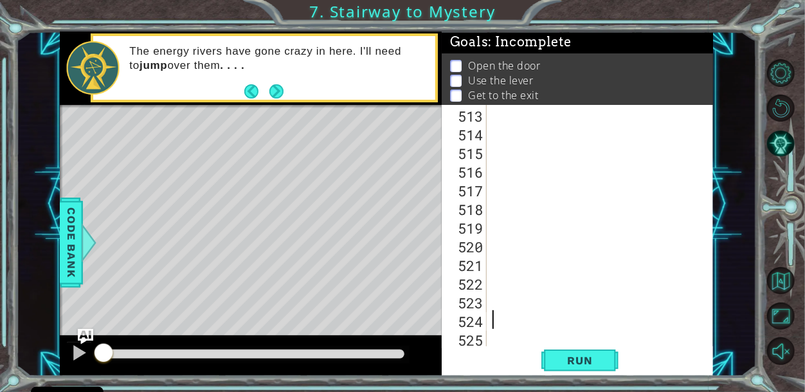
click at [587, 319] on div at bounding box center [603, 245] width 226 height 280
type textarea "#"
click at [499, 340] on div at bounding box center [603, 245] width 226 height 280
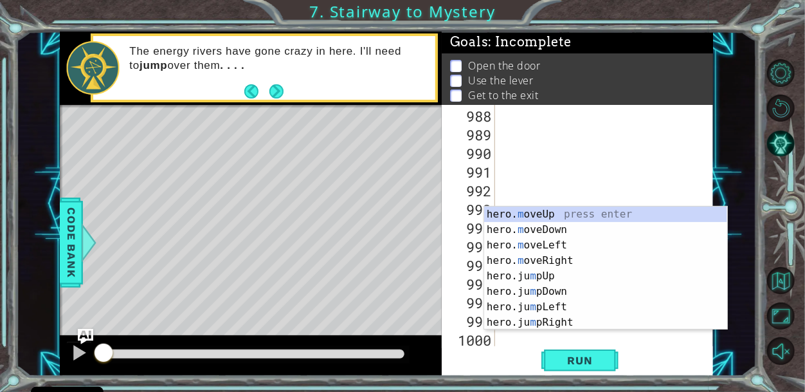
scroll to position [18411, 0]
click at [537, 211] on div "hero. m oveUp press enter hero. m oveDown press enter hero. m oveLeft press ent…" at bounding box center [605, 283] width 243 height 154
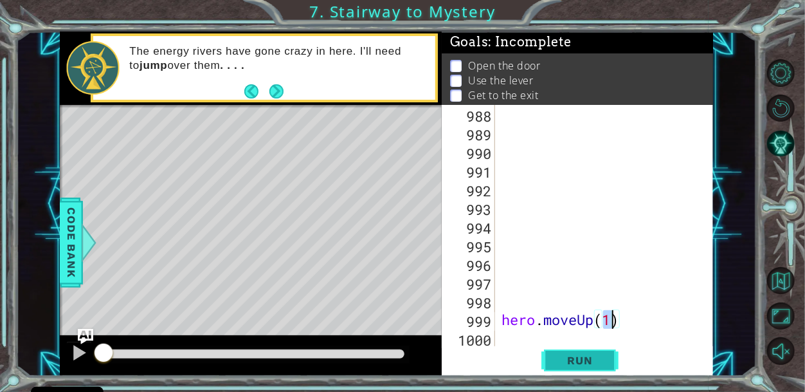
type textarea "hero.moveUp(1)"
click at [589, 354] on span "Run" at bounding box center [579, 360] width 51 height 13
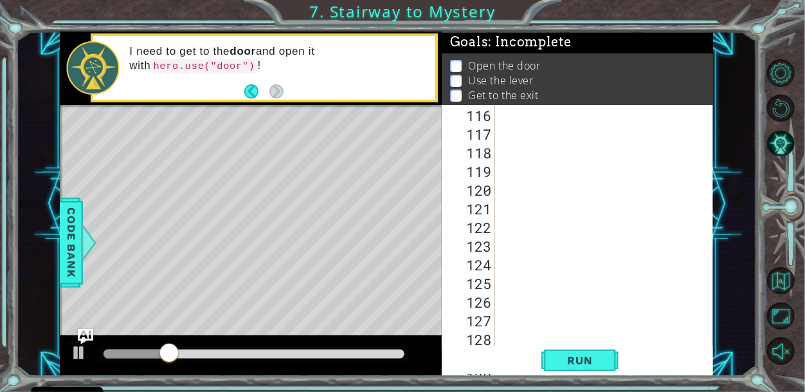
scroll to position [2281, 0]
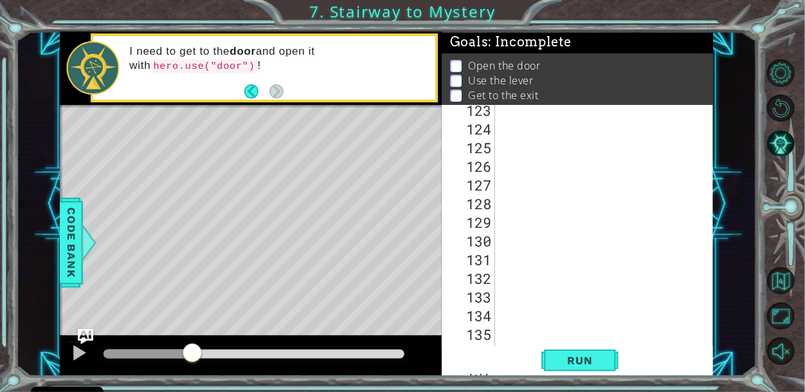
drag, startPoint x: 192, startPoint y: 359, endPoint x: 492, endPoint y: 334, distance: 300.8
click at [492, 334] on div "1 ההההההההההההההההההההההההההההההההההההההההההההההההההההההההההההההההההההההההההההה…" at bounding box center [387, 204] width 654 height 345
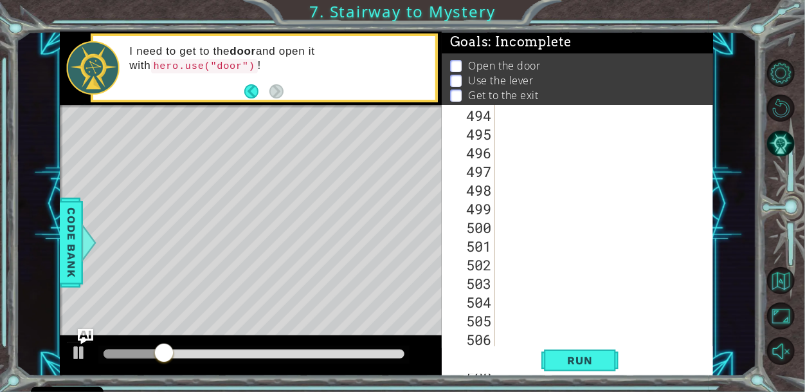
scroll to position [10009, 0]
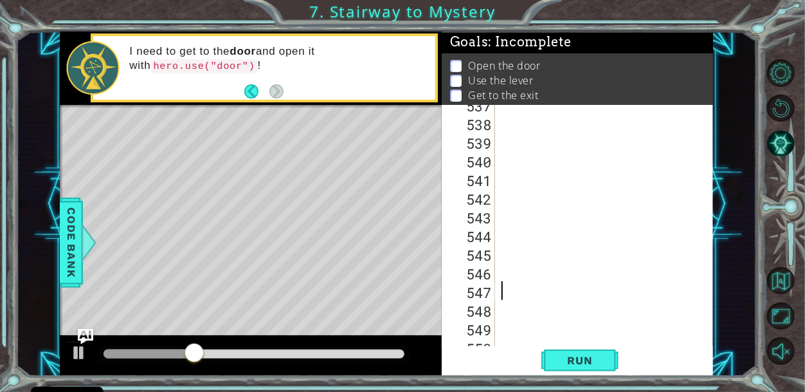
drag, startPoint x: 661, startPoint y: 293, endPoint x: 692, endPoint y: 50, distance: 244.4
click at [692, 50] on div "Goals : Incomplete Open the door Use the lever Get to the exit hero.moveUp(1) 5…" at bounding box center [577, 204] width 271 height 345
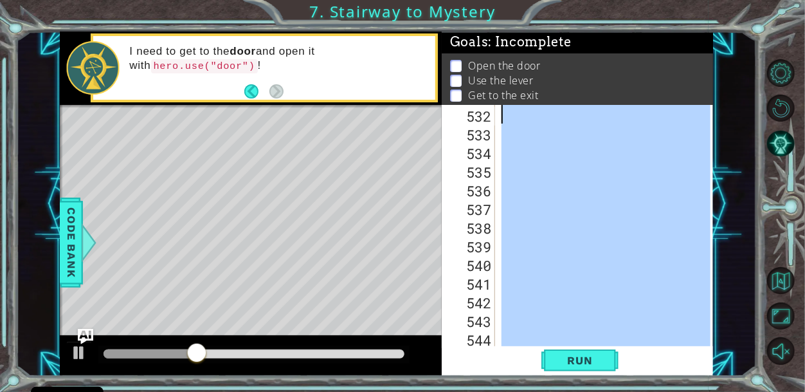
scroll to position [9906, 0]
click at [692, 50] on div "Goals : Incomplete" at bounding box center [577, 43] width 271 height 22
click at [598, 104] on div "Open the door Use the lever Get to the exit" at bounding box center [577, 81] width 271 height 56
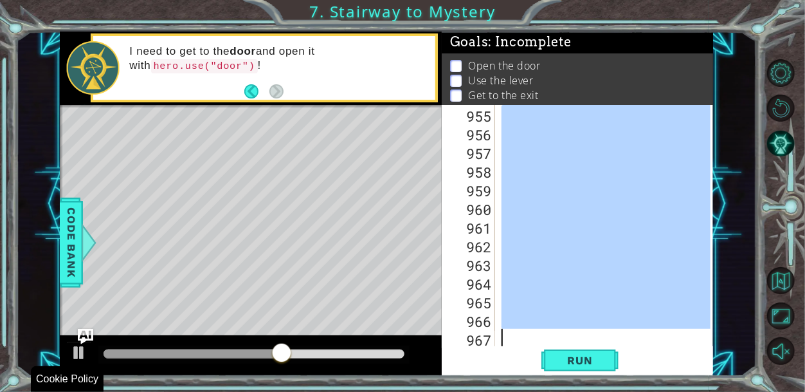
scroll to position [18411, 0]
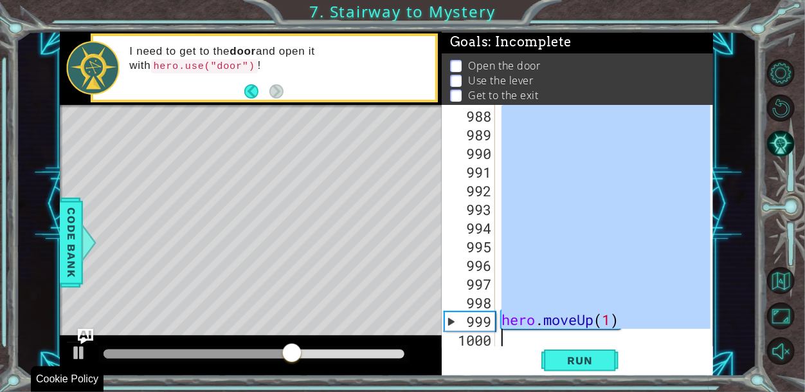
drag, startPoint x: 526, startPoint y: 292, endPoint x: 548, endPoint y: 386, distance: 96.6
click at [548, 386] on div "1 ההההההההההההההההההההההההההההההההההההההההההההההההההההההההההההההההההההההההההההה…" at bounding box center [402, 196] width 805 height 392
type textarea "hero.moveUp(1)"
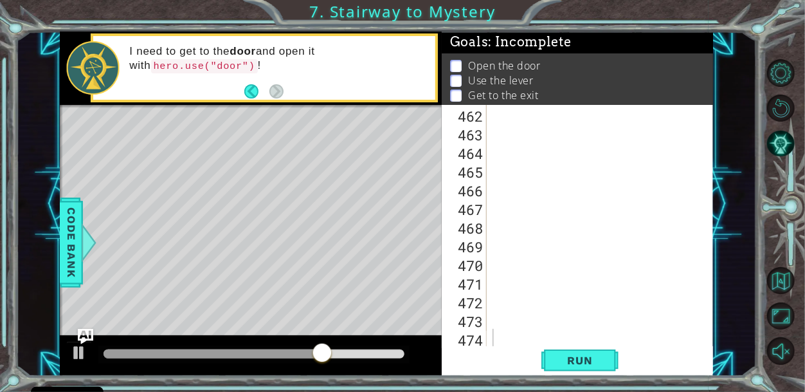
drag, startPoint x: 546, startPoint y: 389, endPoint x: 465, endPoint y: 330, distance: 100.0
click at [465, 330] on div "1 ההההההההההההההההההההההההההההההההההההההההההההההההההההההההההההההההההההההההההההה…" at bounding box center [402, 196] width 805 height 392
drag, startPoint x: 454, startPoint y: 347, endPoint x: 482, endPoint y: 269, distance: 83.2
click at [482, 269] on div "462 463 464 465 466 467 468 469 470 471 472 473 474 ההההההההההההההההההההההההההה…" at bounding box center [577, 240] width 271 height 271
drag, startPoint x: 495, startPoint y: 343, endPoint x: 457, endPoint y: 345, distance: 38.0
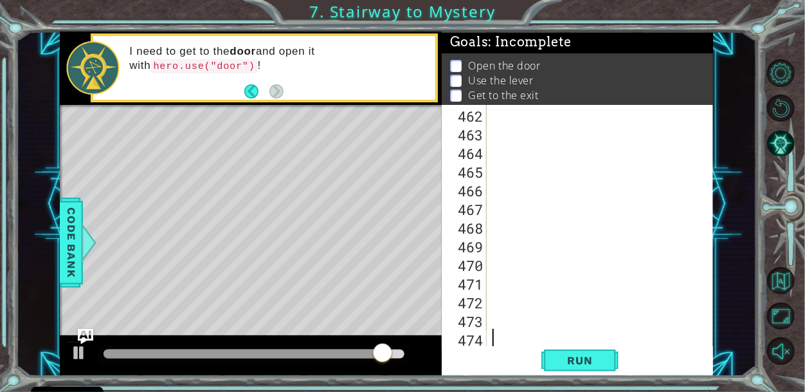
click at [457, 345] on div "462 463 464 465 466 467 468 469 470 471 472 473 474 ההההההההההההההההההההההההההה…" at bounding box center [576, 226] width 269 height 243
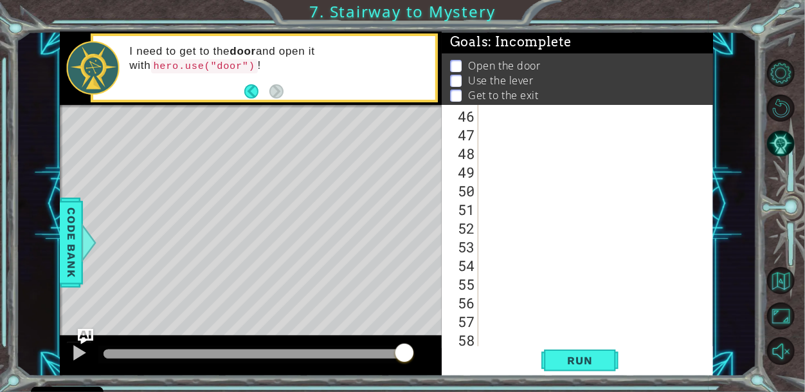
scroll to position [933, 0]
type textarea "'];"
type textarea "["
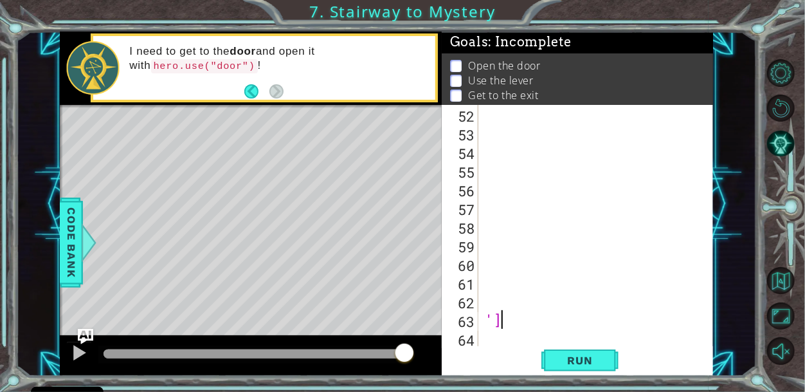
type textarea "'"
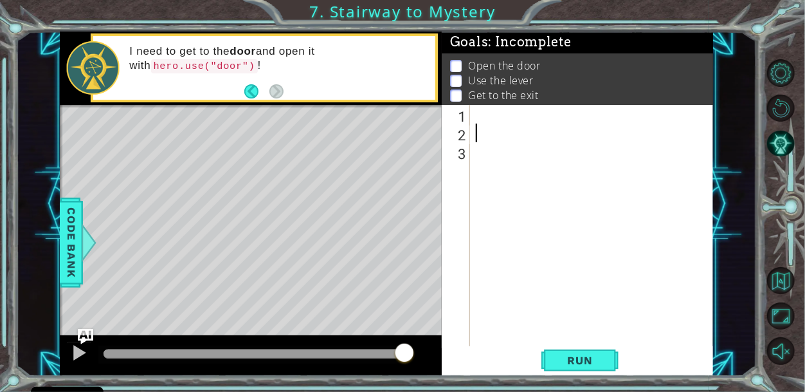
type textarea "]"
type textarea "#"
type textarea "]"
type textarea "#"
type textarea "]"
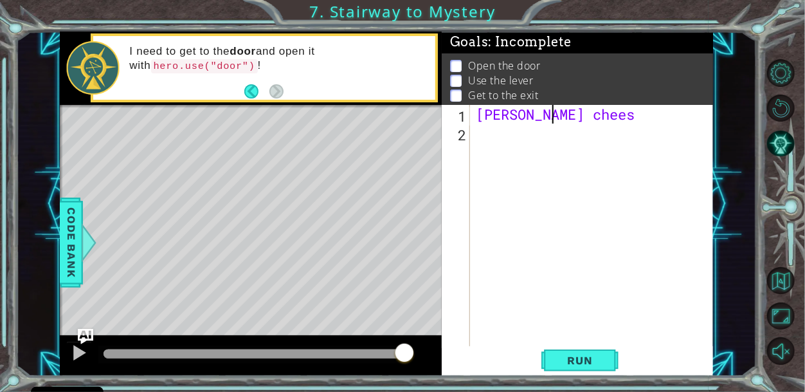
scroll to position [0, 1]
type textarea "t"
